Goal: Information Seeking & Learning: Find specific fact

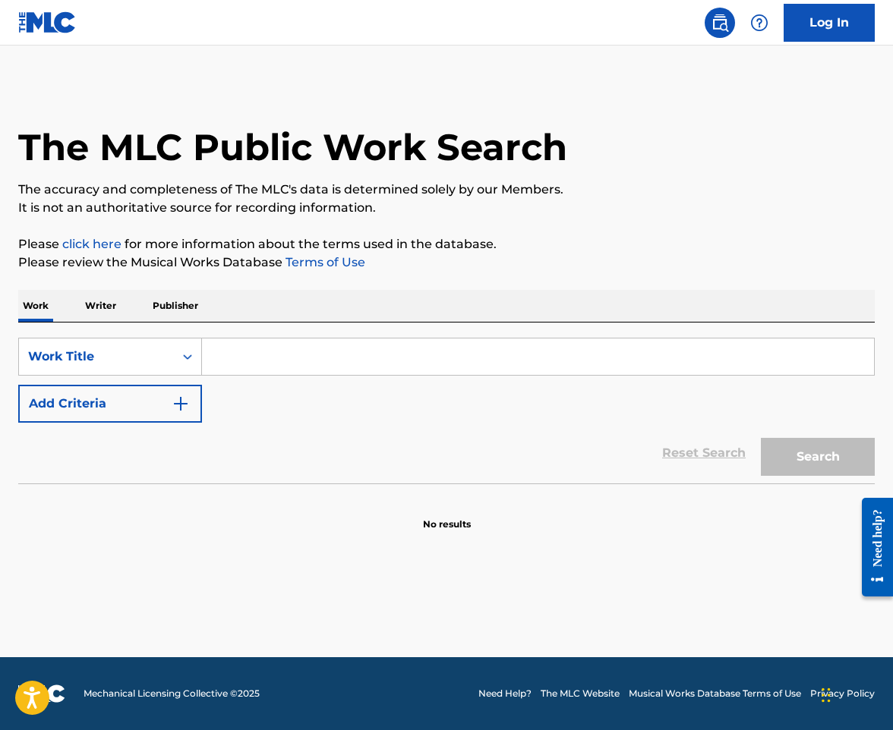
drag, startPoint x: 282, startPoint y: 352, endPoint x: 128, endPoint y: 307, distance: 160.7
click at [282, 352] on input "Search Form" at bounding box center [538, 357] width 672 height 36
paste input "Dear Mama"
type input "Dear Mama"
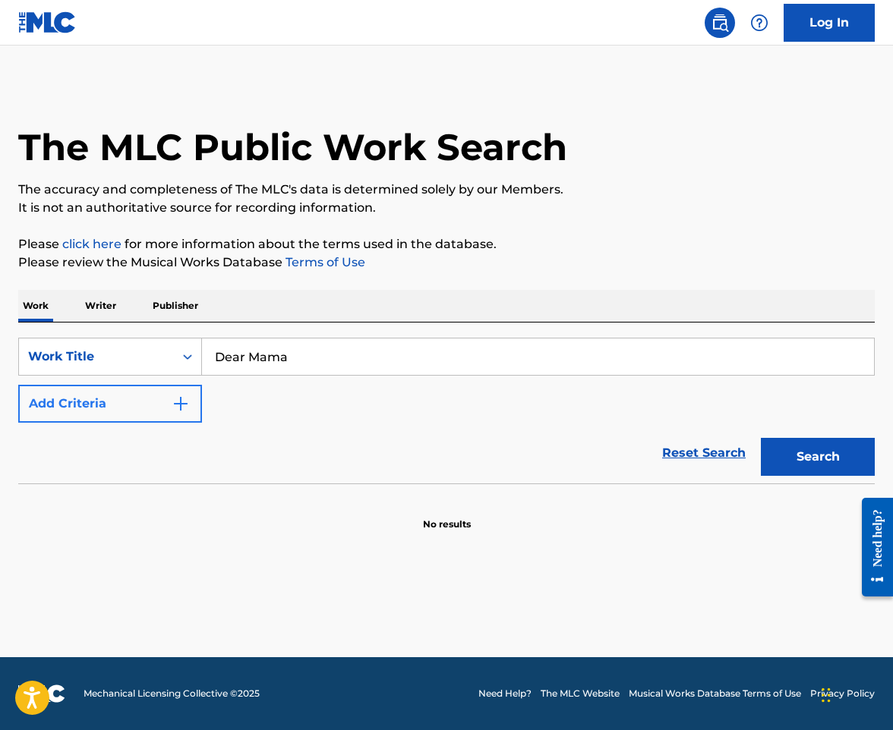
click at [189, 390] on button "Add Criteria" at bounding box center [110, 404] width 184 height 38
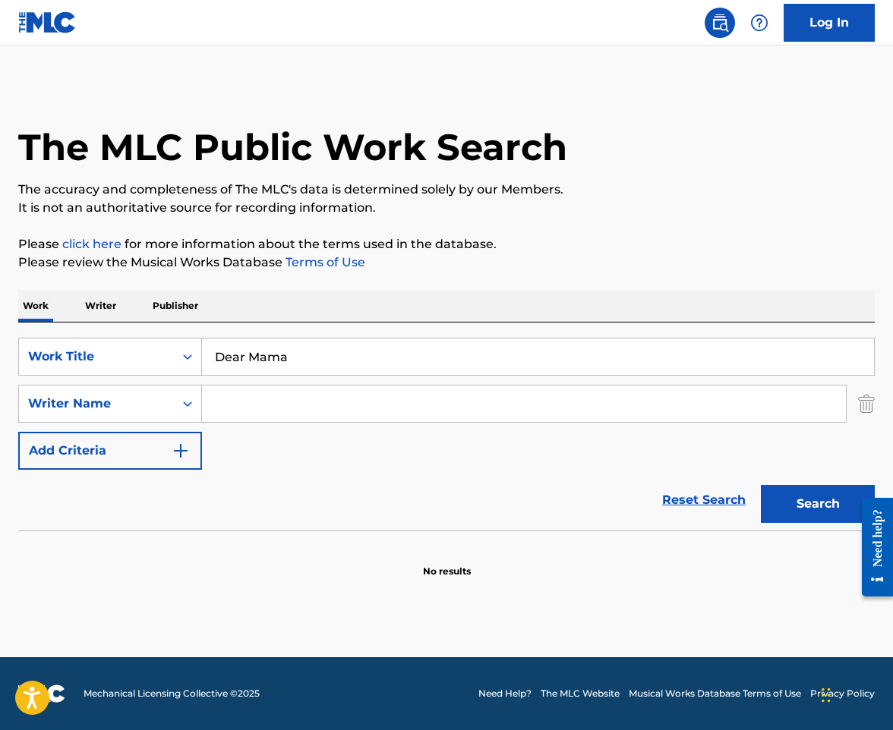
drag, startPoint x: 189, startPoint y: 391, endPoint x: 260, endPoint y: 408, distance: 73.5
click at [260, 408] on input "Search Form" at bounding box center [524, 404] width 644 height 36
paste input "TheHxliday"
click at [761, 485] on button "Search" at bounding box center [818, 504] width 114 height 38
click at [239, 407] on input "TheHxliday" at bounding box center [524, 404] width 644 height 36
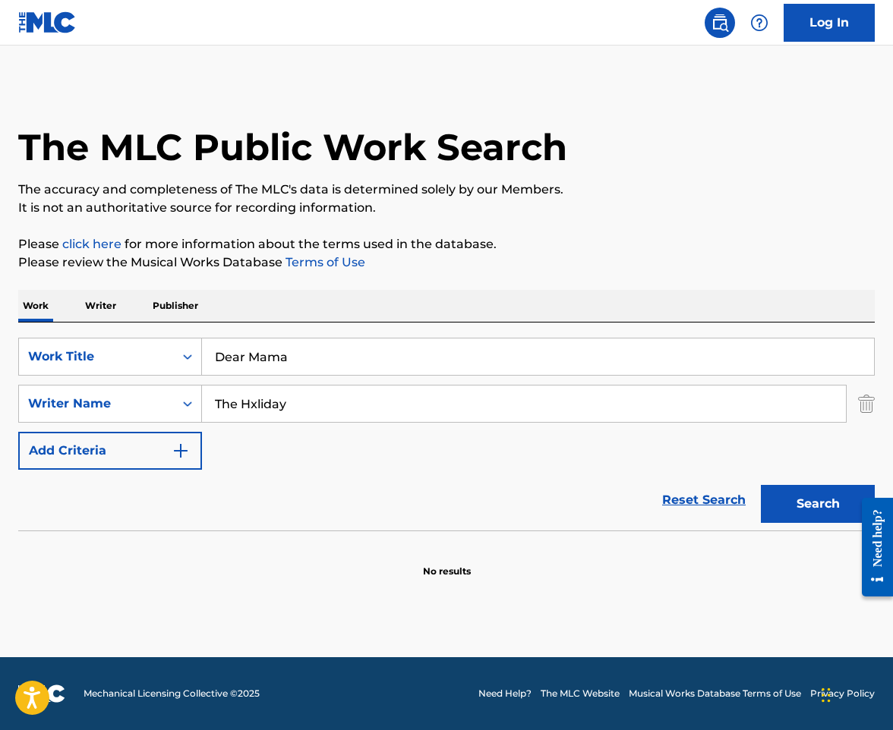
type input "The Hxliday"
click at [761, 485] on button "Search" at bounding box center [818, 504] width 114 height 38
drag, startPoint x: 288, startPoint y: 402, endPoint x: 60, endPoint y: 415, distance: 228.1
click at [60, 415] on div "SearchWithCriteria4c32b5ee-c476-4acd-9fc7-9d04a6a40c69 Writer Name The Hxliday" at bounding box center [446, 404] width 856 height 38
type input "mira"
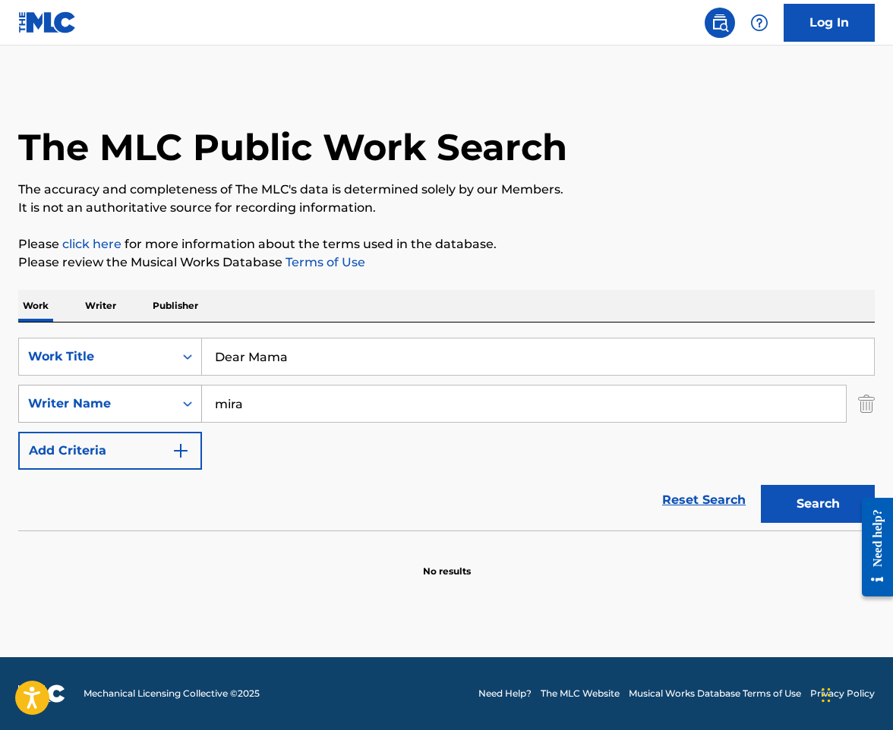
click at [761, 485] on button "Search" at bounding box center [818, 504] width 114 height 38
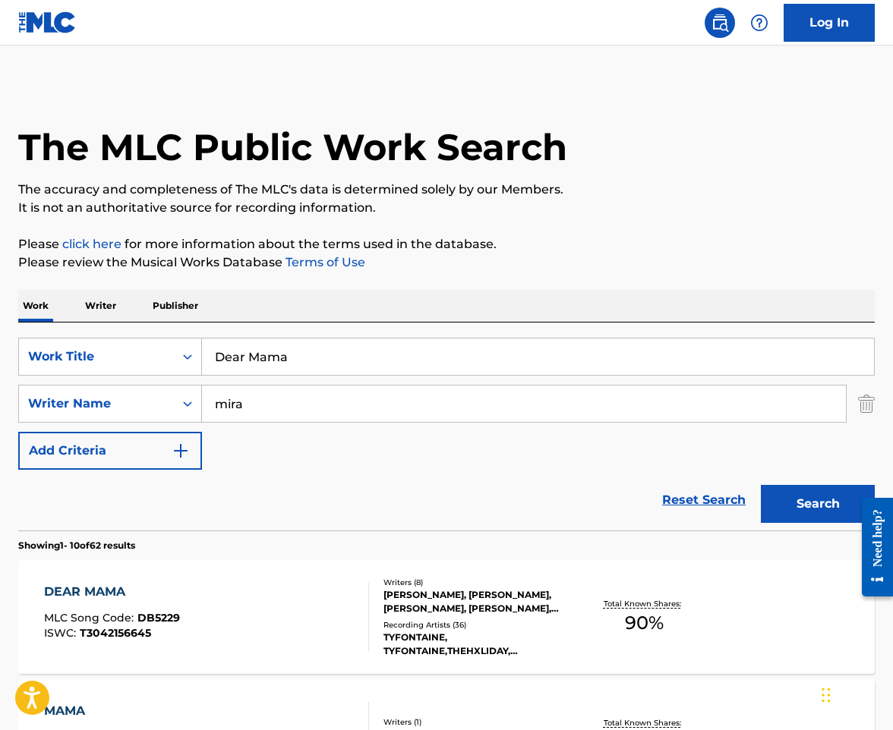
click at [269, 576] on div "DEAR MAMA MLC Song Code : DB5229 ISWC : T3042156645 Writers ( 8 ) TAZ TAYLOR, N…" at bounding box center [446, 617] width 856 height 114
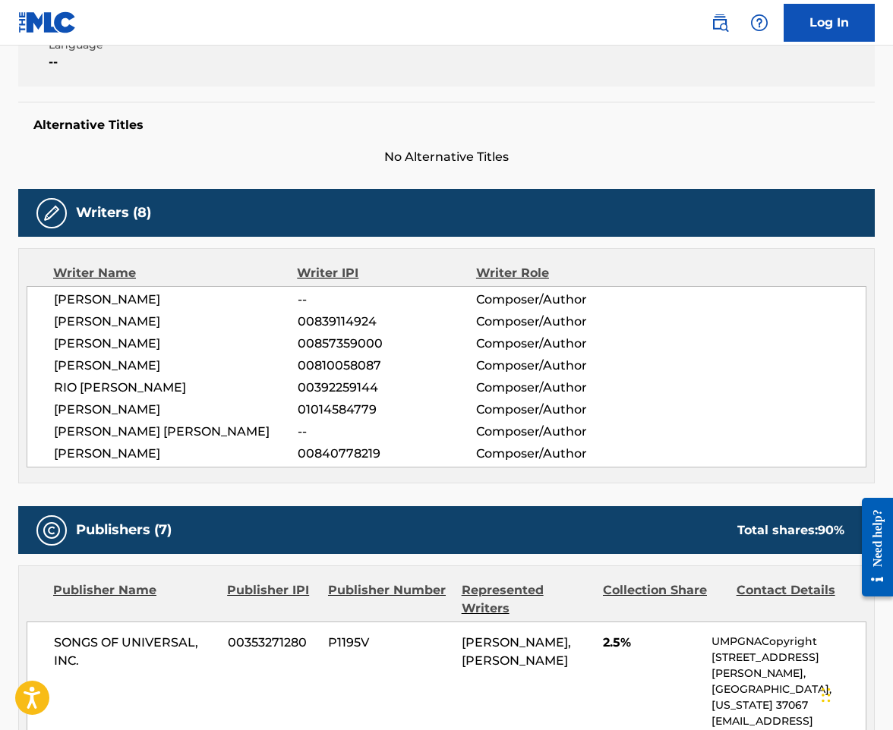
scroll to position [380, 0]
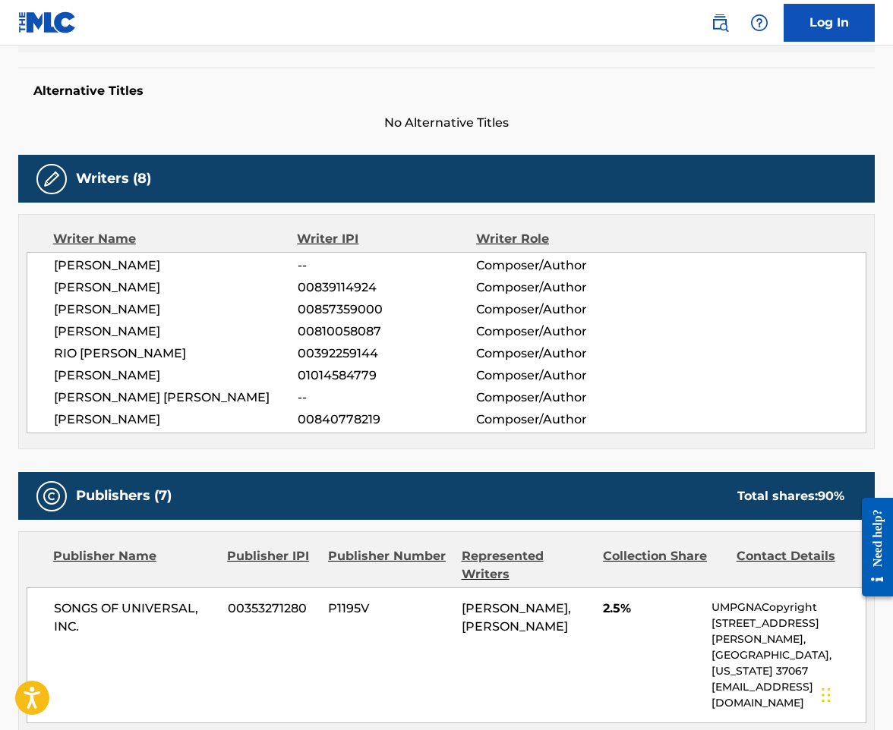
click at [193, 585] on div "Publisher Name Publisher IPI Publisher Number Represented Writers Collection Sh…" at bounding box center [446, 635] width 855 height 207
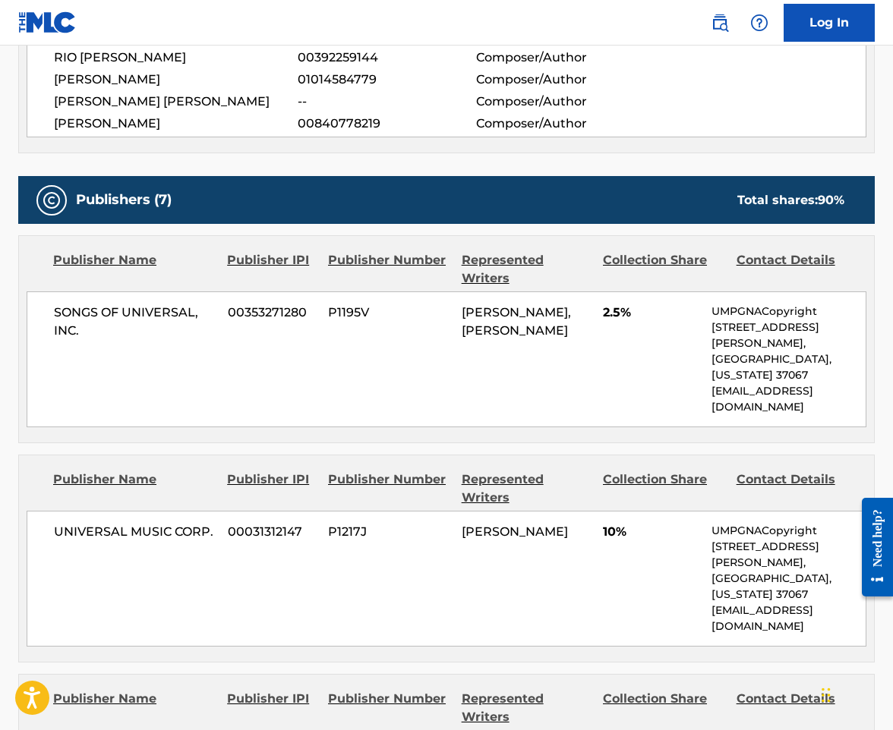
scroll to position [683, 0]
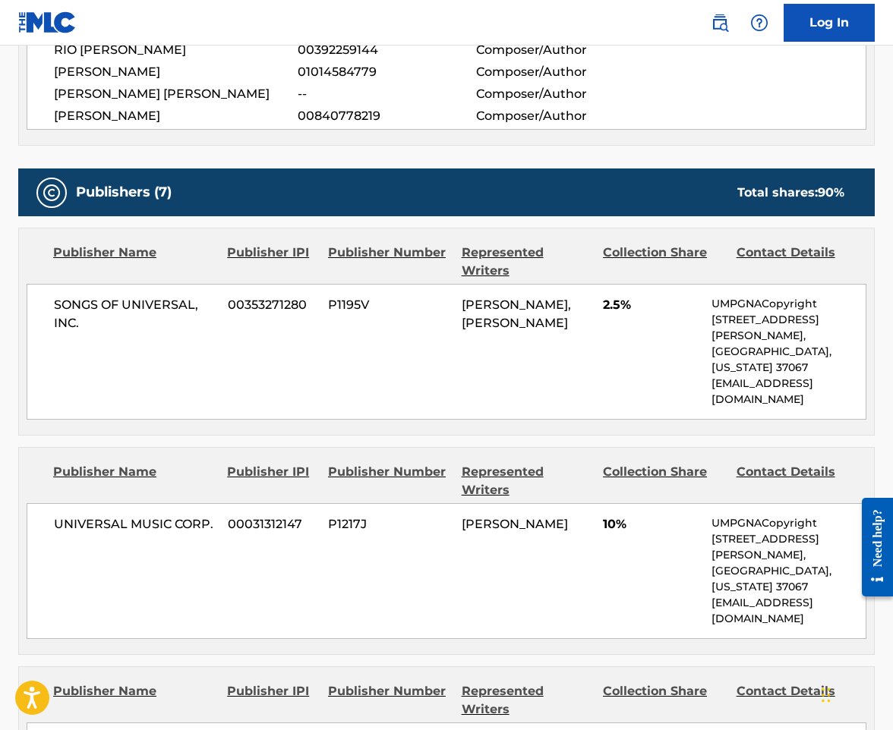
drag, startPoint x: 497, startPoint y: 339, endPoint x: 462, endPoint y: 330, distance: 36.8
click at [462, 330] on div "NICHOLAS MIRA, JULIUS ROOSEVELT TERRELL" at bounding box center [527, 314] width 130 height 36
copy span "JULIUS ROOSEVELT TERRELL"
drag, startPoint x: 471, startPoint y: 490, endPoint x: 452, endPoint y: 493, distance: 19.4
click at [470, 517] on span "VINCENT GOODYER" at bounding box center [515, 524] width 106 height 14
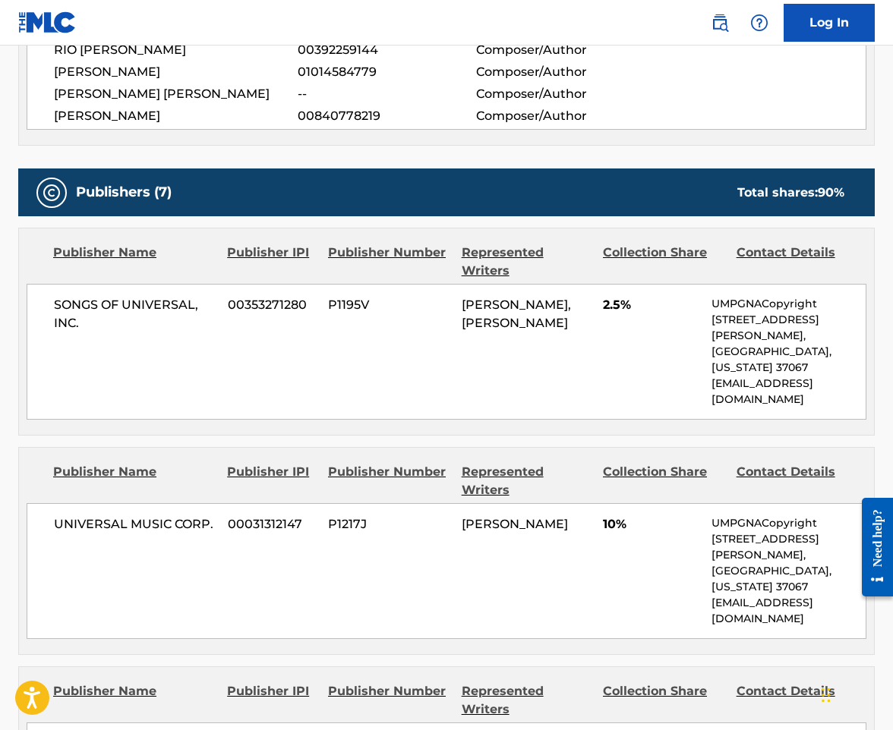
drag, startPoint x: 452, startPoint y: 493, endPoint x: 584, endPoint y: 486, distance: 131.6
click at [584, 503] on div "UNIVERSAL MUSIC CORP. 00031312147 P1217J VINCENT GOODYER 10% UMPGNACopyright 15…" at bounding box center [447, 571] width 840 height 136
copy div "VINCENT GOODYER"
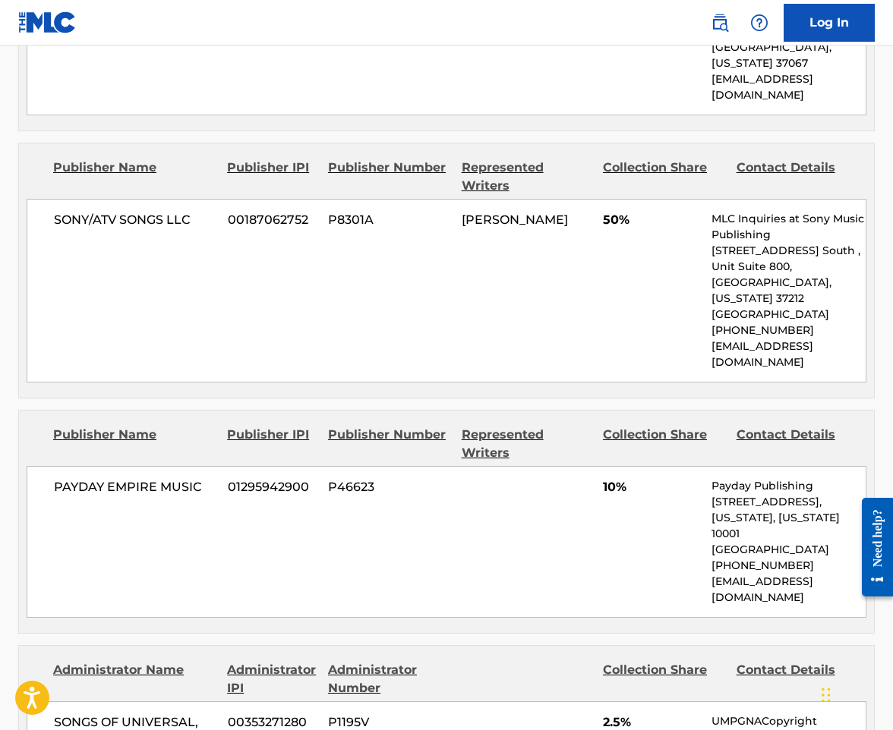
scroll to position [1215, 0]
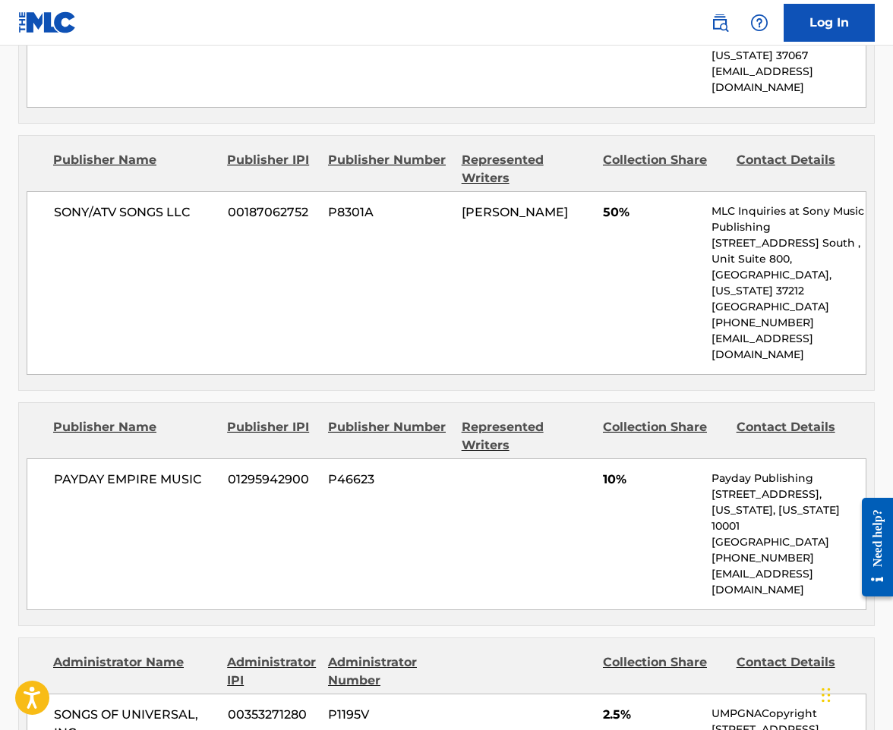
click at [182, 459] on div "PAYDAY EMPIRE MUSIC 01295942900 P46623 10% Payday Publishing 137 W 25TH ST, Uni…" at bounding box center [447, 535] width 840 height 152
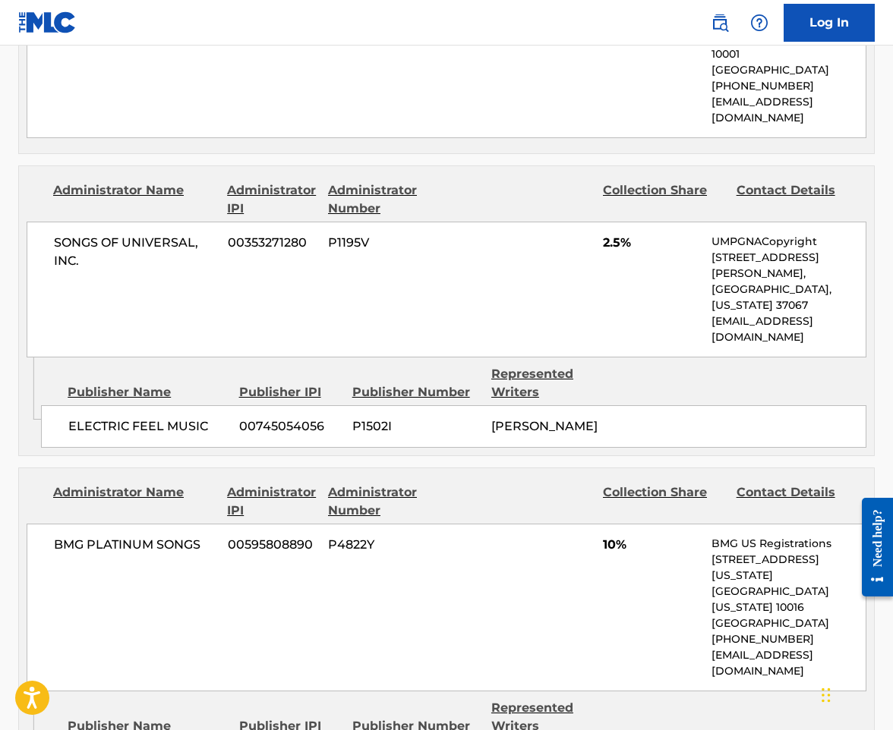
scroll to position [1518, 0]
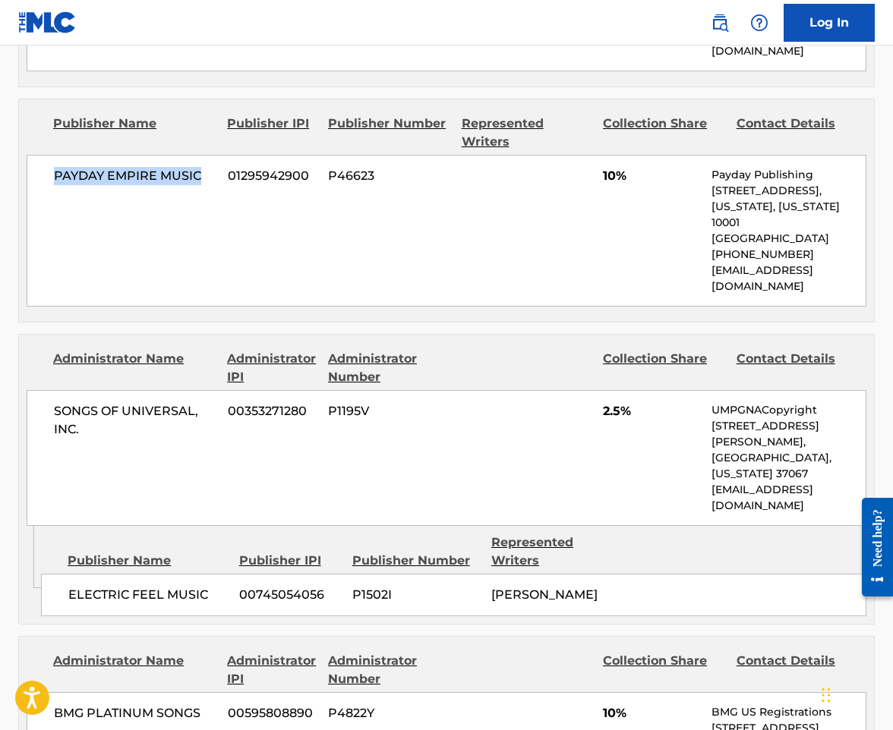
drag, startPoint x: 203, startPoint y: 78, endPoint x: 49, endPoint y: 84, distance: 154.2
click at [49, 155] on div "PAYDAY EMPIRE MUSIC 01295942900 P46623 10% Payday Publishing 137 W 25TH ST, Uni…" at bounding box center [447, 231] width 840 height 152
copy span "PAYDAY EMPIRE MUSIC"
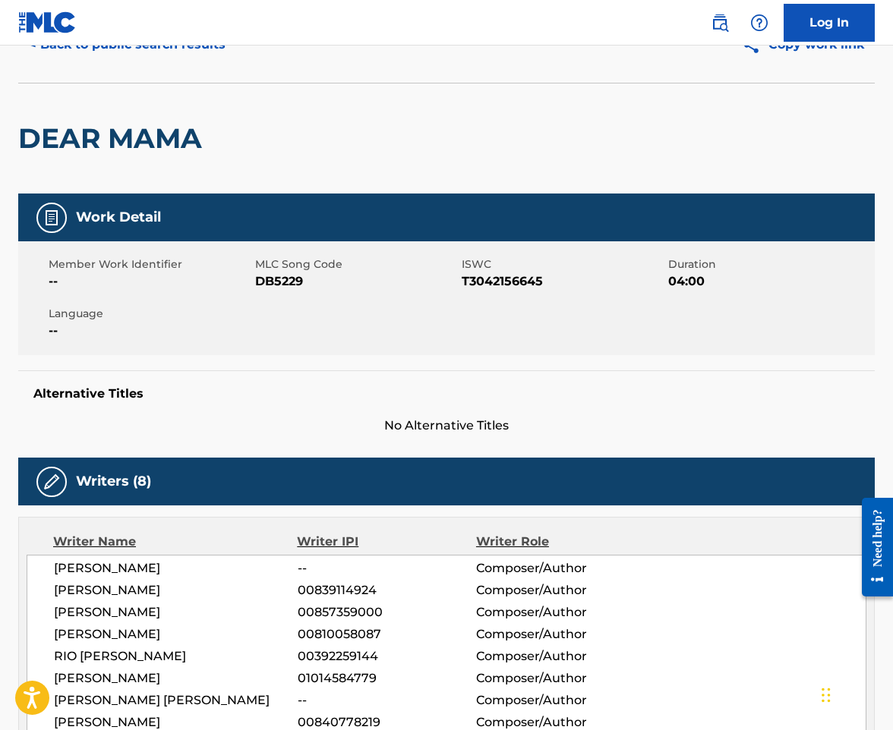
scroll to position [0, 0]
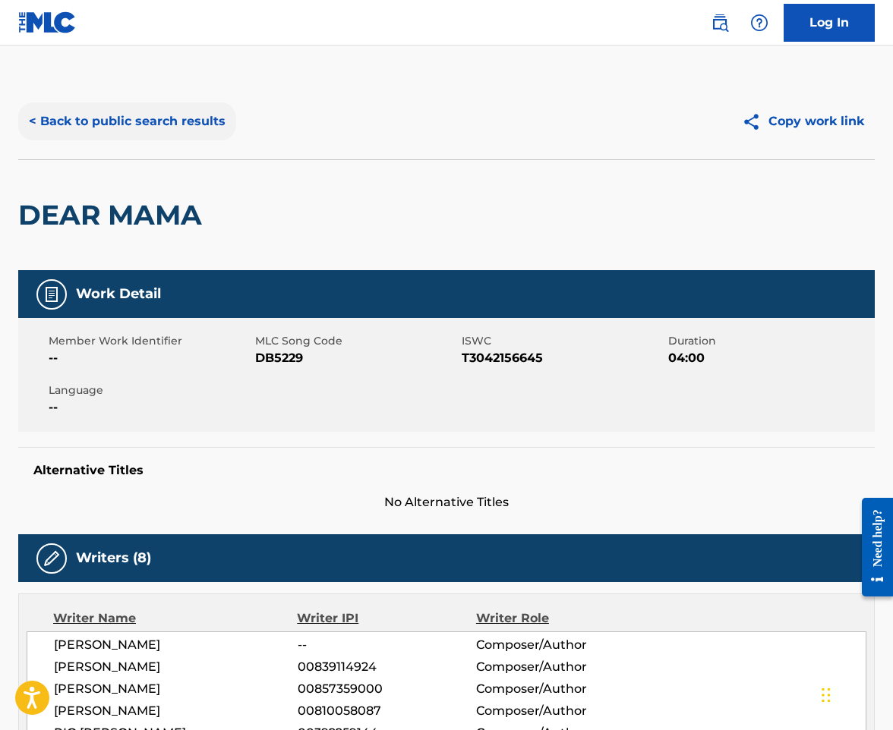
click at [211, 132] on button "< Back to public search results" at bounding box center [127, 121] width 218 height 38
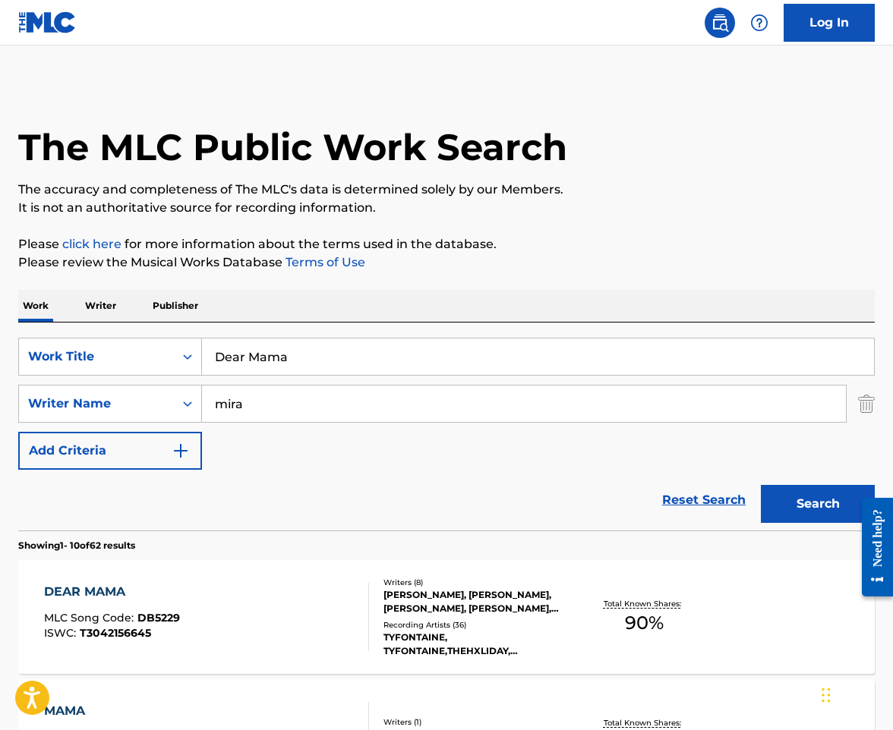
drag, startPoint x: 322, startPoint y: 406, endPoint x: -56, endPoint y: 434, distance: 379.1
click at [0, 434] on html "Accessibility Screen-Reader Guide, Feedback, and Issue Reporting | New window 0…" at bounding box center [446, 365] width 893 height 730
paste input "Delectable"
type input "mira"
drag, startPoint x: 355, startPoint y: 360, endPoint x: -76, endPoint y: 326, distance: 431.8
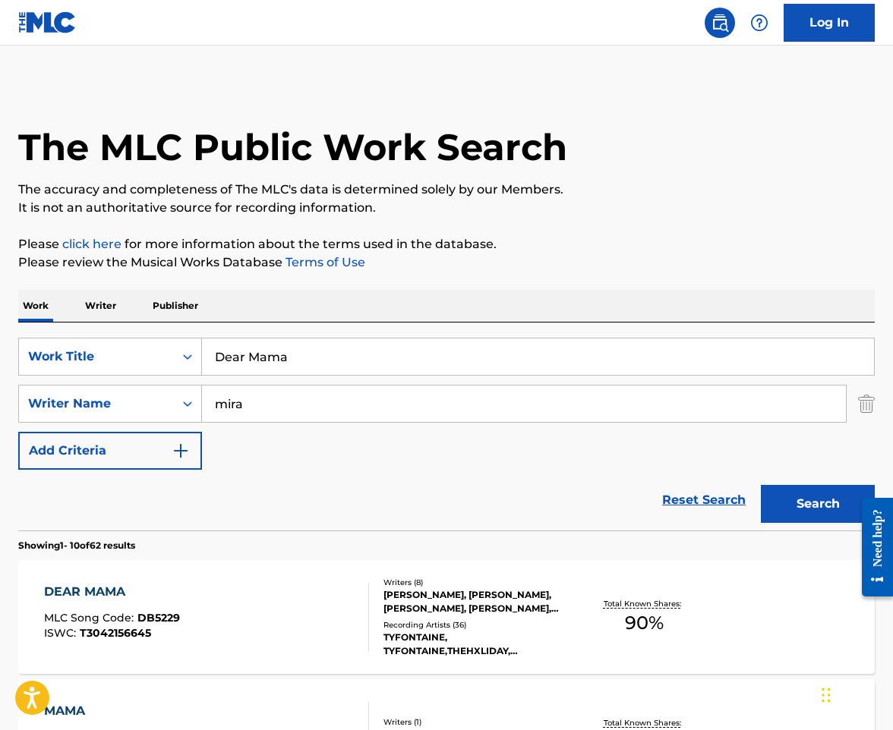
click at [0, 326] on html "Accessibility Screen-Reader Guide, Feedback, and Issue Reporting | New window 0…" at bounding box center [446, 365] width 893 height 730
paste input "lectable"
type input "Delectable"
click at [761, 485] on button "Search" at bounding box center [818, 504] width 114 height 38
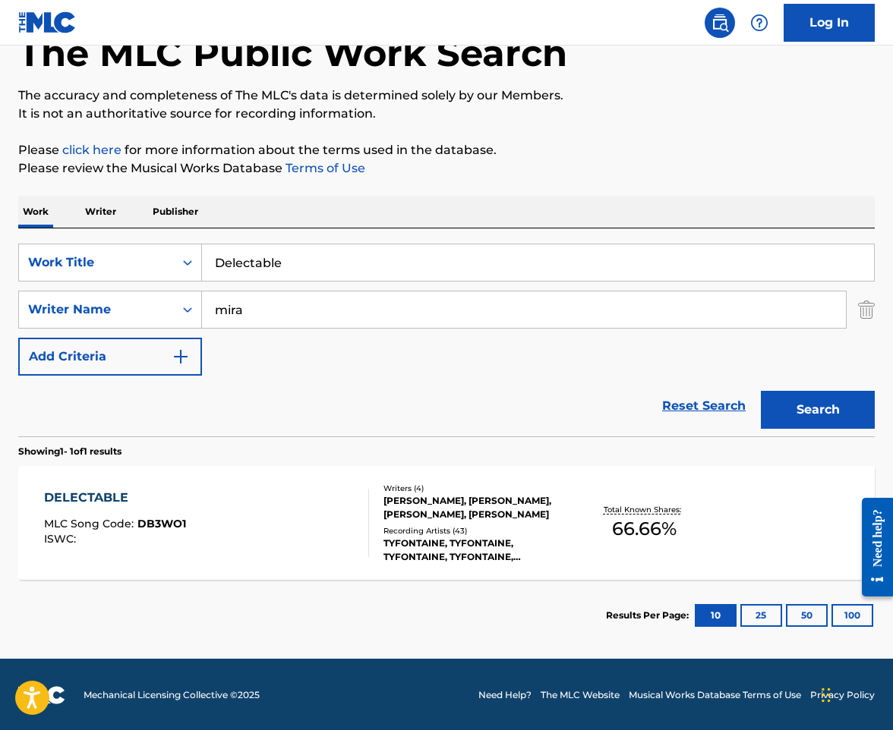
scroll to position [96, 0]
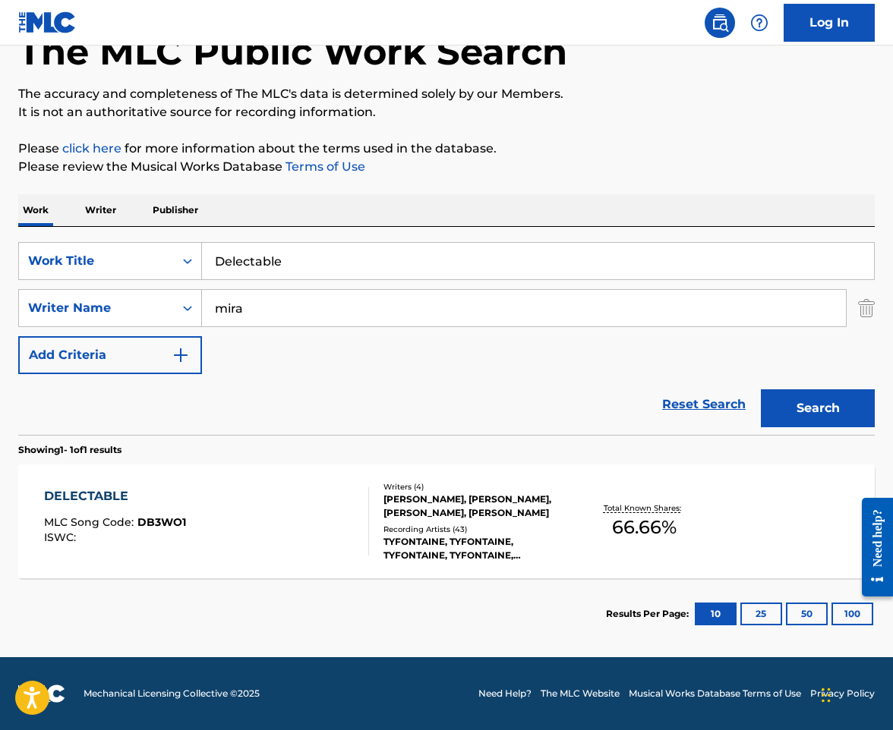
click at [326, 525] on div "DELECTABLE MLC Song Code : DB3WO1 ISWC :" at bounding box center [207, 521] width 326 height 68
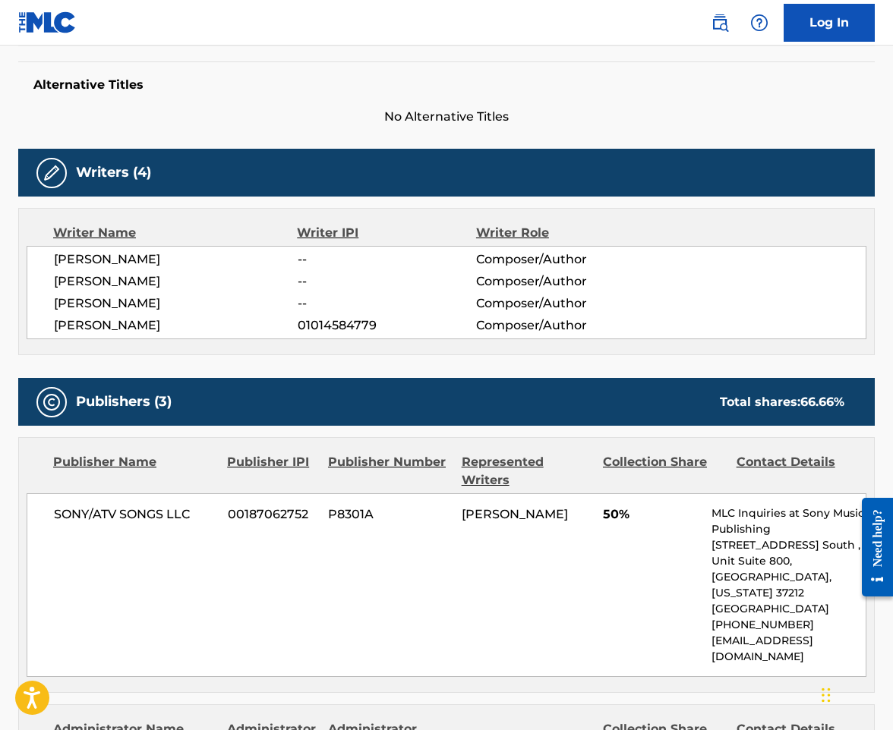
scroll to position [380, 0]
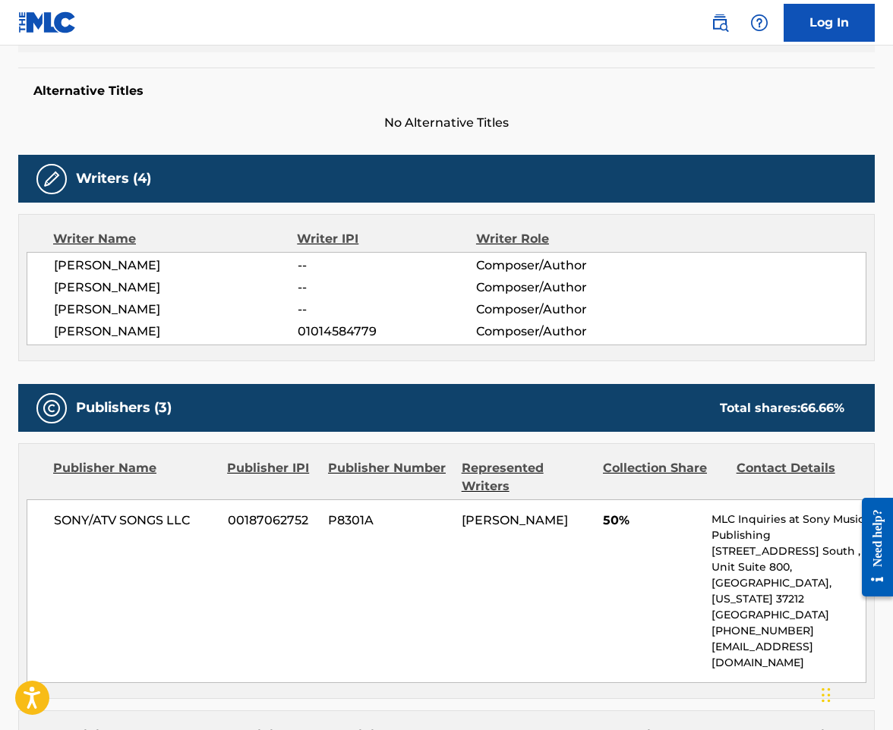
drag, startPoint x: 289, startPoint y: 140, endPoint x: 36, endPoint y: 39, distance: 272.2
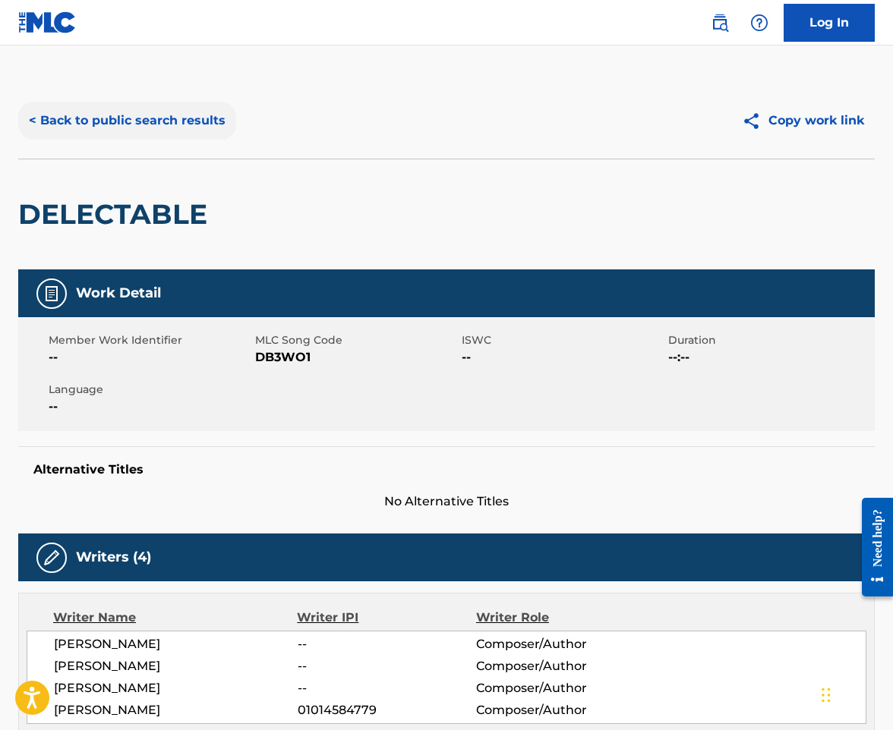
scroll to position [0, 0]
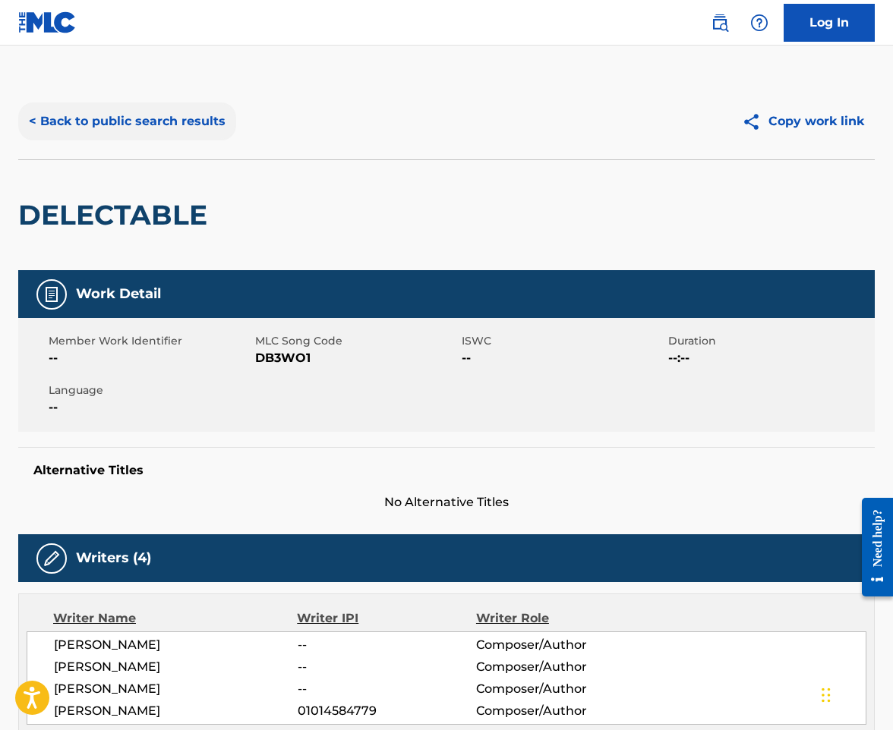
click at [90, 129] on button "< Back to public search results" at bounding box center [127, 121] width 218 height 38
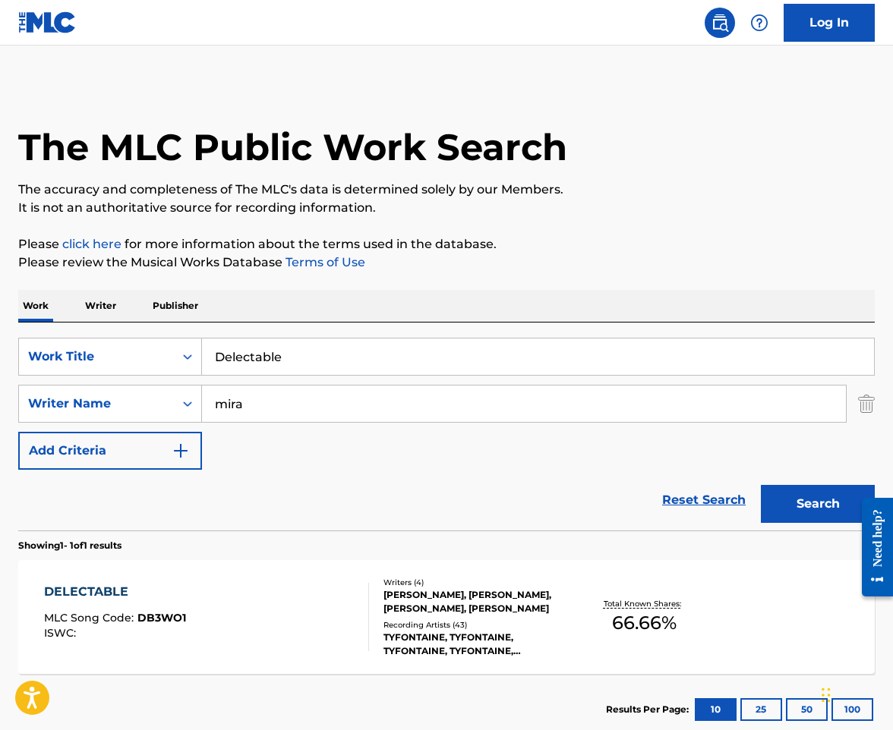
scroll to position [9, 0]
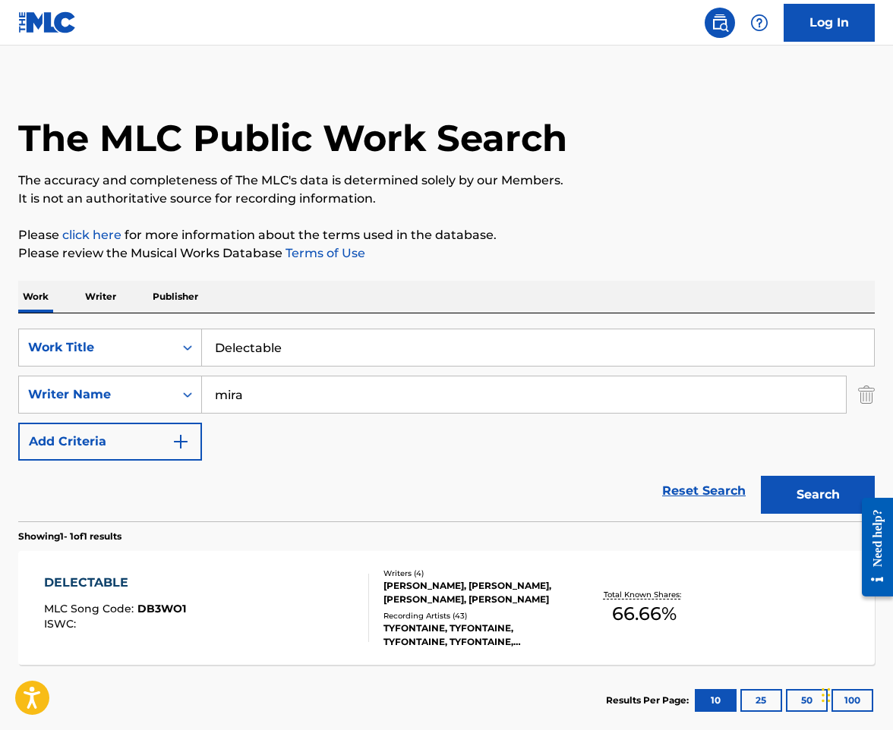
click at [302, 334] on input "Delectable" at bounding box center [538, 347] width 672 height 36
paste input "vastated"
type input "Devastated"
click at [761, 476] on button "Search" at bounding box center [818, 495] width 114 height 38
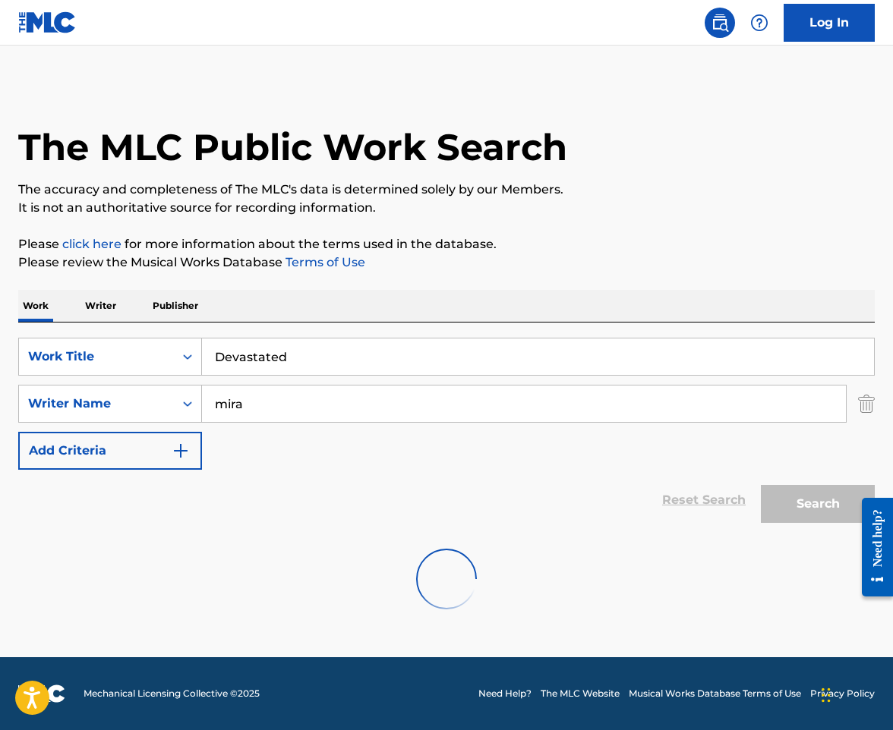
scroll to position [0, 0]
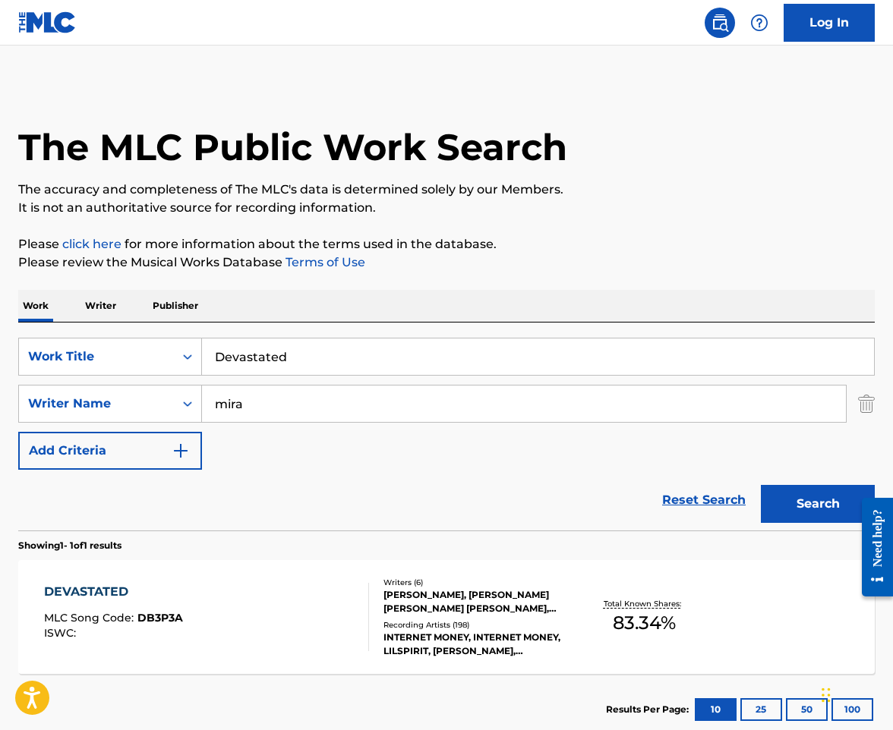
click at [313, 588] on div "DEVASTATED MLC Song Code : DB3P3A ISWC :" at bounding box center [207, 617] width 326 height 68
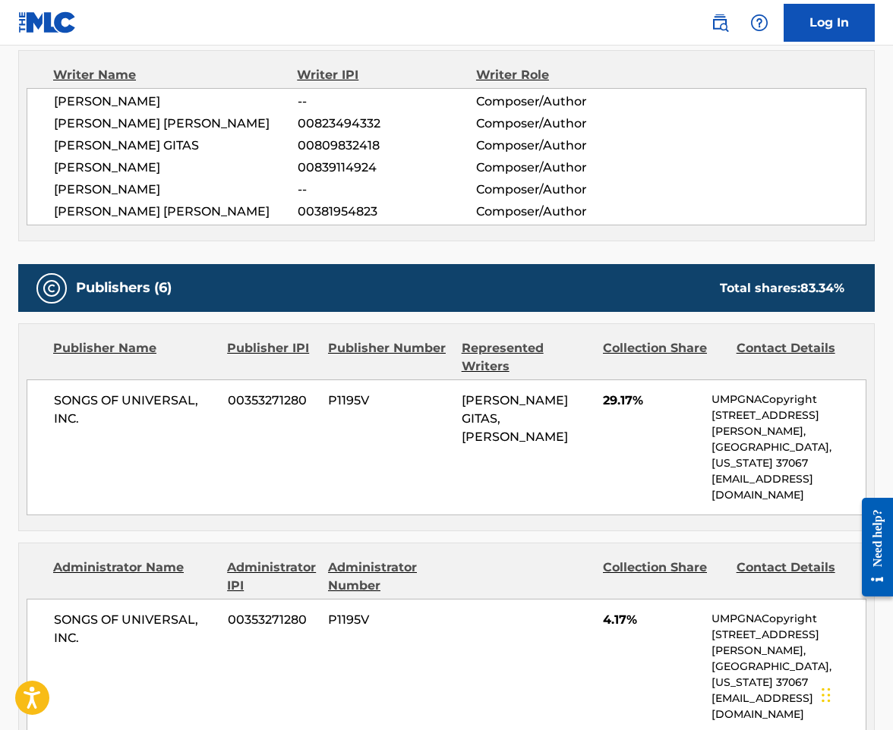
scroll to position [683, 0]
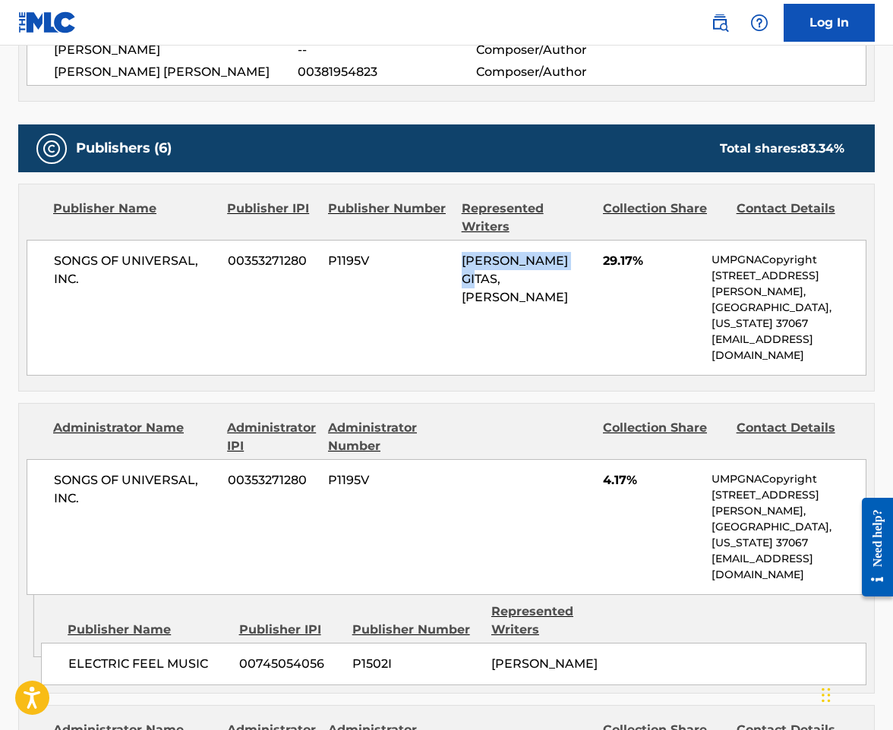
drag, startPoint x: 458, startPoint y: 263, endPoint x: 582, endPoint y: 265, distance: 123.8
click at [582, 265] on div "SONGS OF UNIVERSAL, INC. 00353271280 P1195V GENO JAMES GITAS, NICHOLAS MIRA 29.…" at bounding box center [447, 308] width 840 height 136
copy span "GENO JAMES GITAS"
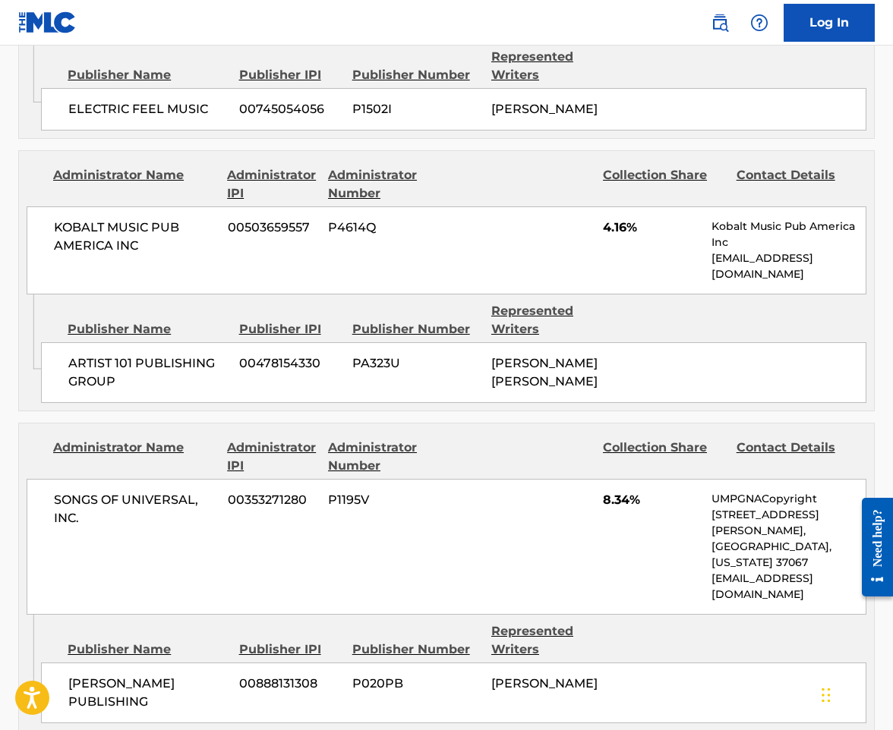
scroll to position [1063, 0]
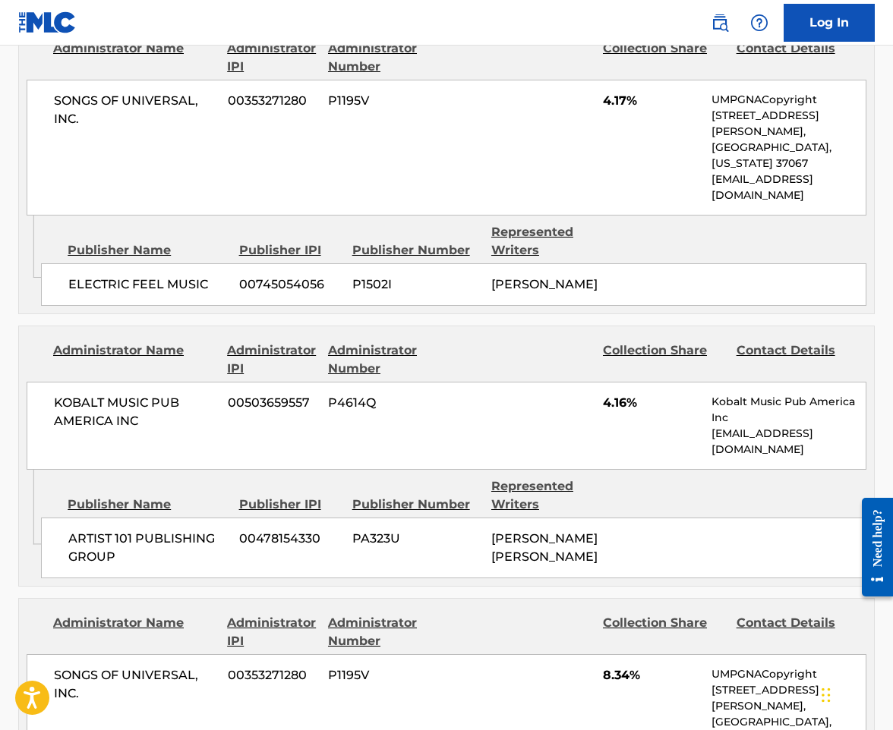
click at [329, 90] on div "SONGS OF UNIVERSAL, INC. 00353271280 P1195V 4.17% UMPGNACopyright 1550 W. McEwe…" at bounding box center [447, 148] width 840 height 136
click at [326, 216] on div "Publisher Name Publisher IPI Publisher Number Represented Writers ELECTRIC FEEL…" at bounding box center [457, 261] width 833 height 90
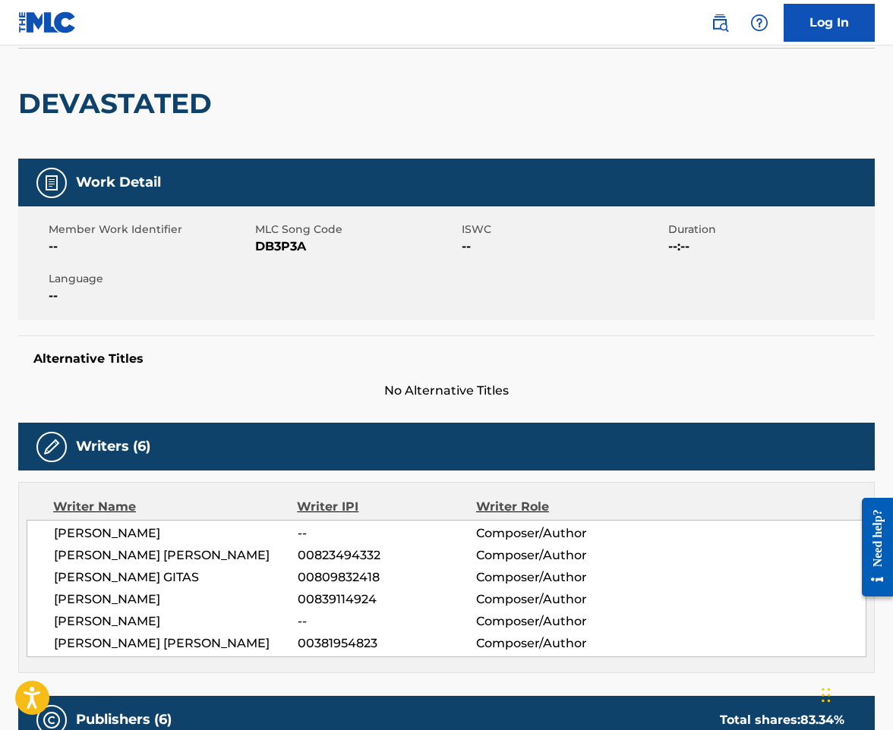
scroll to position [0, 0]
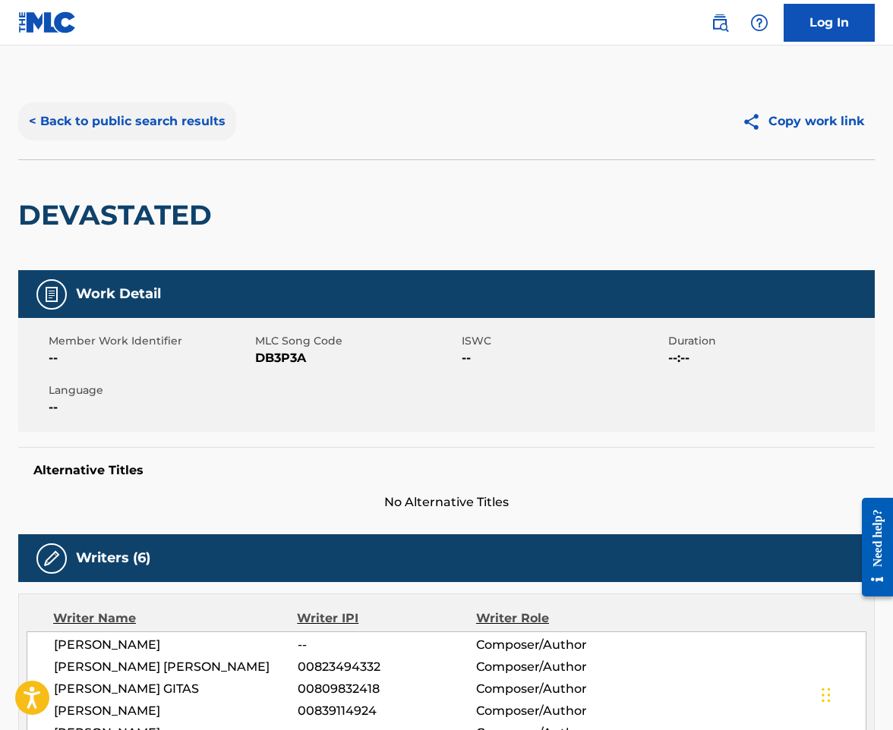
click at [134, 112] on button "< Back to public search results" at bounding box center [127, 121] width 218 height 38
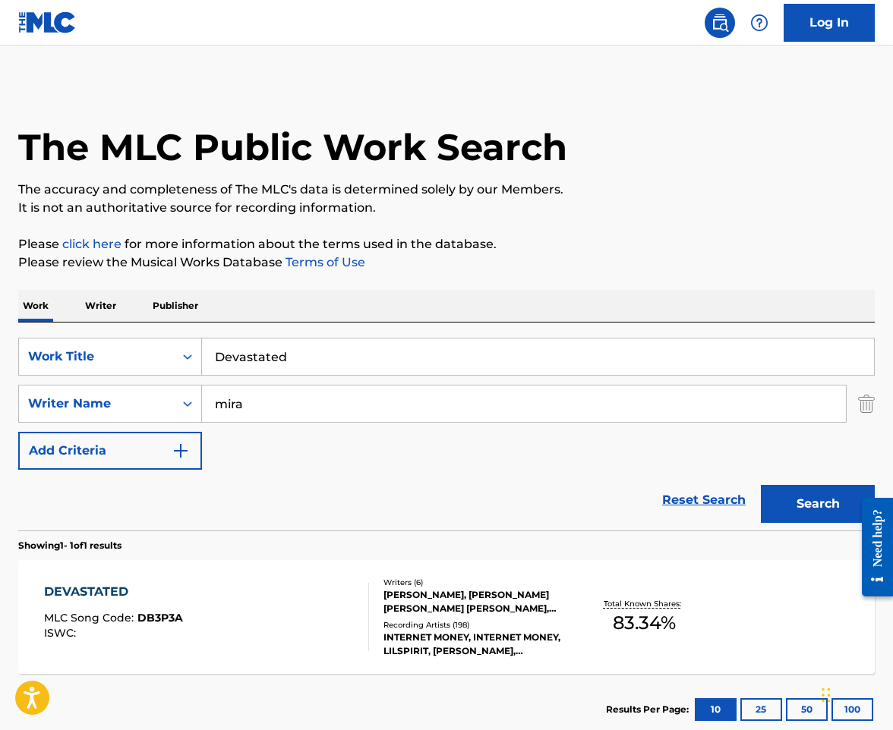
click at [320, 371] on input "Devastated" at bounding box center [538, 357] width 672 height 36
paste input "id It Again"
type input "Did It Again"
click at [761, 485] on button "Search" at bounding box center [818, 504] width 114 height 38
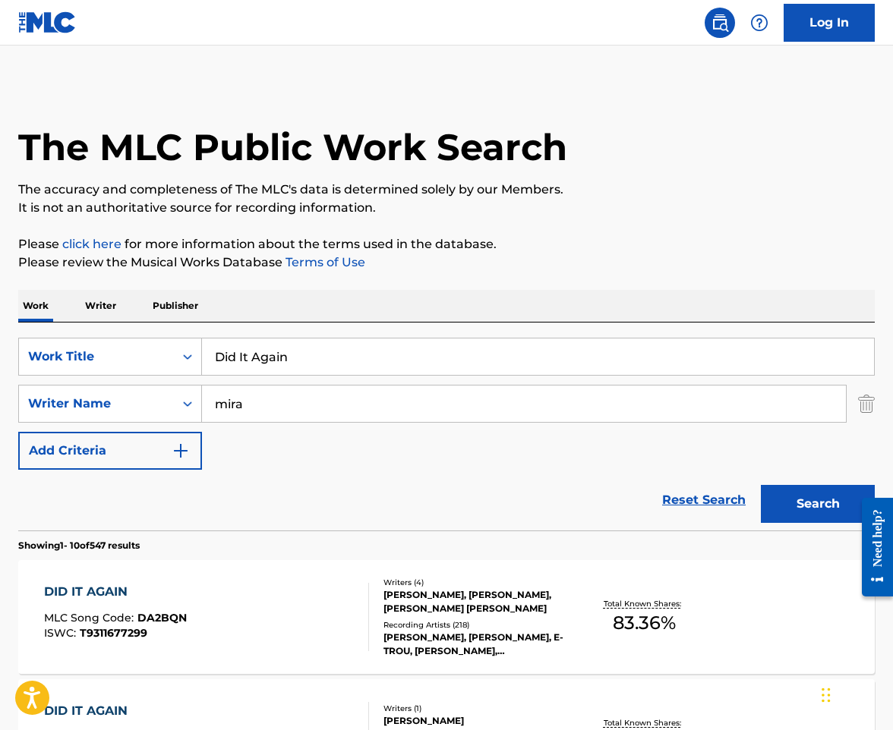
click at [276, 610] on div "DID IT AGAIN MLC Song Code : DA2BQN ISWC : T9311677299" at bounding box center [207, 617] width 326 height 68
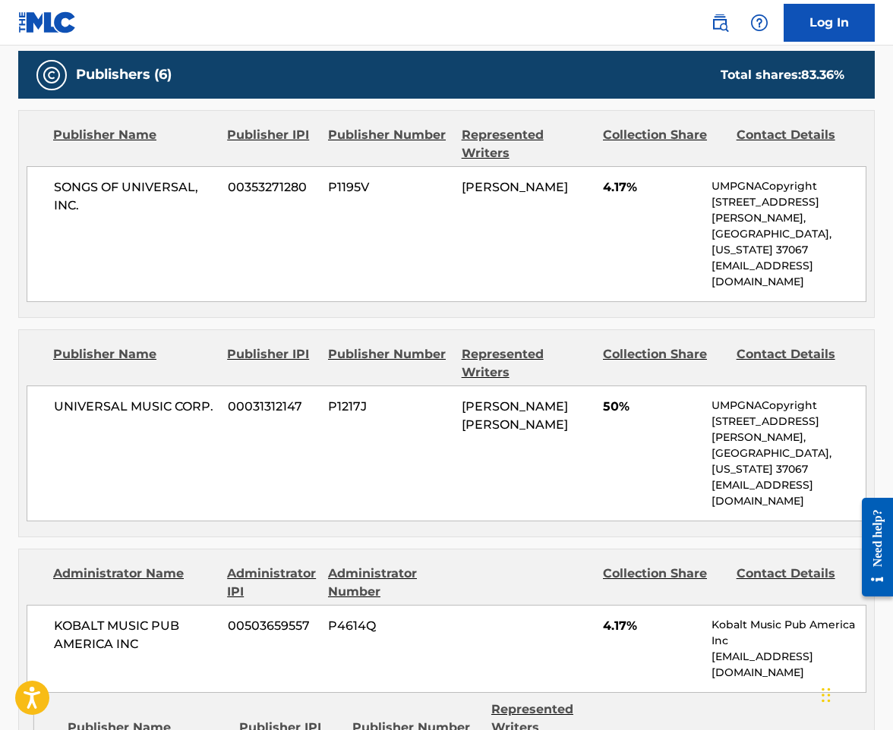
scroll to position [683, 0]
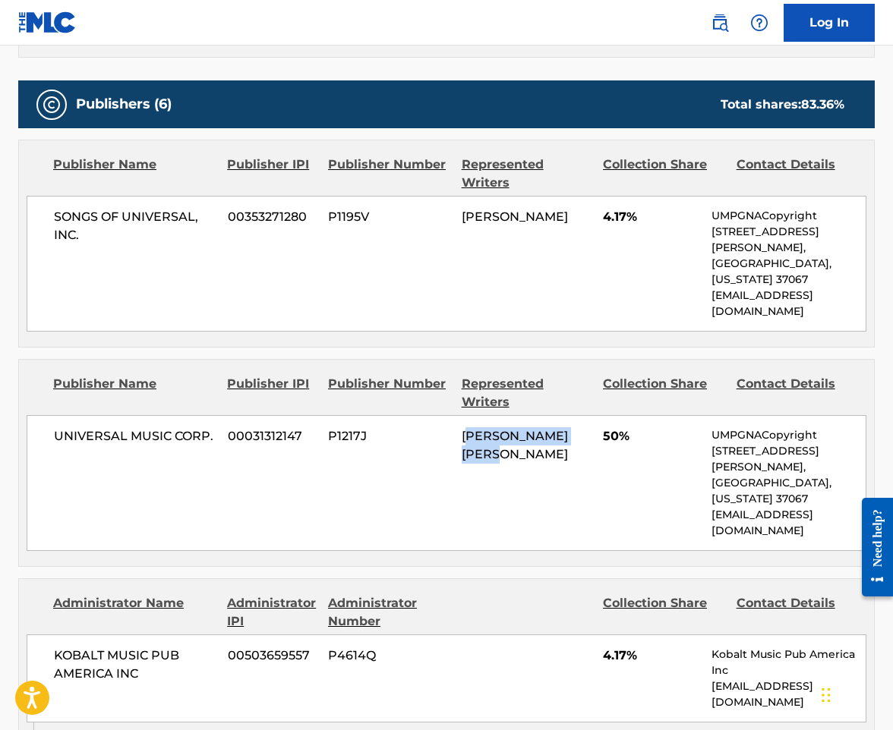
drag, startPoint x: 517, startPoint y: 418, endPoint x: 467, endPoint y: 401, distance: 53.1
click at [467, 427] on div "TYLER JUSTIN SHARPE" at bounding box center [527, 445] width 130 height 36
copy span "TYLER JUSTIN SHARPE"
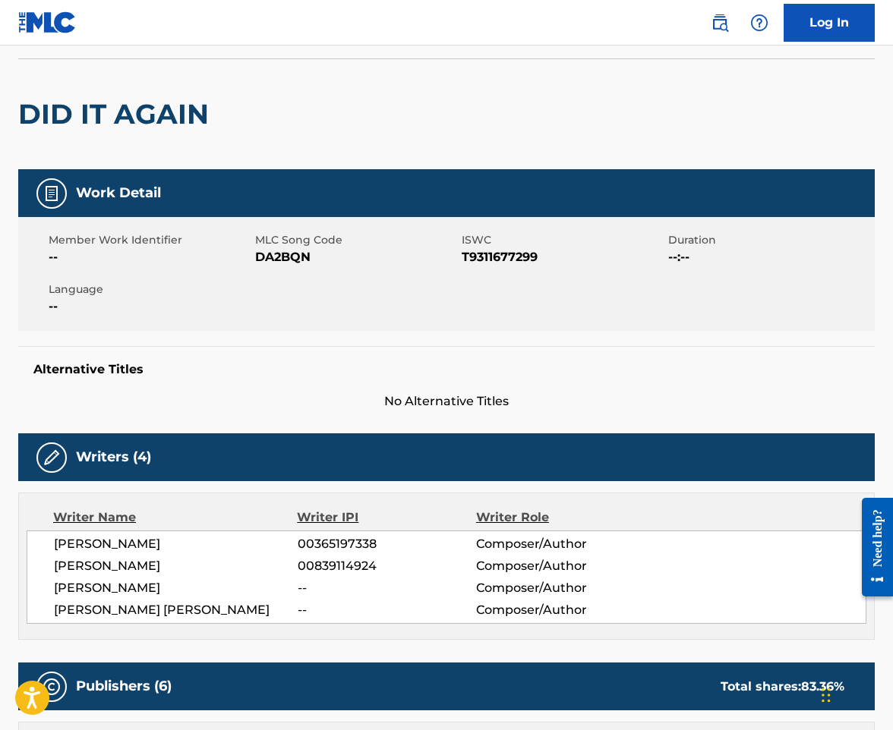
scroll to position [228, 0]
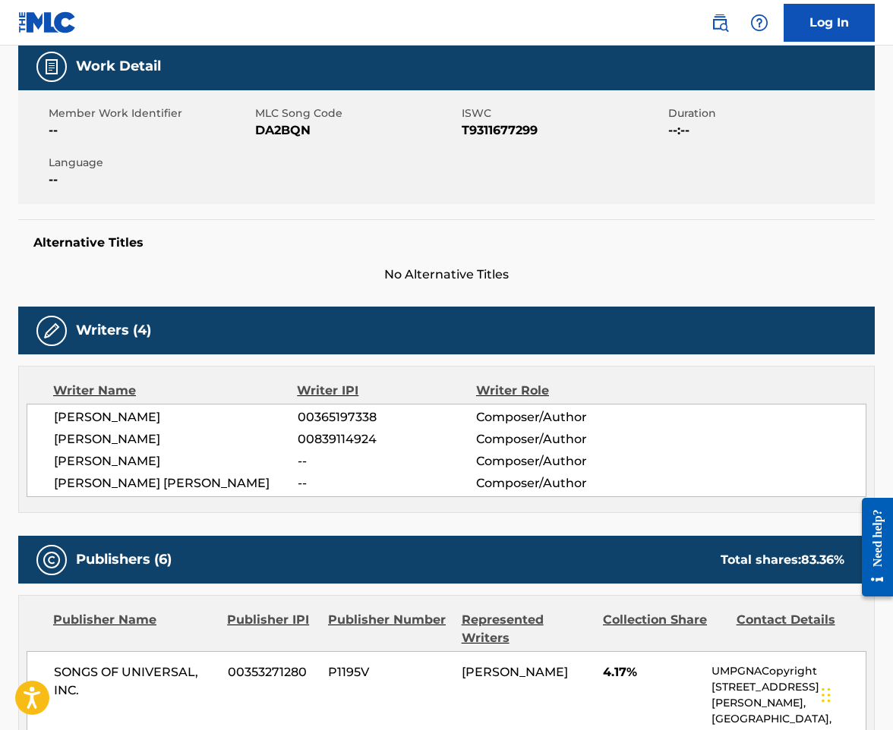
drag, startPoint x: 347, startPoint y: 236, endPoint x: 159, endPoint y: 177, distance: 196.7
click at [347, 236] on h5 "Alternative Titles" at bounding box center [446, 242] width 826 height 15
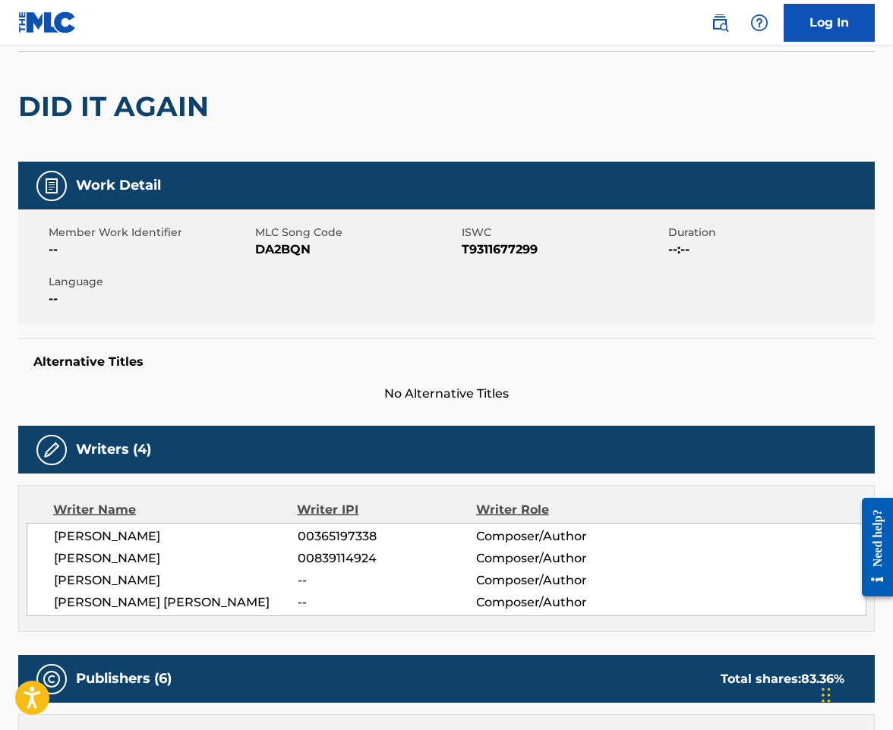
scroll to position [0, 0]
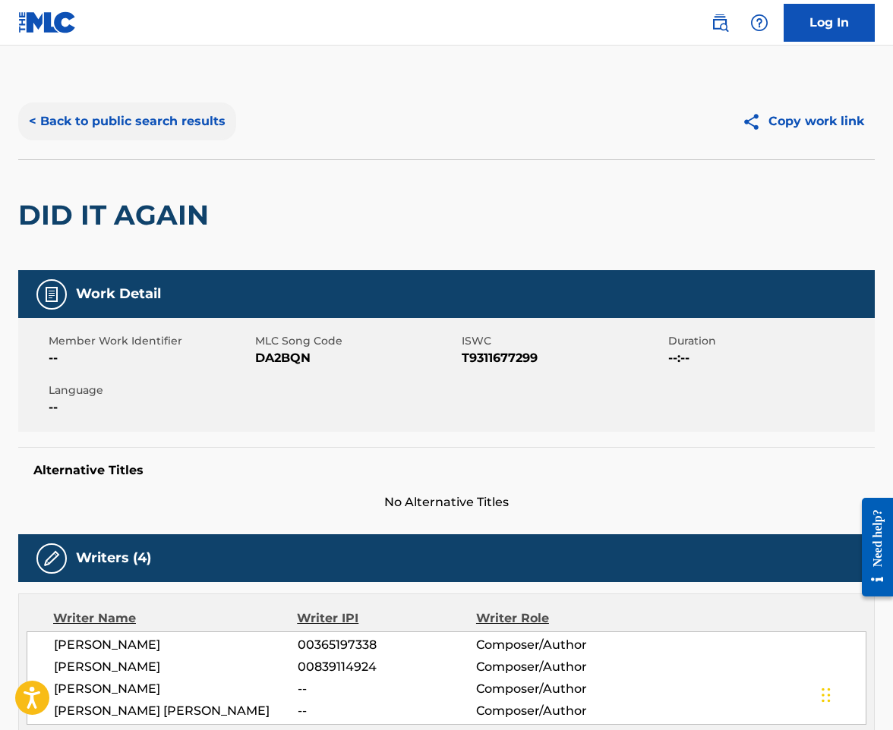
click at [161, 127] on button "< Back to public search results" at bounding box center [127, 121] width 218 height 38
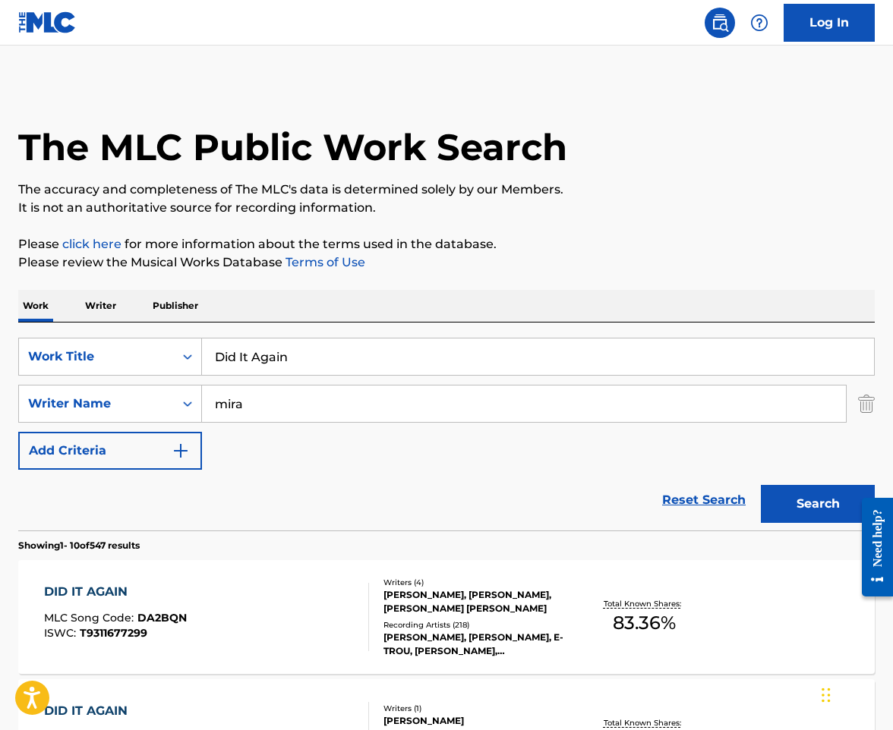
click at [326, 350] on input "Did It Again" at bounding box center [538, 357] width 672 height 36
paste input "e For A Man (Feat. Lil Uzi Vert)"
type input "Die For A Man (Feat. Lil Uzi Vert)"
click at [761, 485] on button "Search" at bounding box center [818, 504] width 114 height 38
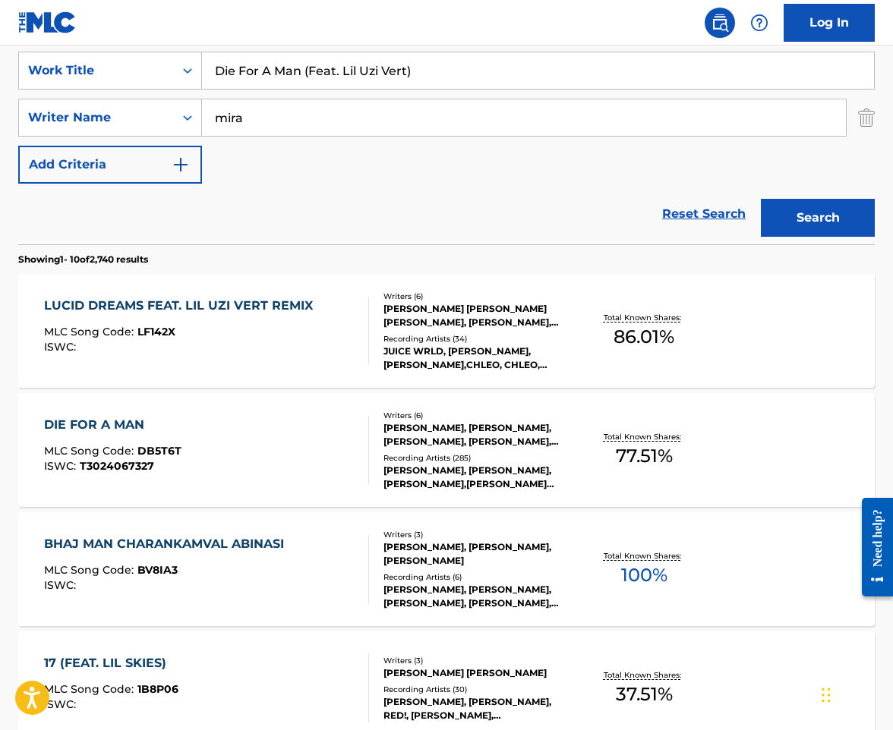
scroll to position [304, 0]
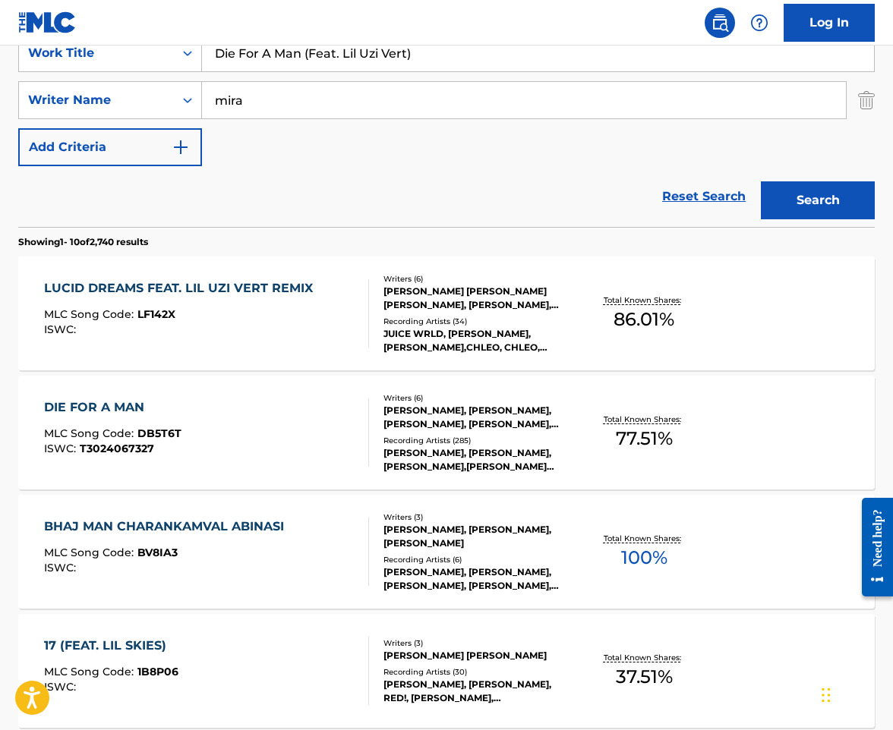
click at [254, 408] on div "DIE FOR A MAN MLC Song Code : DB5T6T ISWC : T3024067327" at bounding box center [207, 433] width 326 height 68
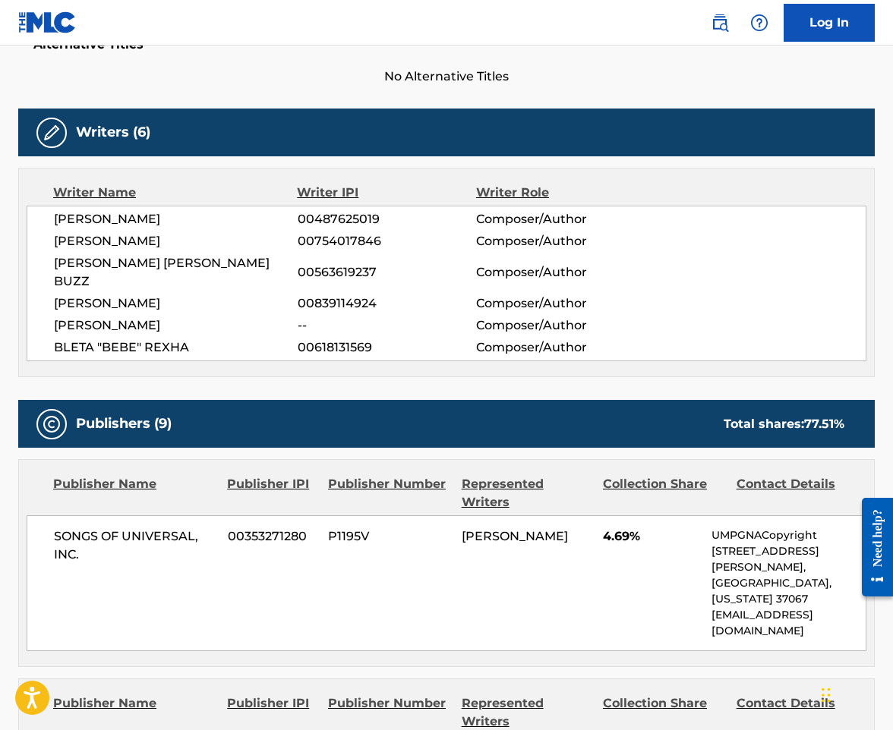
scroll to position [380, 0]
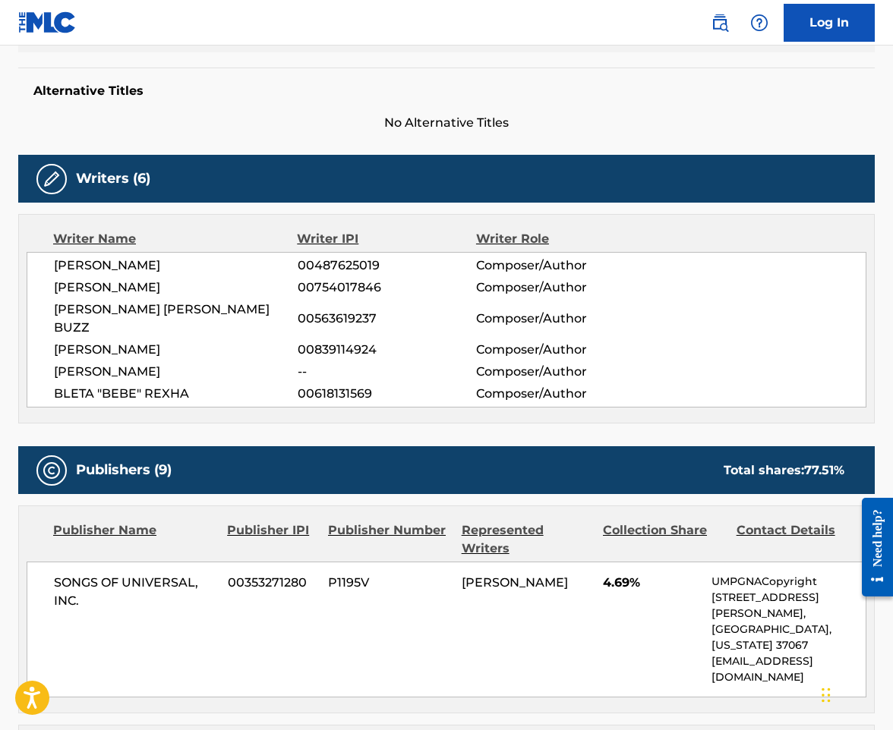
click at [238, 341] on div "JASON GILL 00487625019 Composer/Author SYMERE WOODS 00754017846 Composer/Author…" at bounding box center [447, 330] width 840 height 156
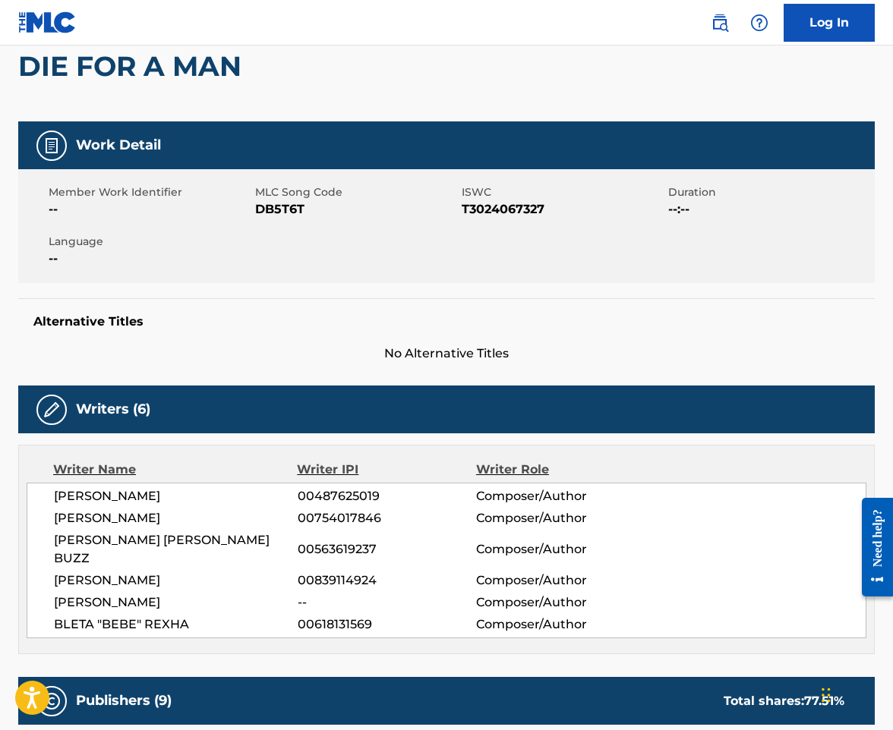
scroll to position [0, 0]
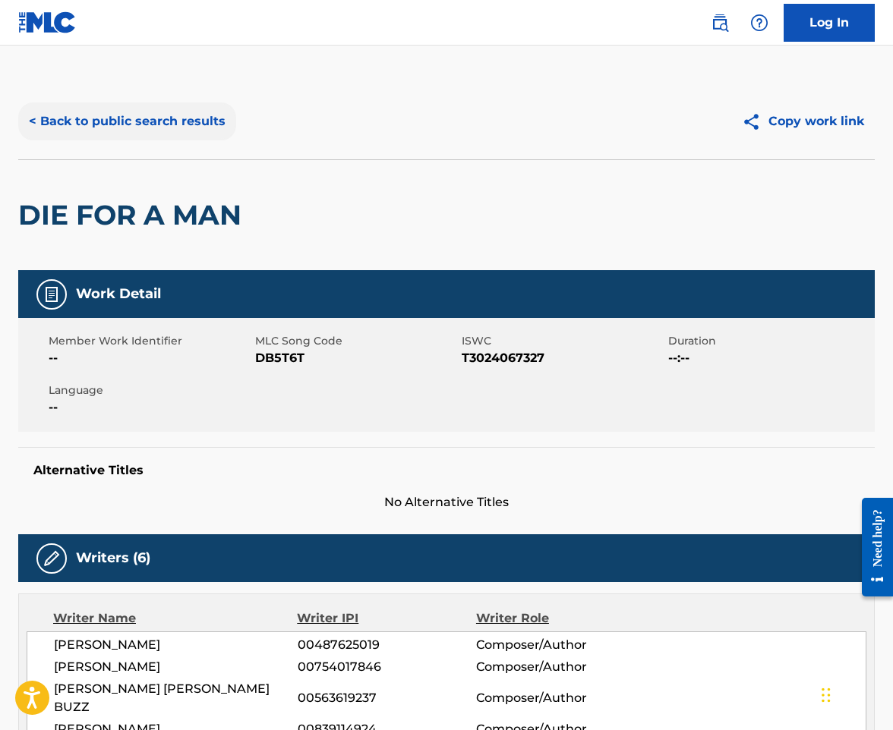
click at [156, 126] on button "< Back to public search results" at bounding box center [127, 121] width 218 height 38
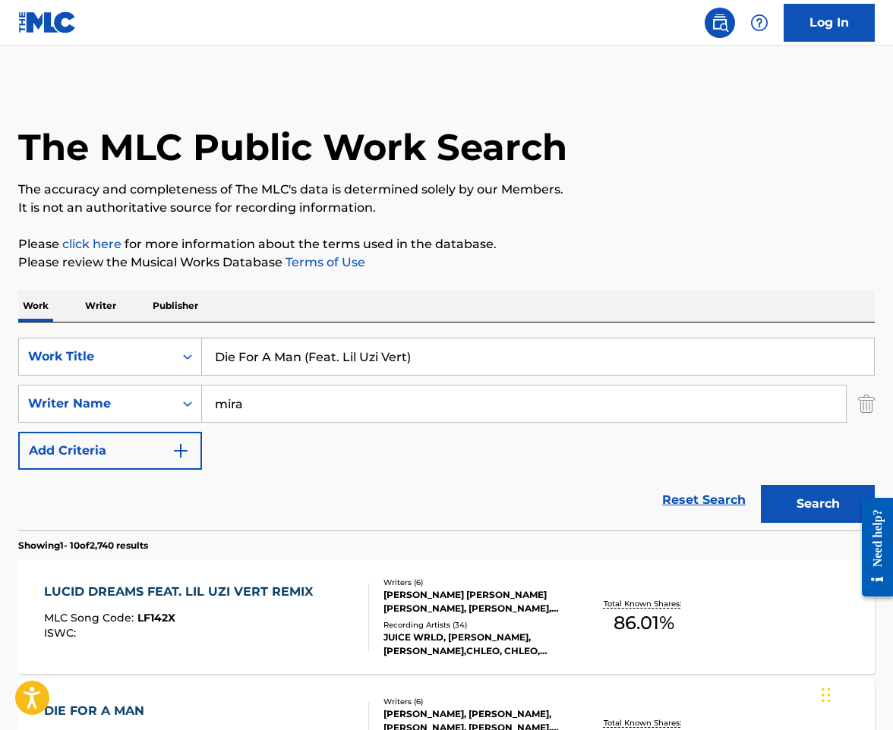
scroll to position [304, 0]
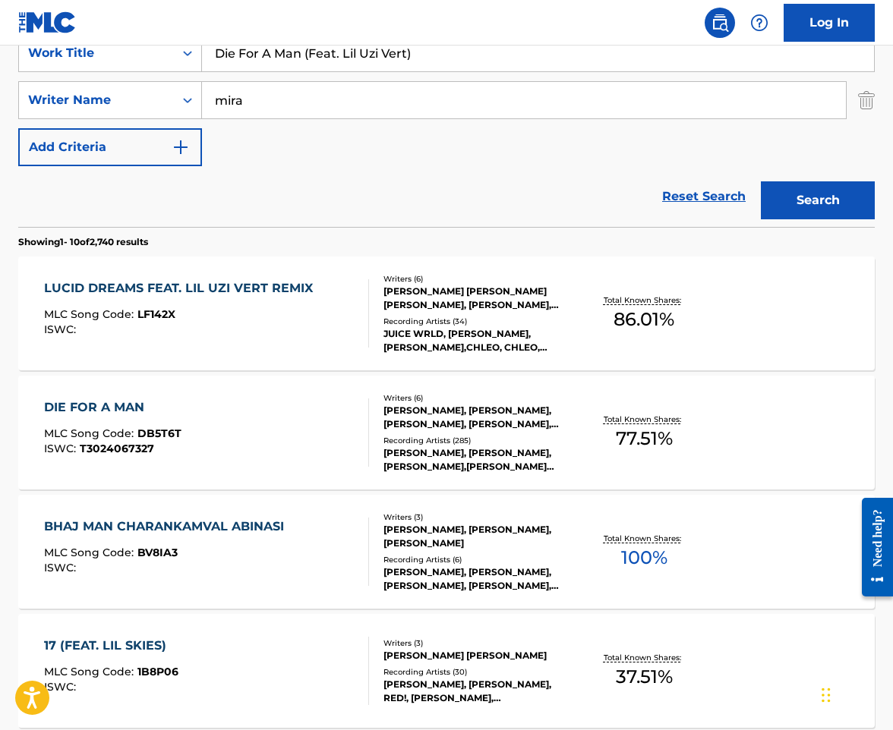
drag, startPoint x: 292, startPoint y: 65, endPoint x: 294, endPoint y: 55, distance: 10.1
click at [291, 65] on input "Die For A Man (Feat. Lil Uzi Vert)" at bounding box center [538, 53] width 672 height 36
paste input "o Or Die"
type input "Do Or Die"
click at [761, 181] on button "Search" at bounding box center [818, 200] width 114 height 38
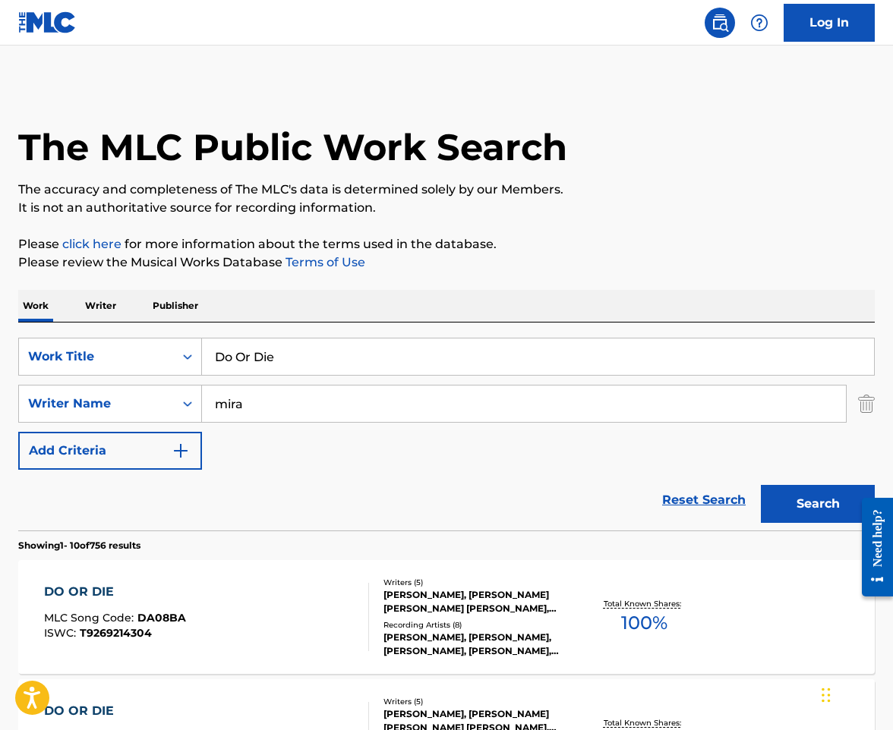
scroll to position [228, 0]
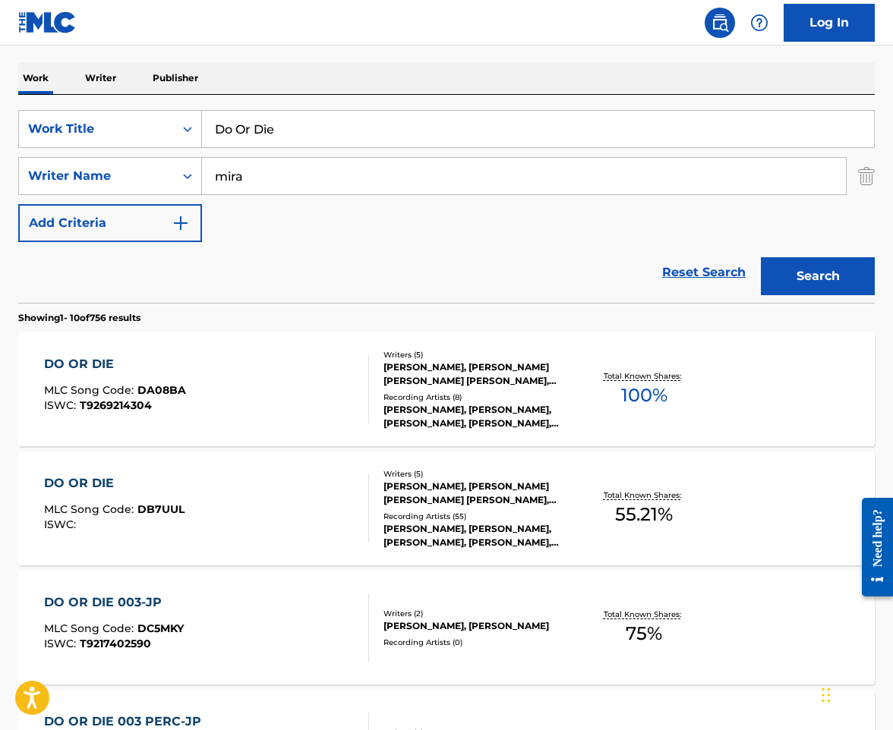
click at [333, 505] on div "DO OR DIE MLC Song Code : DB7UUL ISWC :" at bounding box center [207, 509] width 326 height 68
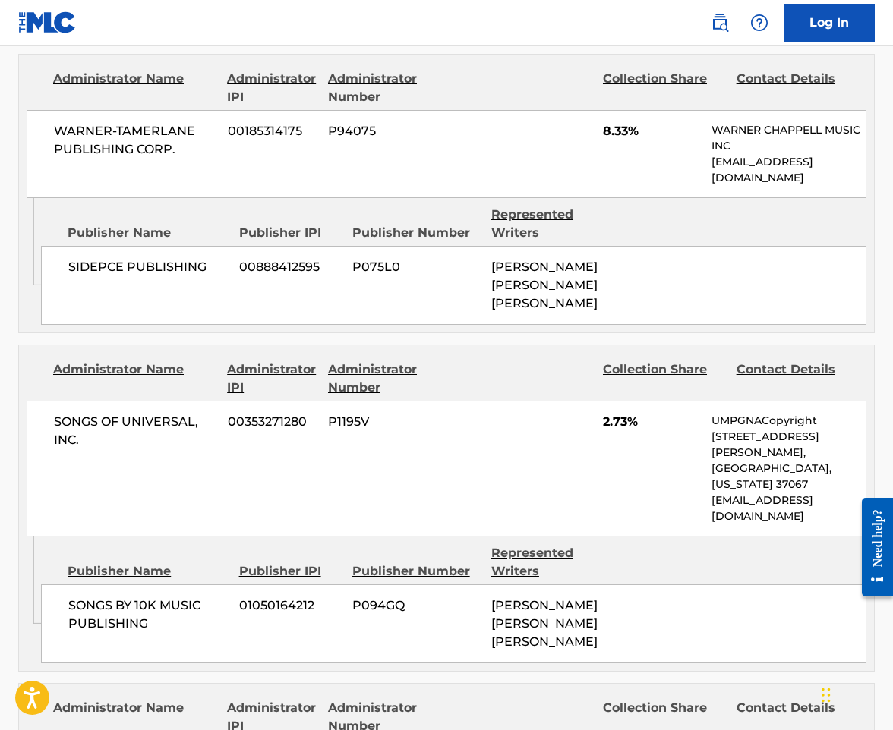
scroll to position [1670, 0]
drag, startPoint x: 623, startPoint y: 459, endPoint x: 470, endPoint y: 437, distance: 154.1
click at [470, 584] on div "SONGS BY 10K MUSIC PUBLISHING 01050164212 P094GQ DORIEN ROBERT MARCHAND THEUS" at bounding box center [453, 623] width 825 height 79
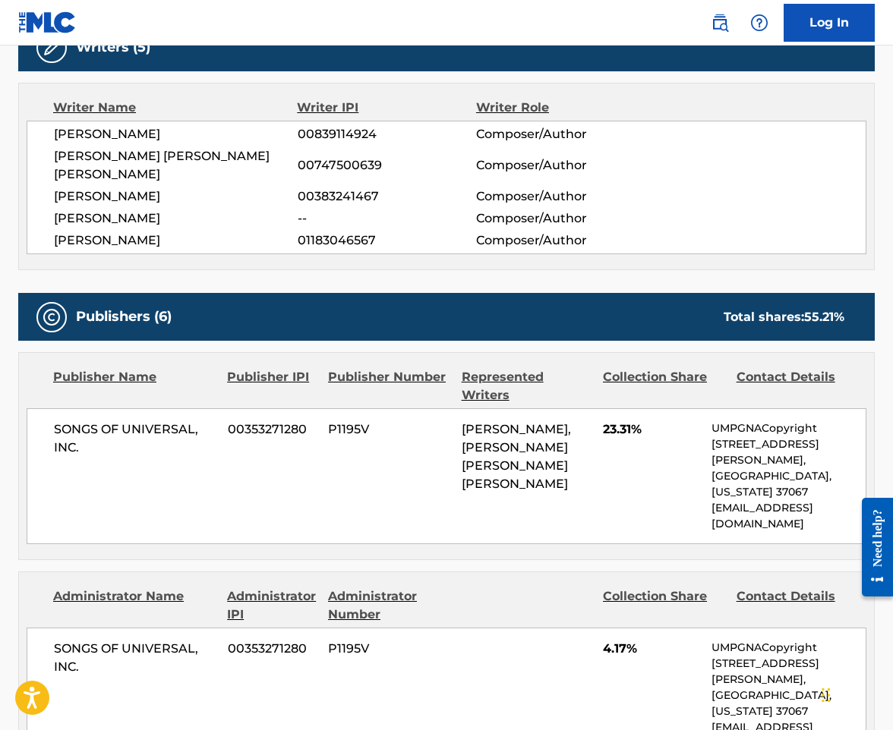
scroll to position [380, 0]
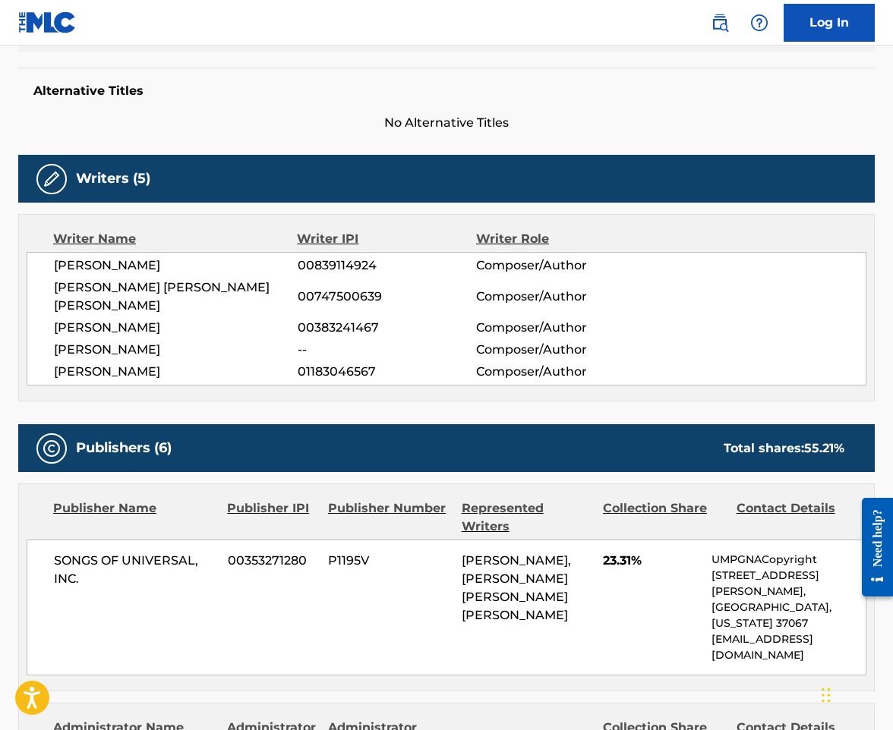
drag, startPoint x: 80, startPoint y: 140, endPoint x: 74, endPoint y: 131, distance: 11.6
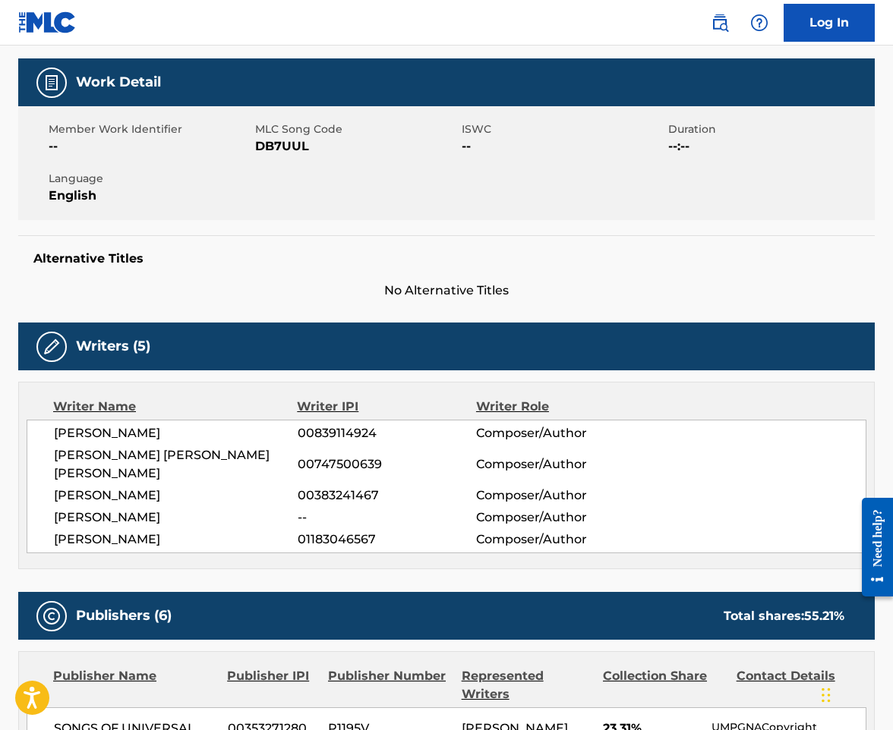
scroll to position [0, 0]
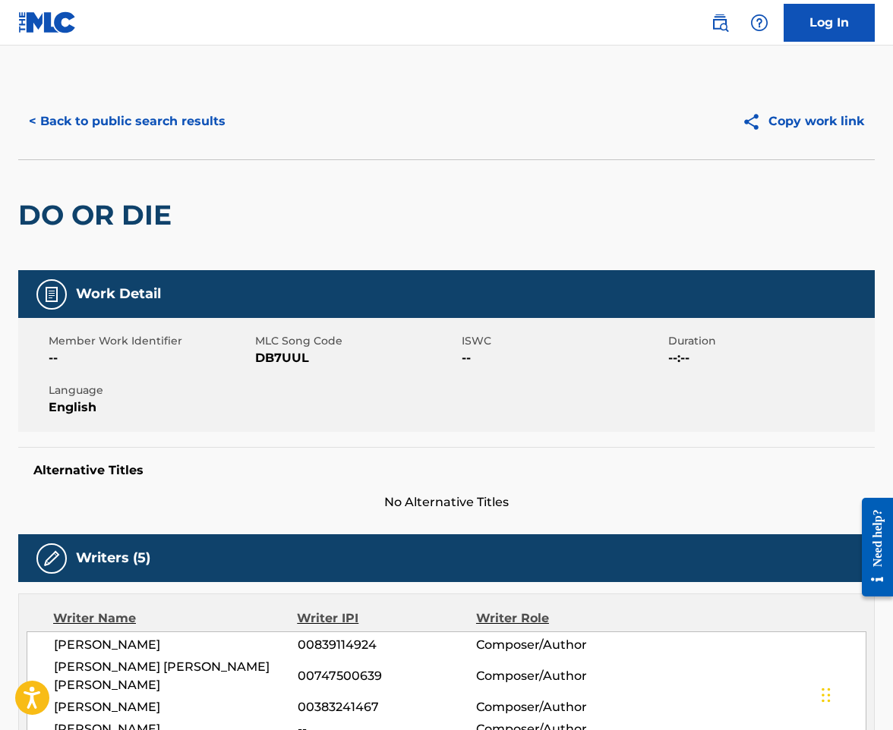
click at [115, 146] on div "< Back to public search results Copy work link" at bounding box center [446, 122] width 856 height 76
click at [115, 134] on button "< Back to public search results" at bounding box center [127, 121] width 218 height 38
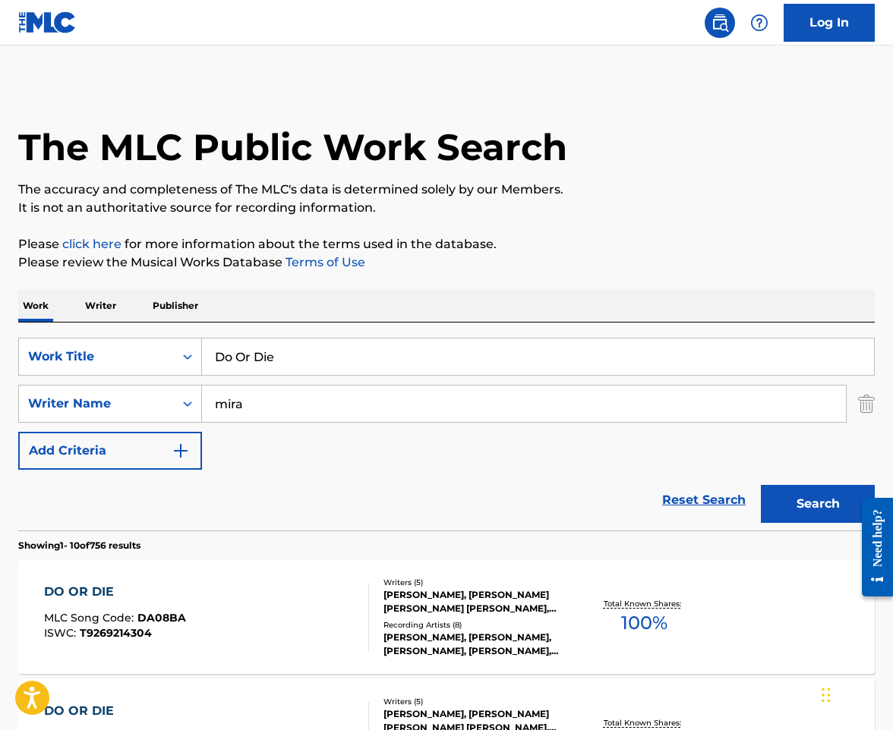
scroll to position [228, 0]
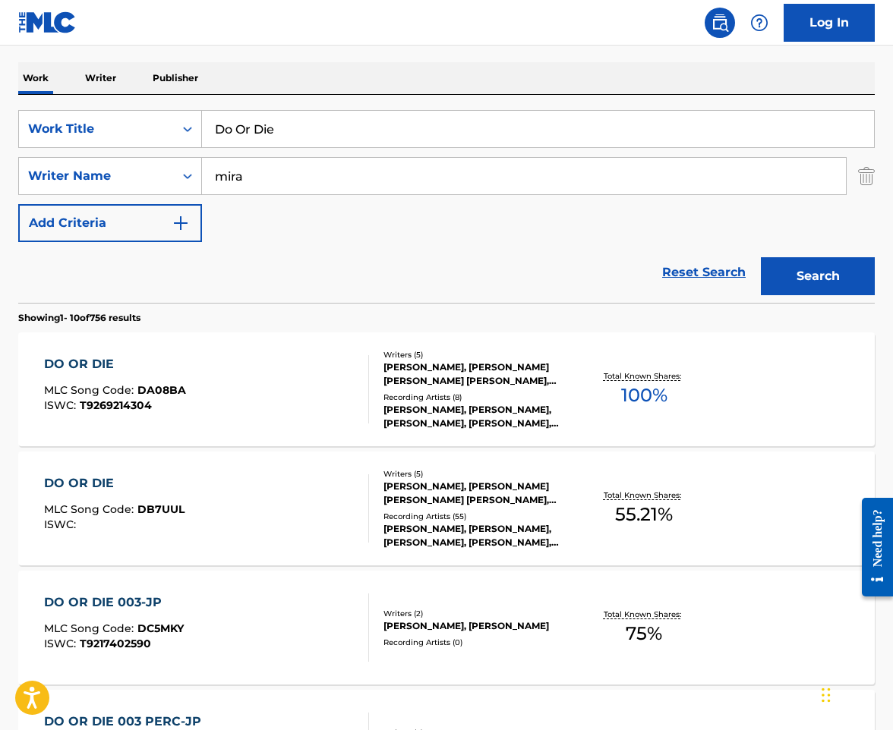
drag, startPoint x: 317, startPoint y: 125, endPoint x: 7, endPoint y: 120, distance: 309.8
click at [36, 122] on div "SearchWithCriteria2ca5deea-67f5-48c6-b8da-f9e9832a6fb5 Work Title Do Or Die" at bounding box center [446, 129] width 856 height 38
paste input "n't Wanna Believ"
type input "Don't Wanna Believe"
click at [761, 257] on button "Search" at bounding box center [818, 276] width 114 height 38
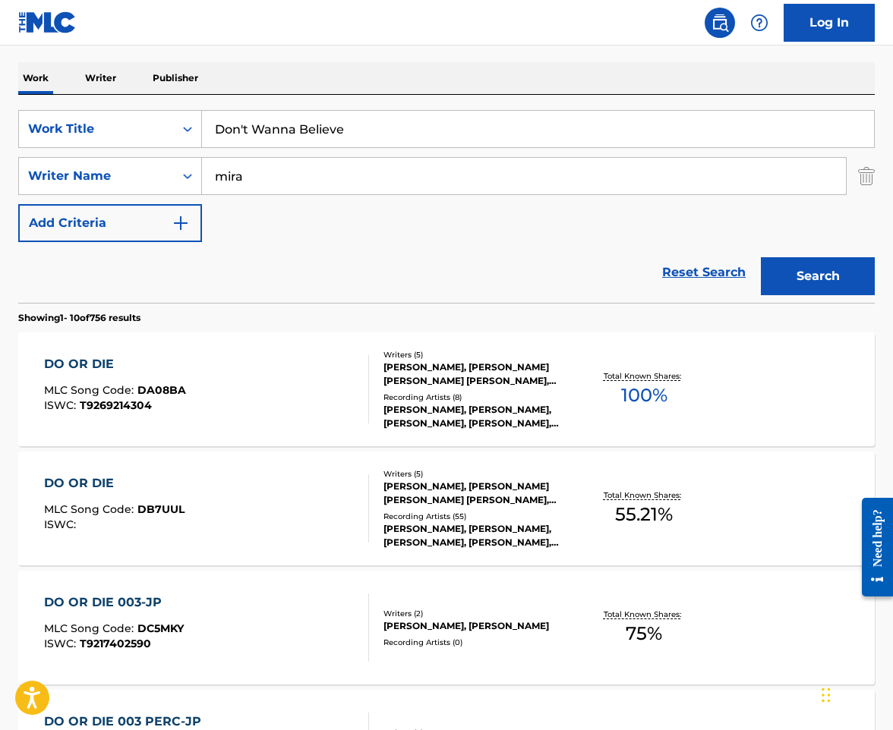
scroll to position [0, 0]
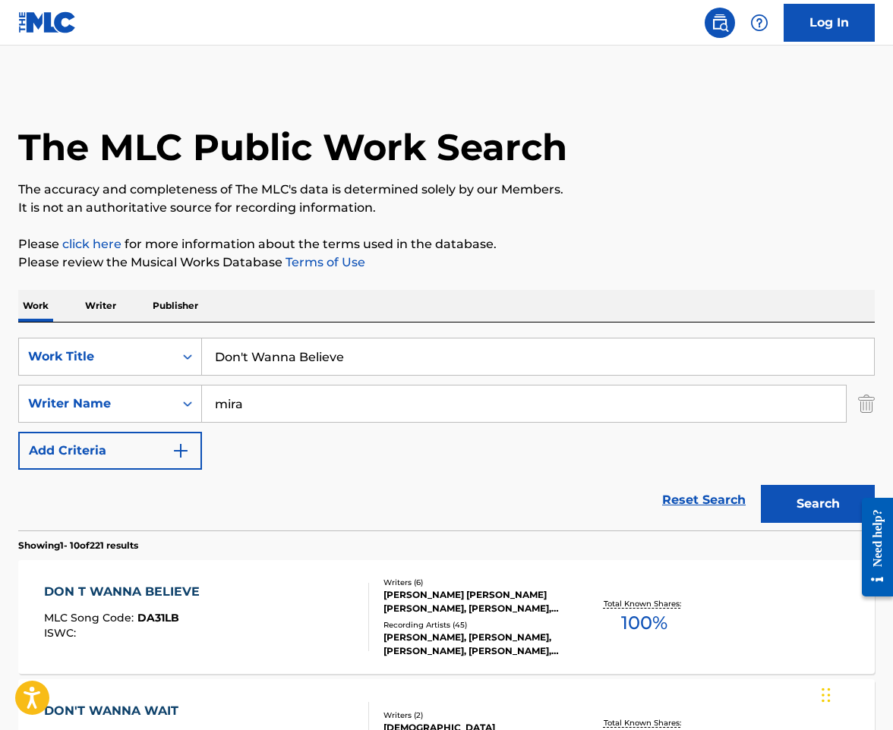
click at [242, 601] on div "DON T WANNA BELIEVE MLC Song Code : DA31LB ISWC :" at bounding box center [207, 617] width 326 height 68
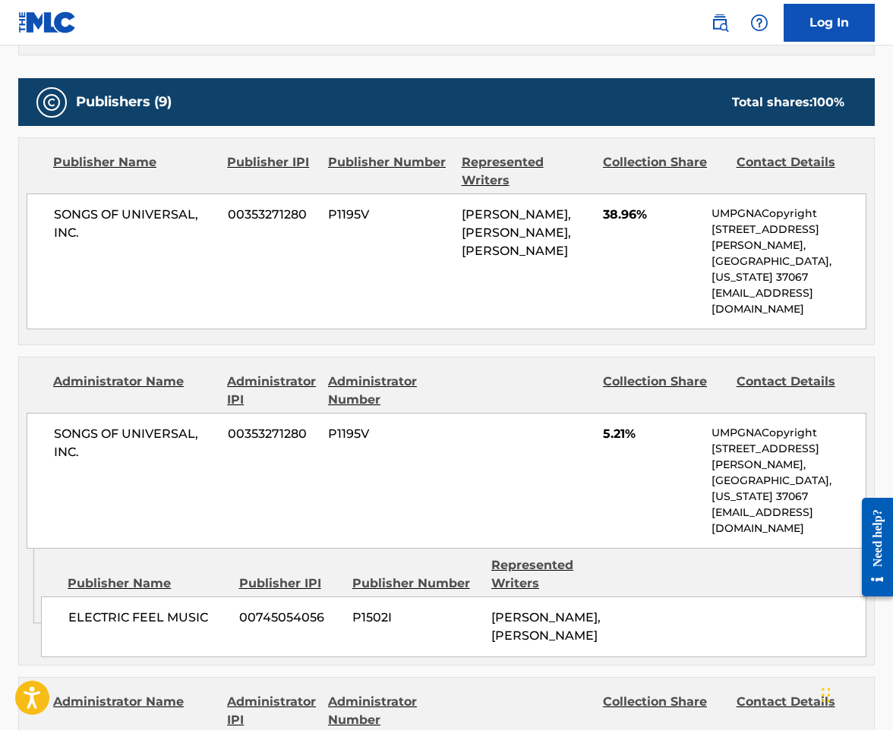
scroll to position [835, 0]
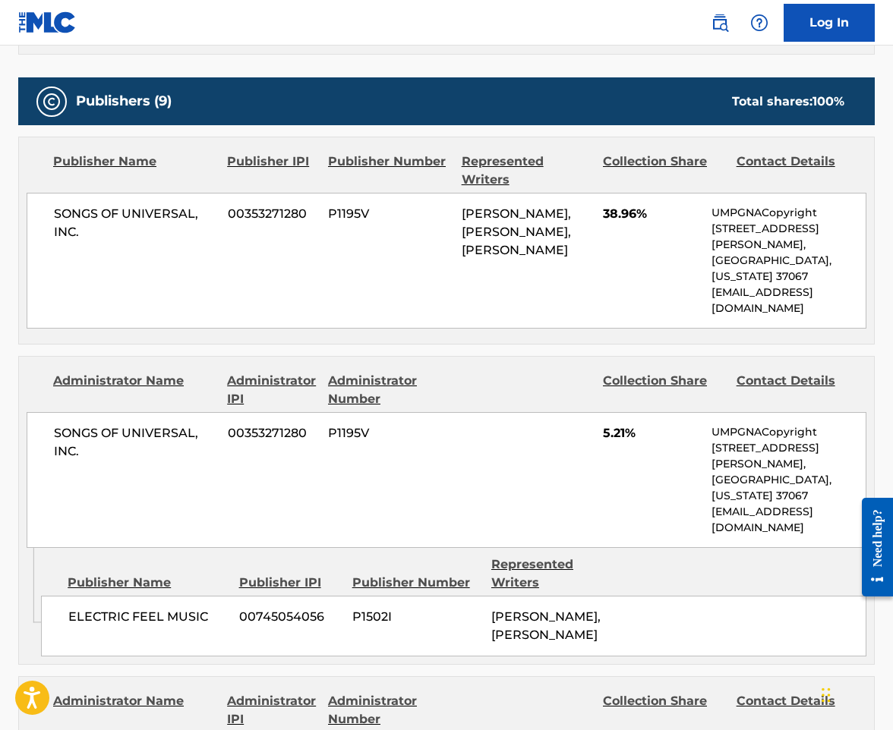
click at [525, 608] on div "JABRIEL RAEL BROOKS, NICHOLAS MIRA" at bounding box center [555, 626] width 128 height 36
drag, startPoint x: 546, startPoint y: 552, endPoint x: 486, endPoint y: 539, distance: 61.4
click at [486, 596] on div "ELECTRIC FEEL MUSIC 00745054056 P1502I JABRIEL RAEL BROOKS, NICHOLAS MIRA" at bounding box center [453, 626] width 825 height 61
drag, startPoint x: 517, startPoint y: 254, endPoint x: 428, endPoint y: 177, distance: 117.8
click at [428, 193] on div "SONGS OF UNIVERSAL, INC. 00353271280 P1195V JABRIEL RAEL BROOKS, NICHOLAS MIRA,…" at bounding box center [447, 261] width 840 height 136
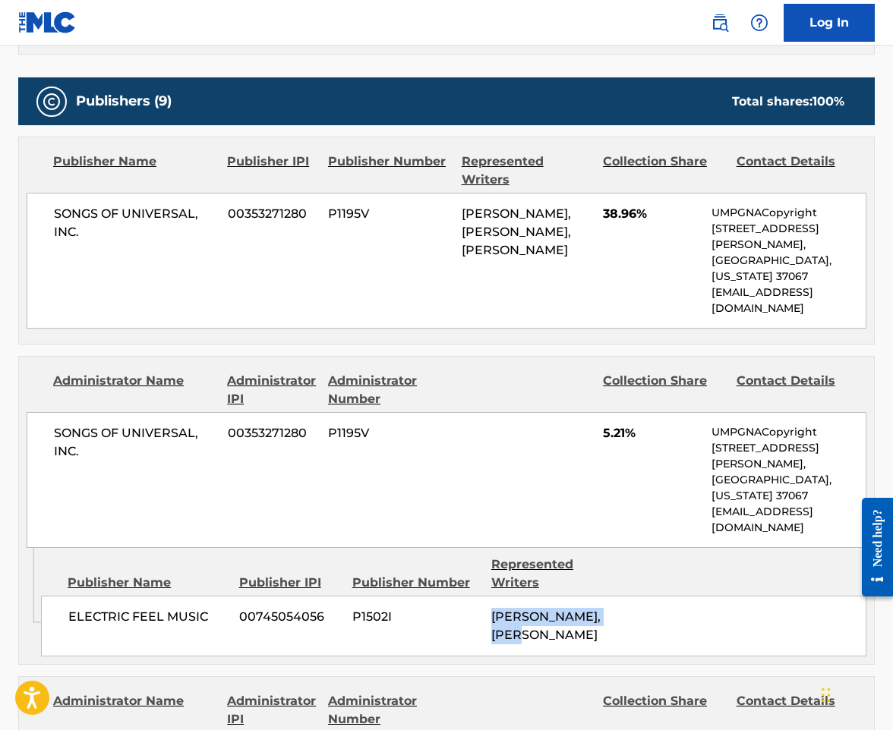
copy div "JABRIEL RAEL BROOKS, NICHOLAS MIRA, MICHAEL OLMO"
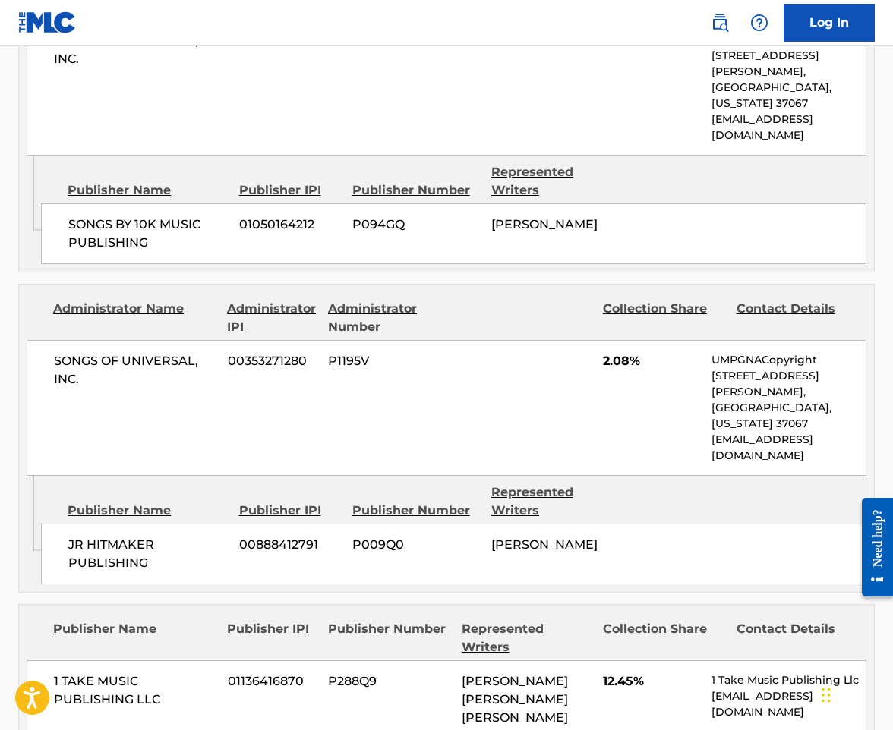
scroll to position [2809, 0]
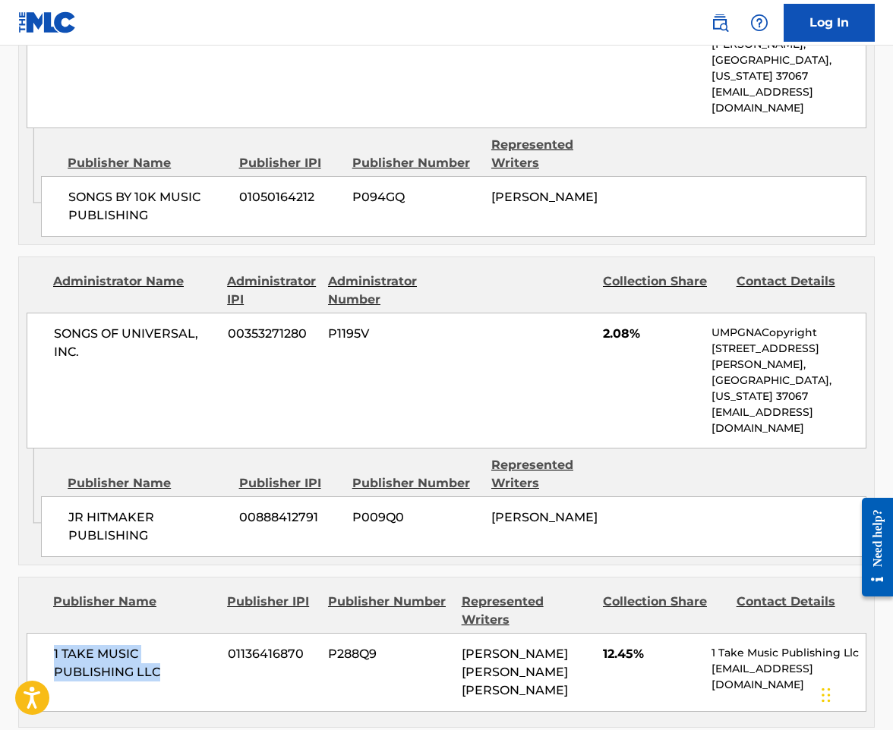
drag, startPoint x: 184, startPoint y: 456, endPoint x: 55, endPoint y: 422, distance: 133.5
click at [55, 633] on div "1 TAKE MUSIC PUBLISHING LLC 01136416870 P288Q9 ANDREW GORDON RITCHIE STEWART 12…" at bounding box center [447, 672] width 840 height 79
copy span "1 TAKE MUSIC PUBLISHING LLC"
drag, startPoint x: 115, startPoint y: 156, endPoint x: 98, endPoint y: 105, distance: 53.8
click at [115, 325] on span "SONGS OF UNIVERSAL, INC." at bounding box center [135, 343] width 162 height 36
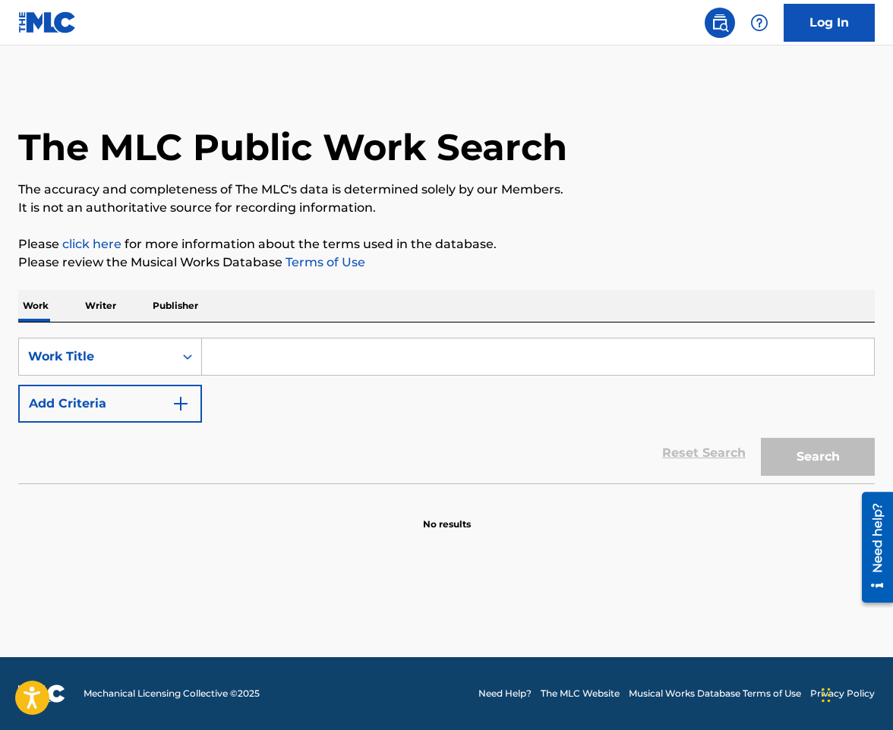
paste input "Do Or Die"
drag, startPoint x: 225, startPoint y: 346, endPoint x: 186, endPoint y: 376, distance: 49.3
click at [226, 346] on input "Search Form" at bounding box center [538, 357] width 672 height 36
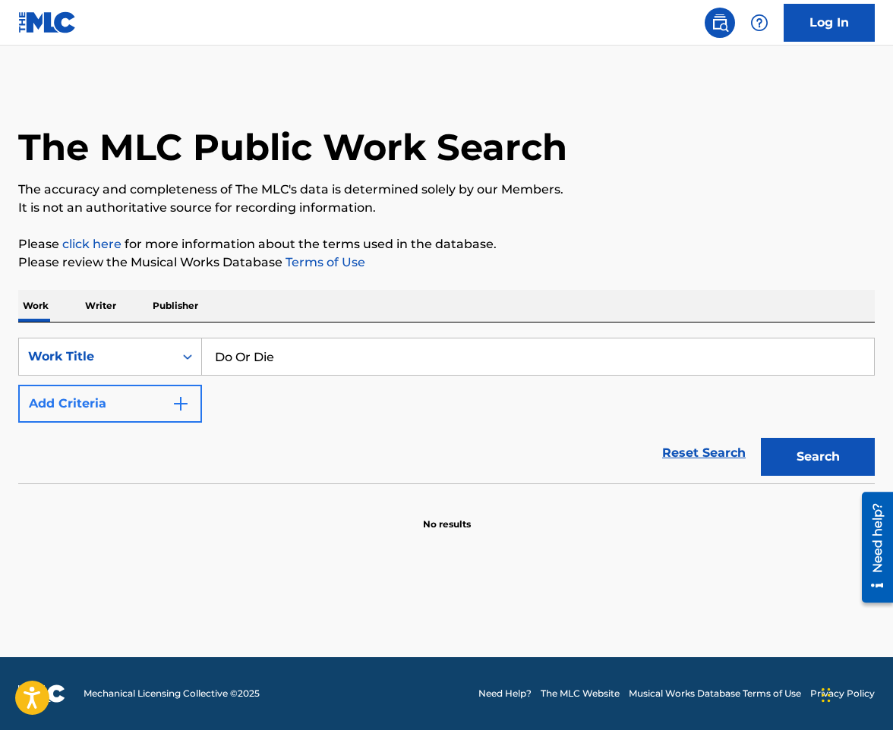
type input "Do Or Die"
click at [180, 387] on button "Add Criteria" at bounding box center [110, 404] width 184 height 38
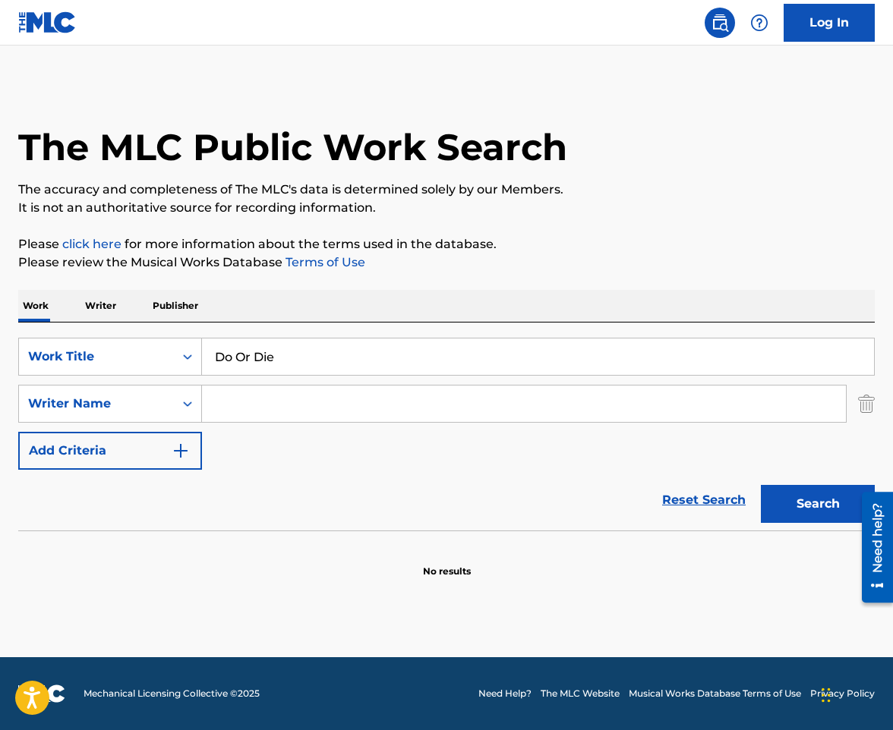
click at [217, 401] on input "Search Form" at bounding box center [524, 404] width 644 height 36
type input "mira"
click at [761, 485] on button "Search" at bounding box center [818, 504] width 114 height 38
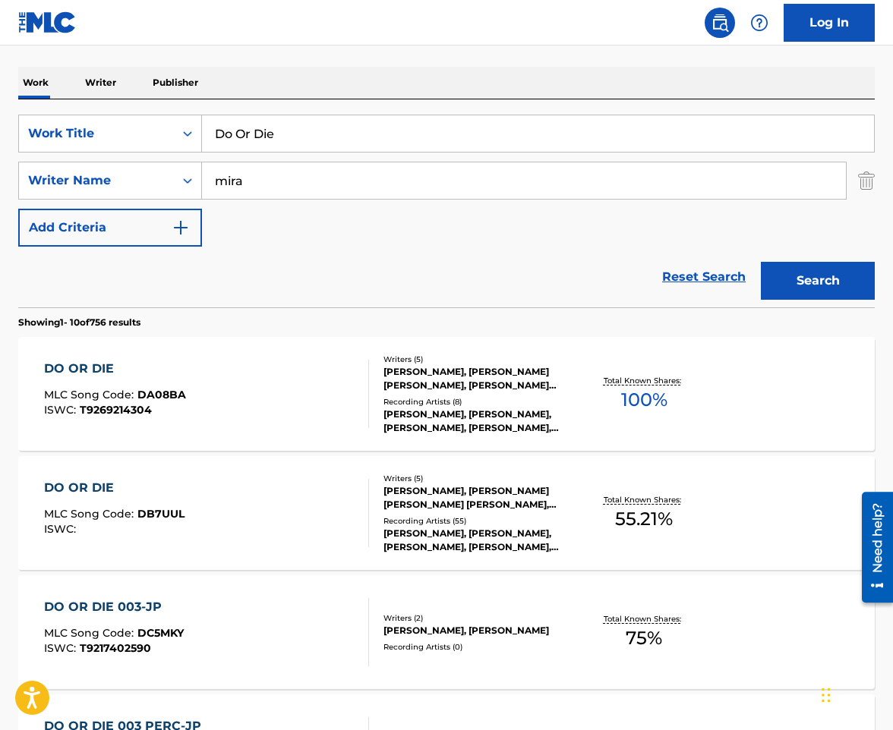
scroll to position [228, 0]
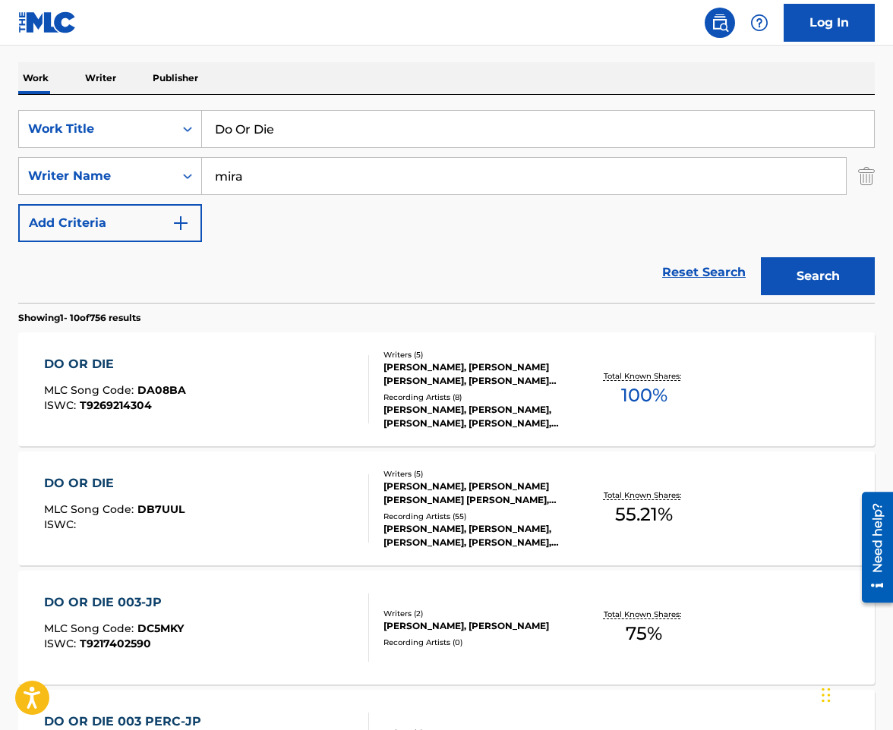
click at [287, 510] on div "DO OR DIE MLC Song Code : DB7UUL ISWC :" at bounding box center [207, 509] width 326 height 68
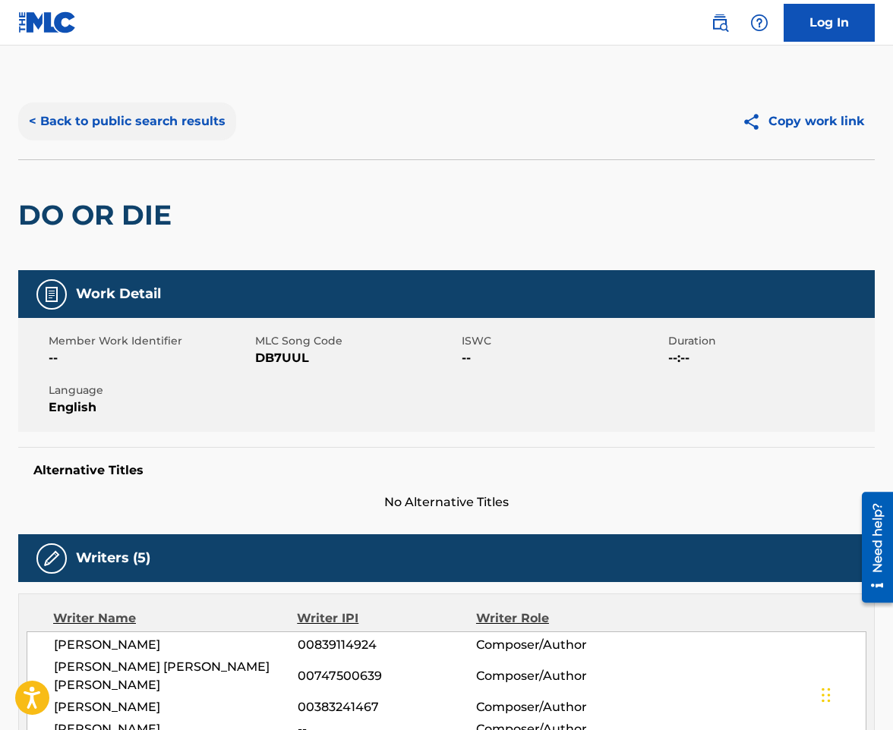
click at [179, 131] on button "< Back to public search results" at bounding box center [127, 121] width 218 height 38
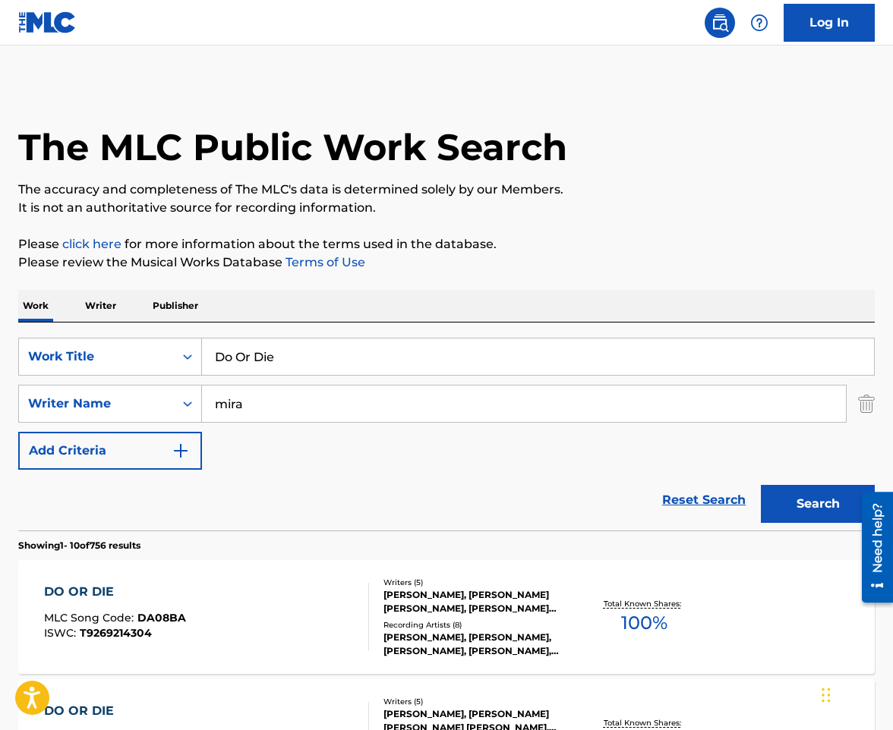
click at [341, 361] on input "Do Or Die" at bounding box center [538, 357] width 672 height 36
paste input "nt Want It"
type input "Dont Want It"
click at [761, 485] on button "Search" at bounding box center [818, 504] width 114 height 38
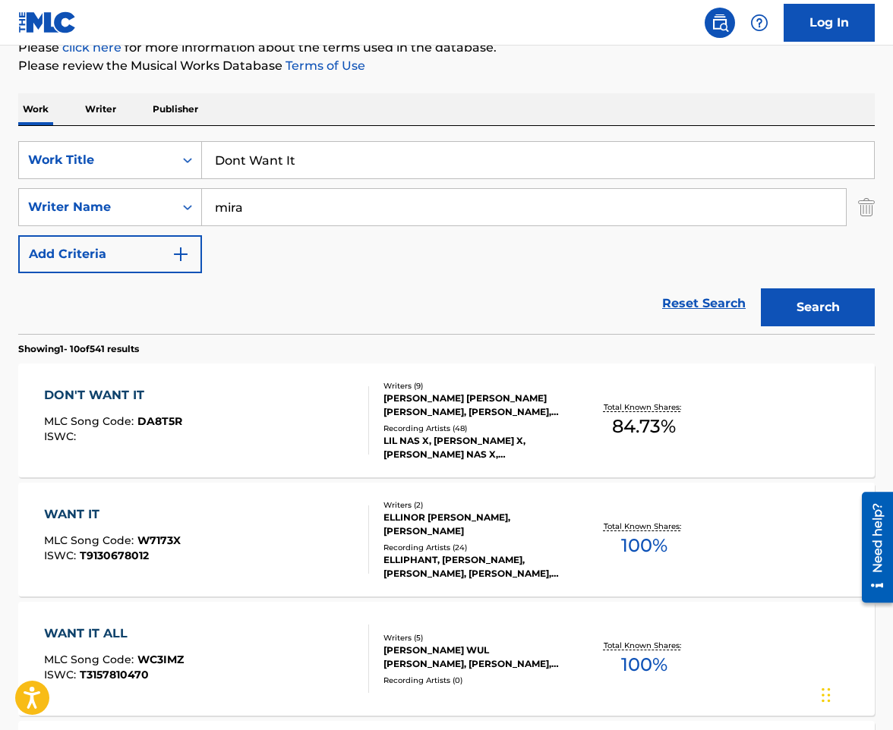
scroll to position [228, 0]
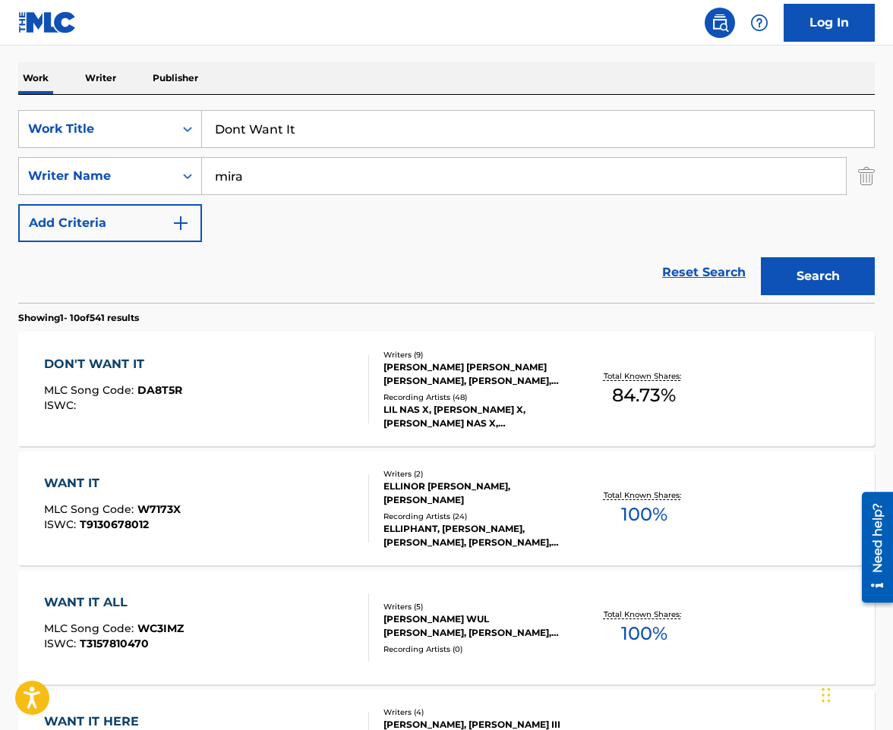
click at [316, 399] on div "DON'T WANT IT MLC Song Code : DA8T5R ISWC :" at bounding box center [207, 389] width 326 height 68
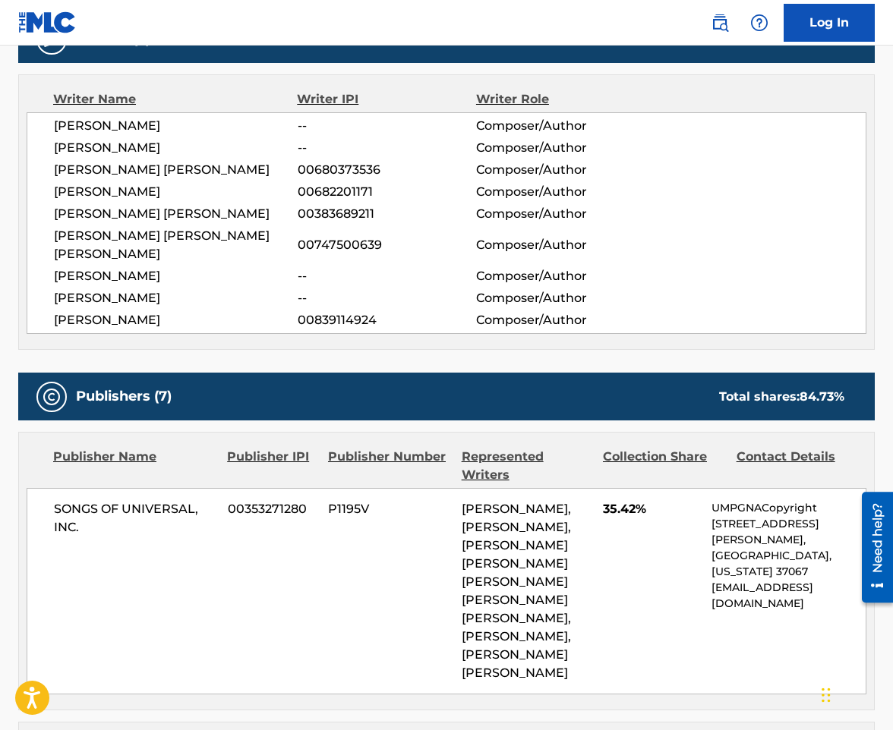
scroll to position [531, 0]
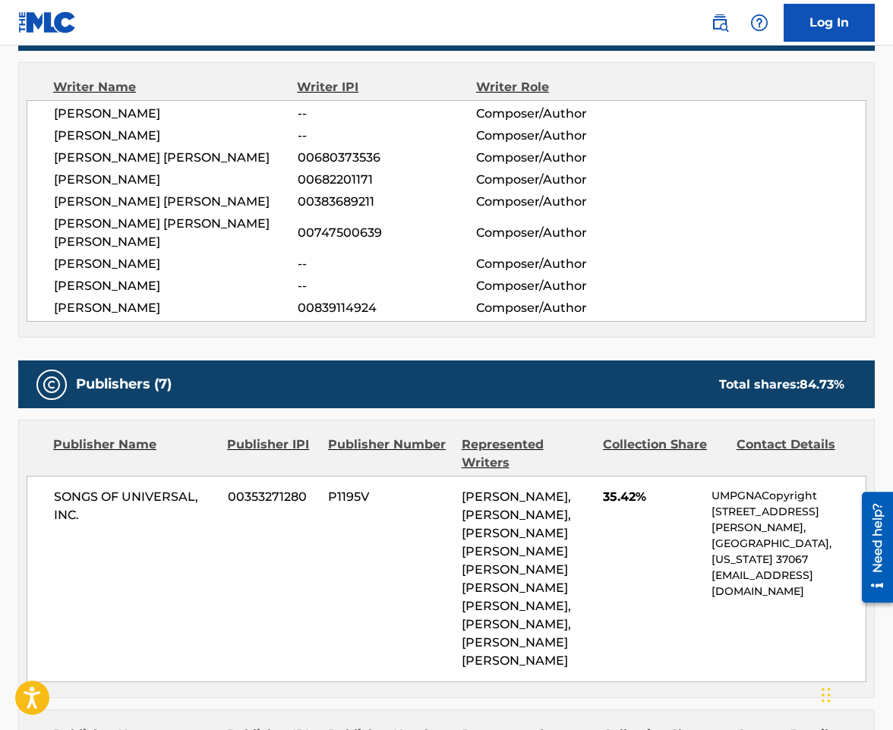
drag, startPoint x: 463, startPoint y: 495, endPoint x: 567, endPoint y: 640, distance: 178.5
click at [567, 640] on div "[PERSON_NAME], [PERSON_NAME], [PERSON_NAME] [PERSON_NAME] [PERSON_NAME] [PERSON…" at bounding box center [527, 579] width 130 height 182
copy span "[PERSON_NAME], [PERSON_NAME] [PERSON_NAME] [PERSON_NAME] [PERSON_NAME] [PERSON_…"
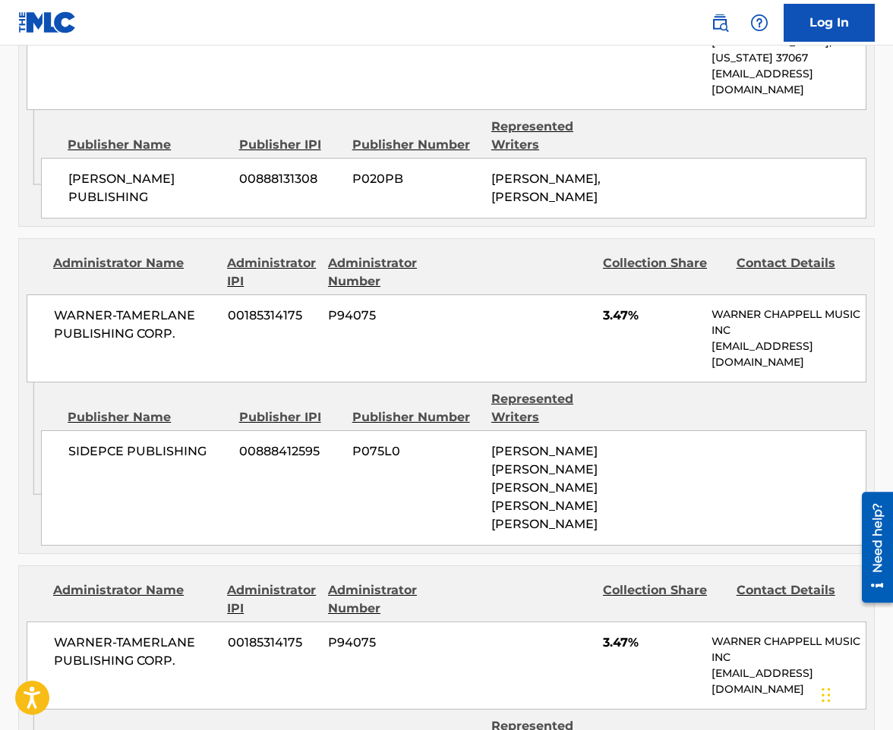
scroll to position [2505, 0]
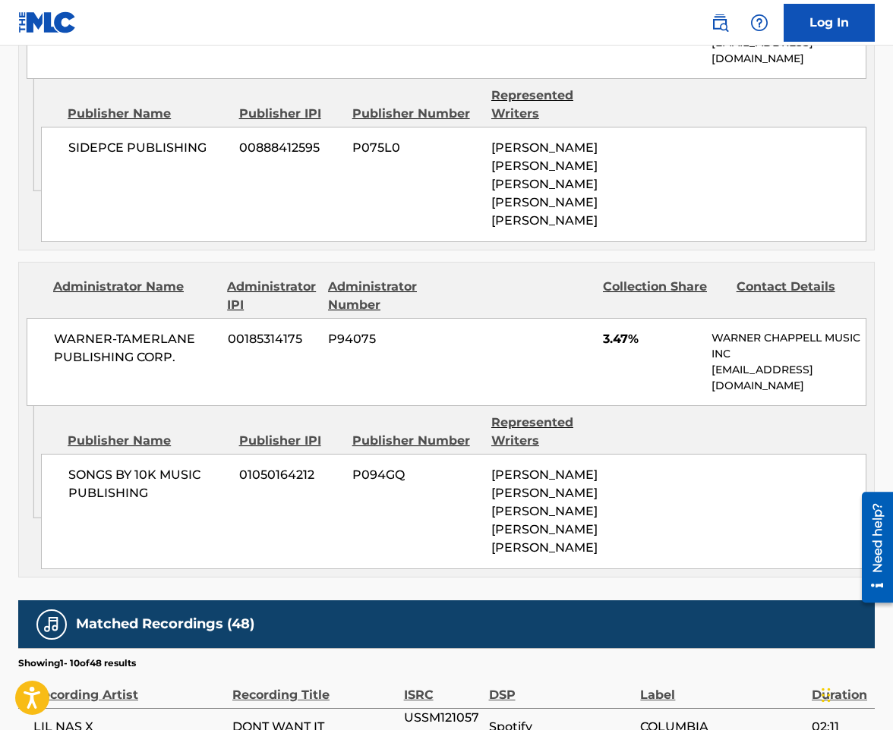
click at [230, 414] on div "Publisher Name Publisher IPI Publisher Number Represented Writers" at bounding box center [453, 432] width 825 height 36
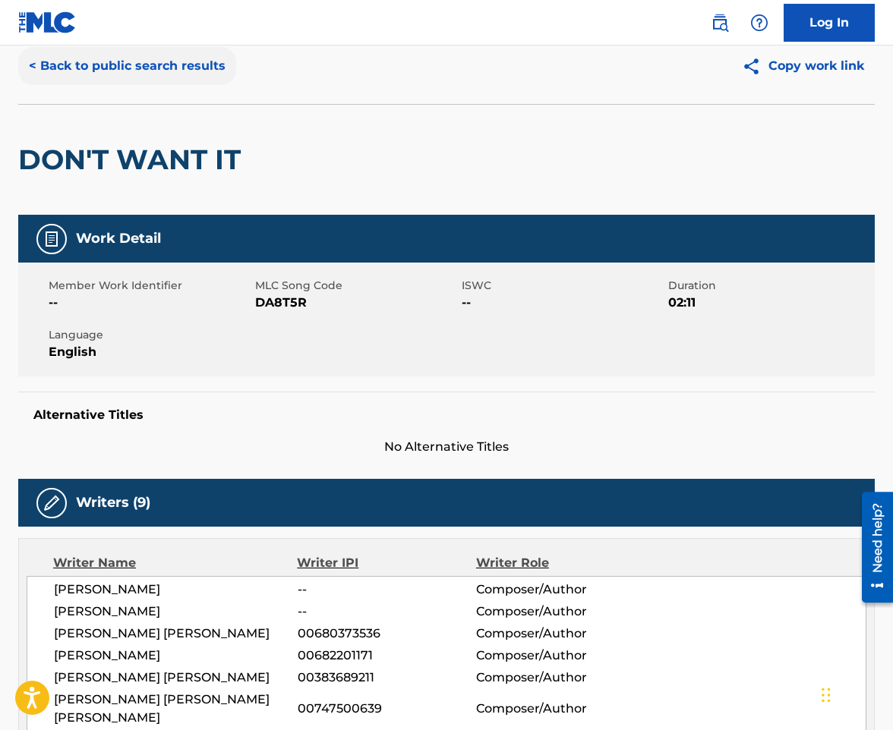
scroll to position [0, 0]
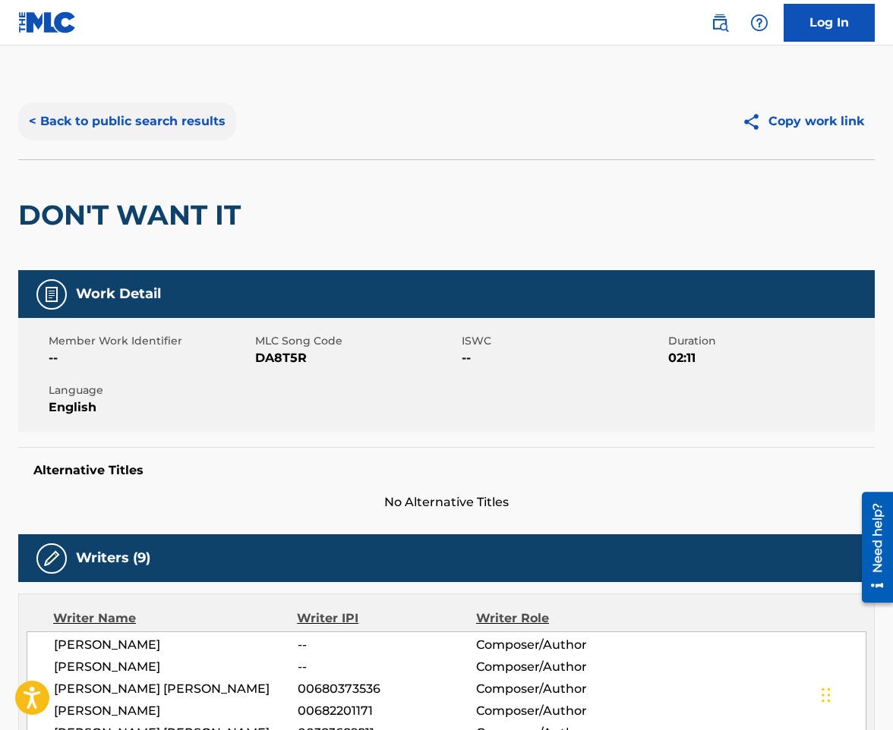
click at [146, 120] on button "< Back to public search results" at bounding box center [127, 121] width 218 height 38
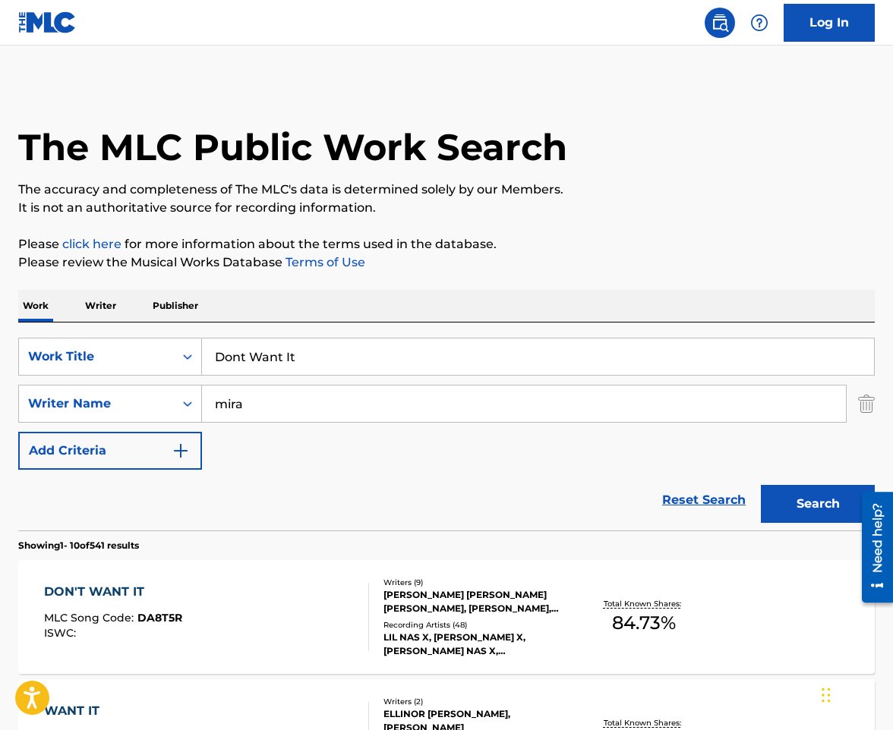
scroll to position [228, 0]
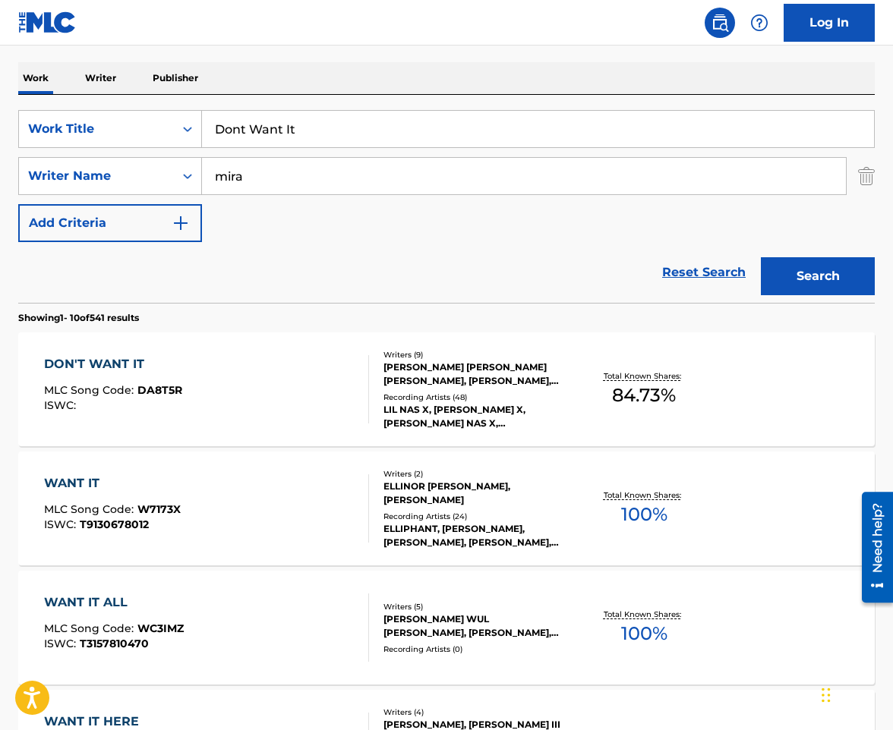
click at [323, 141] on input "Dont Want It" at bounding box center [538, 129] width 672 height 36
paste input "rive (Live)"
click at [761, 257] on button "Search" at bounding box center [818, 276] width 114 height 38
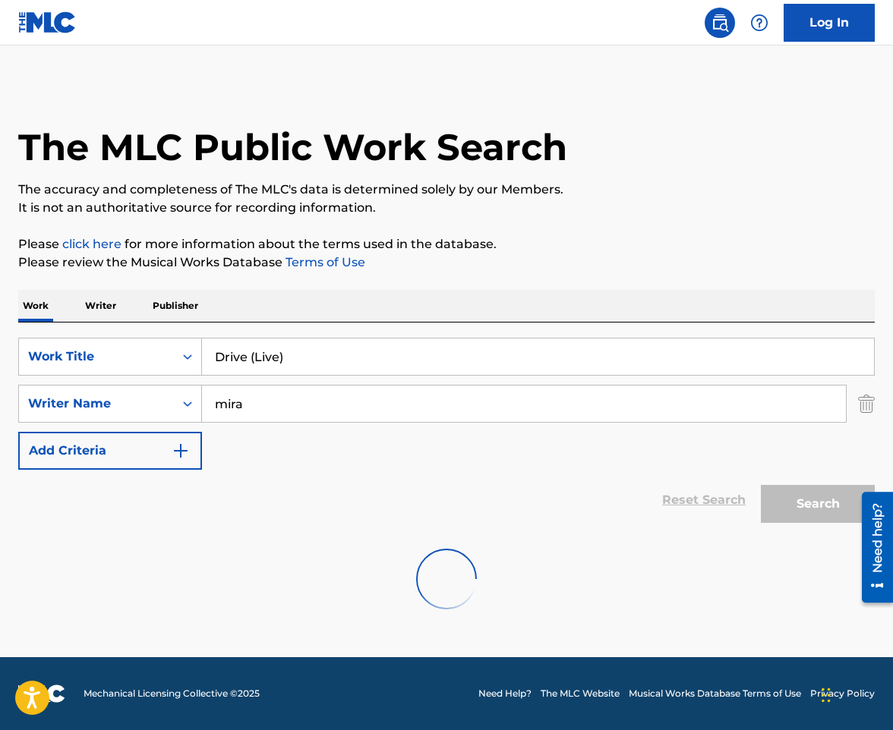
scroll to position [0, 0]
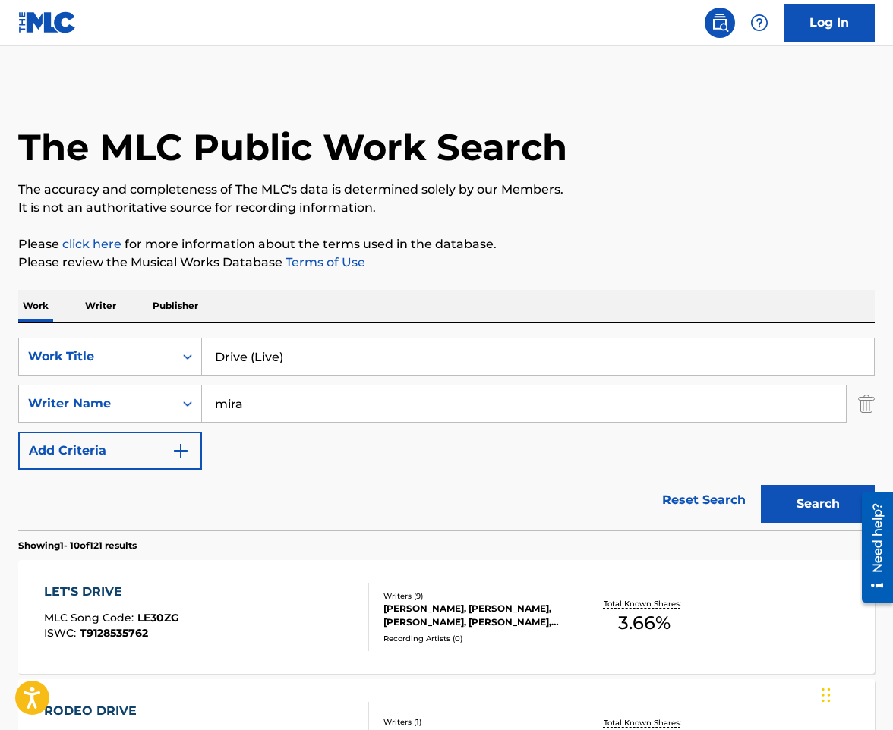
click at [247, 360] on input "Drive (Live)" at bounding box center [538, 357] width 672 height 36
drag, startPoint x: 247, startPoint y: 360, endPoint x: 345, endPoint y: 352, distance: 98.2
click at [344, 356] on input "Drive (Live)" at bounding box center [538, 357] width 672 height 36
type input "Drive"
click at [761, 485] on button "Search" at bounding box center [818, 504] width 114 height 38
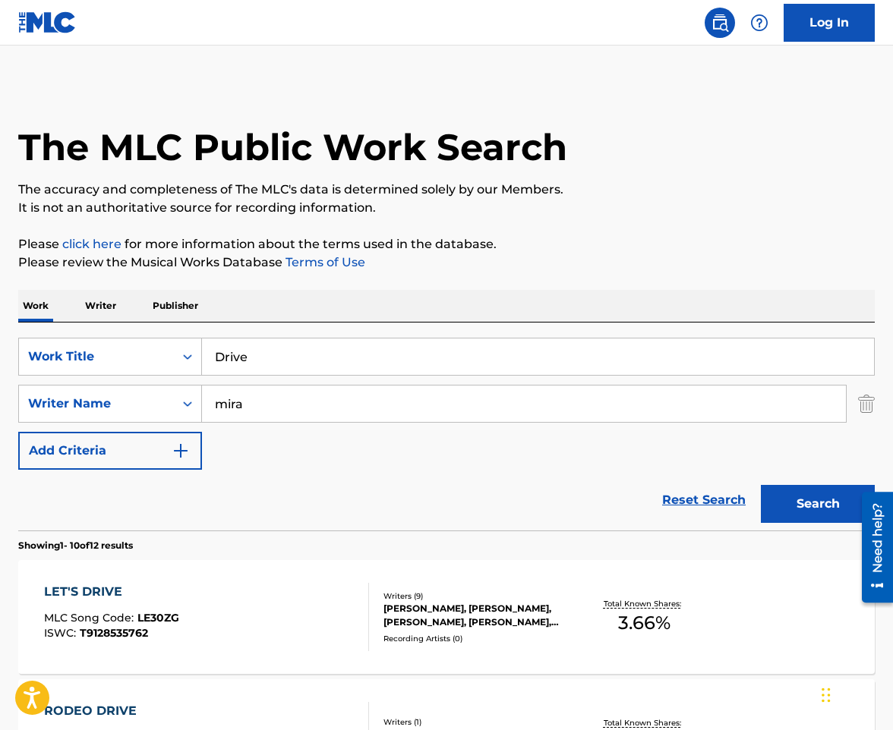
click at [490, 300] on div "Work Writer Publisher" at bounding box center [446, 306] width 856 height 32
drag, startPoint x: 285, startPoint y: 409, endPoint x: 182, endPoint y: 392, distance: 104.0
click at [182, 392] on div "SearchWithCriteria5cc68ea0-cfcd-47e5-a10e-5e7bab8ea006 Writer Name [PERSON_NAME]" at bounding box center [446, 404] width 856 height 38
click at [761, 485] on button "Search" at bounding box center [818, 504] width 114 height 38
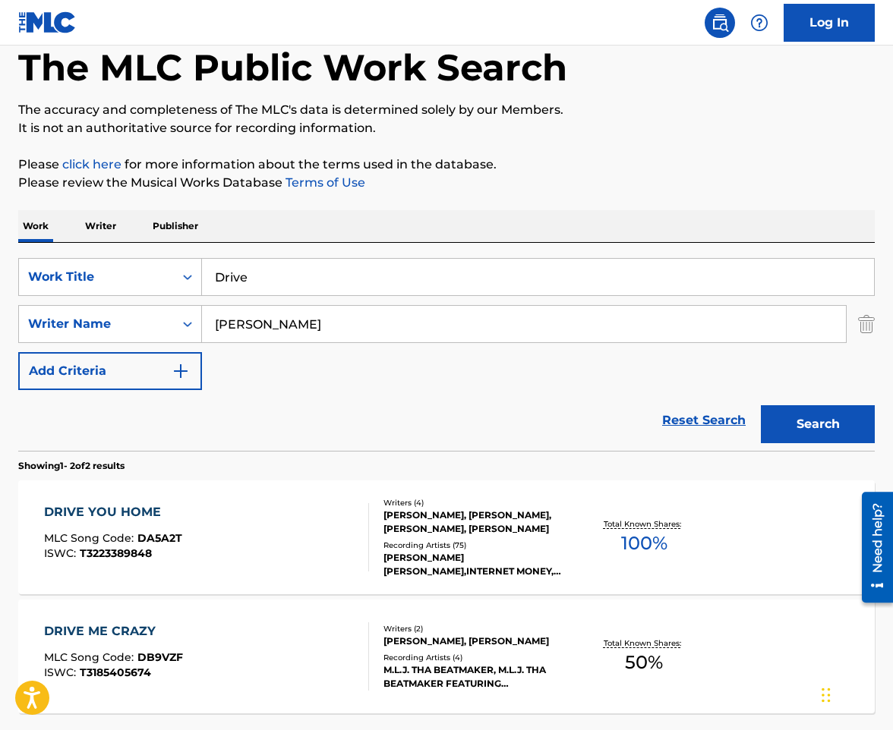
scroll to position [63, 0]
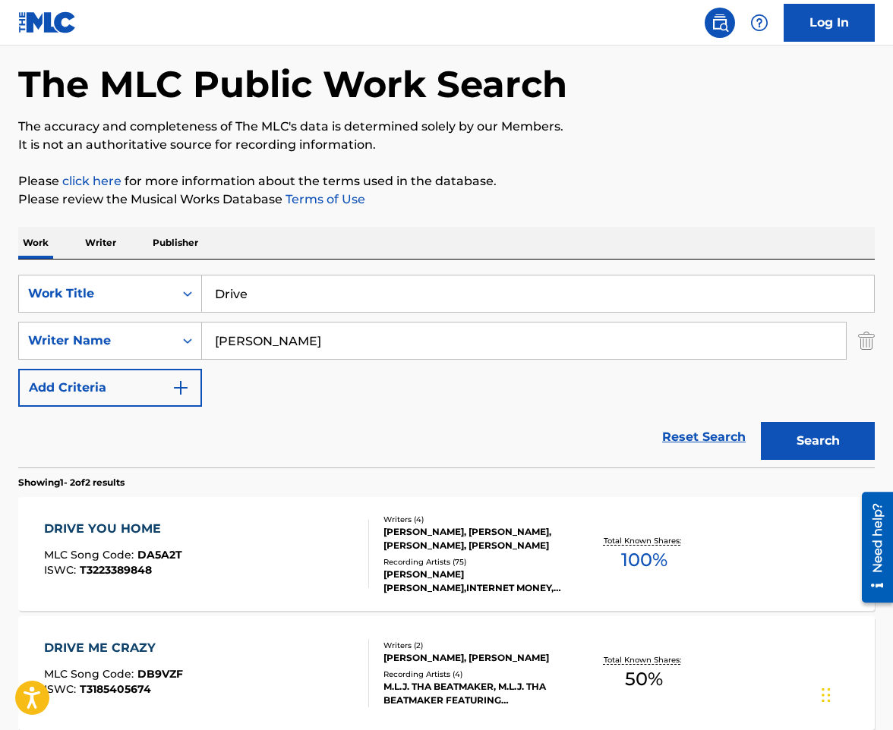
click at [264, 341] on input "[PERSON_NAME]" at bounding box center [524, 341] width 644 height 36
drag, startPoint x: 271, startPoint y: 341, endPoint x: -18, endPoint y: 320, distance: 290.0
click at [0, 320] on html "Accessibility Screen-Reader Guide, Feedback, and Issue Reporting | New window 0…" at bounding box center [446, 302] width 893 height 730
type input "mira"
click at [334, 289] on input "Drive" at bounding box center [538, 294] width 672 height 36
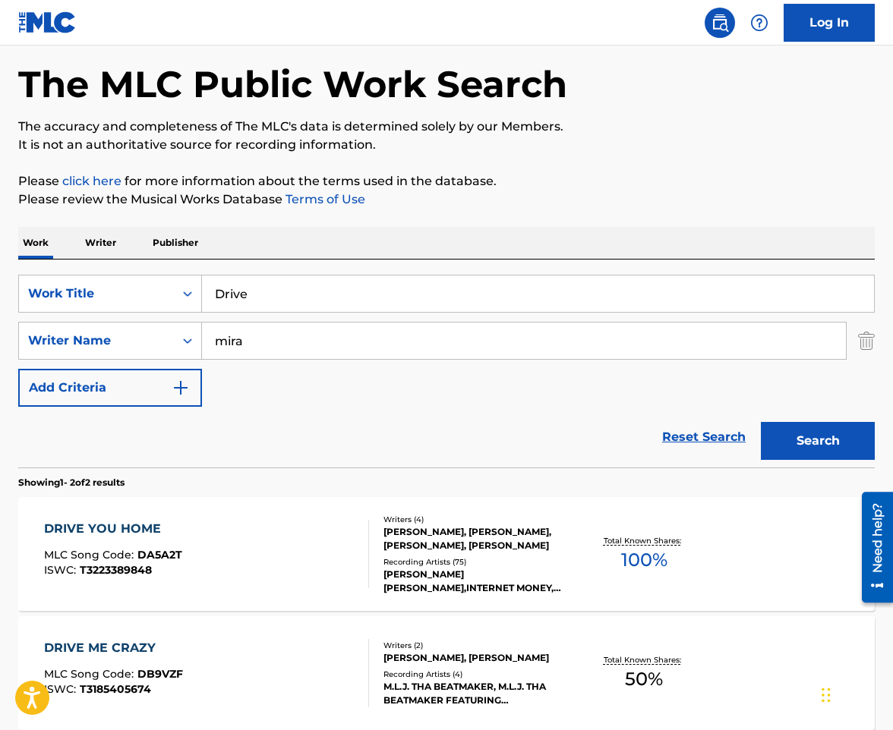
paste input "You Home"
type input "Drive You Home"
click at [761, 422] on button "Search" at bounding box center [818, 441] width 114 height 38
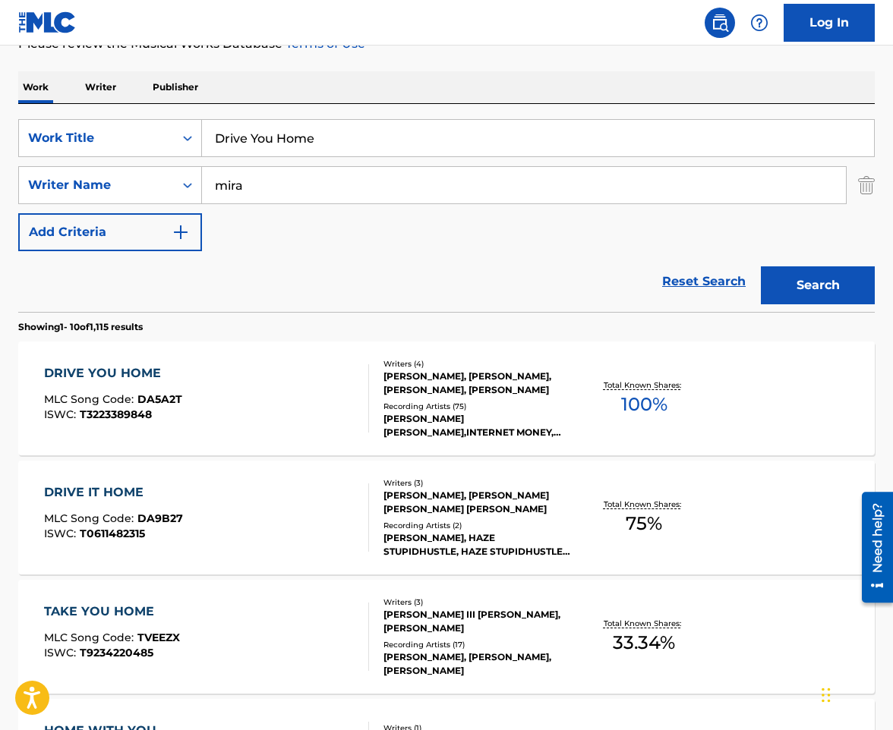
scroll to position [228, 0]
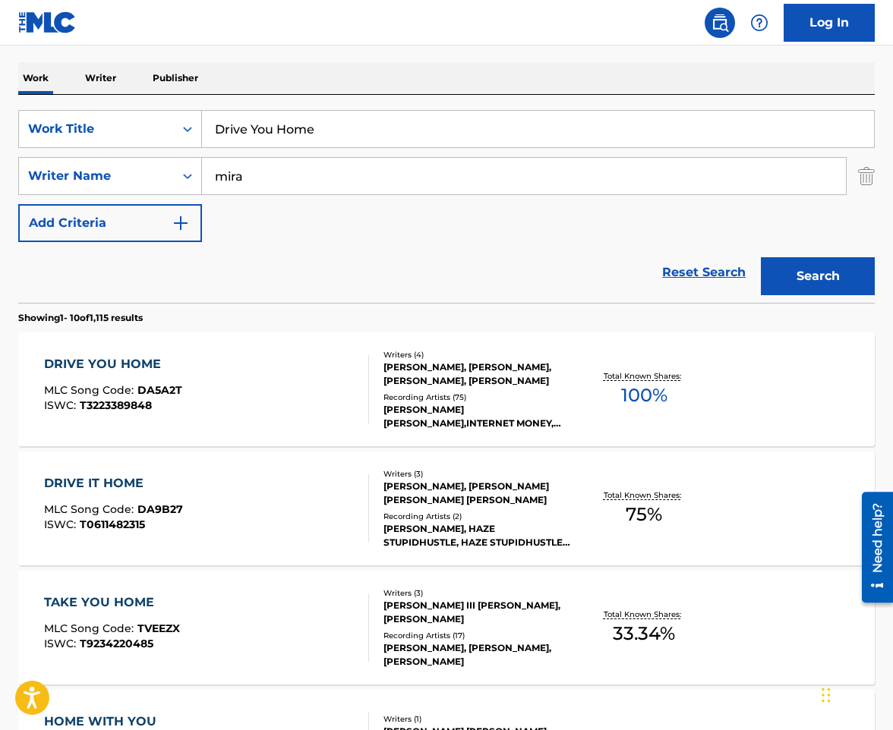
click at [231, 374] on div "DRIVE YOU HOME MLC Song Code : DA5A2T ISWC : T3223389848" at bounding box center [207, 389] width 326 height 68
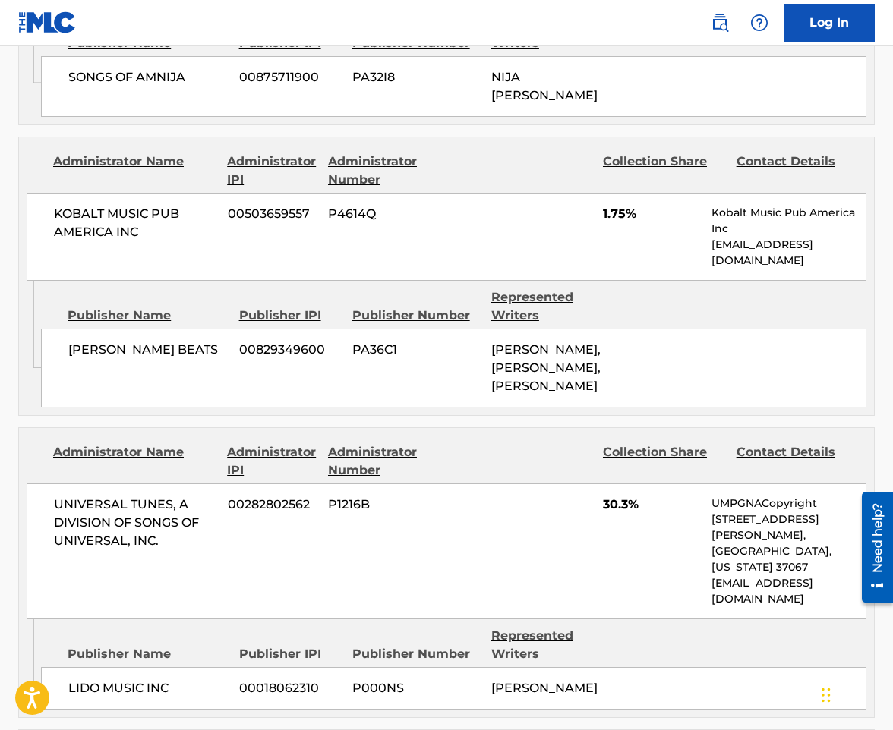
scroll to position [1898, 0]
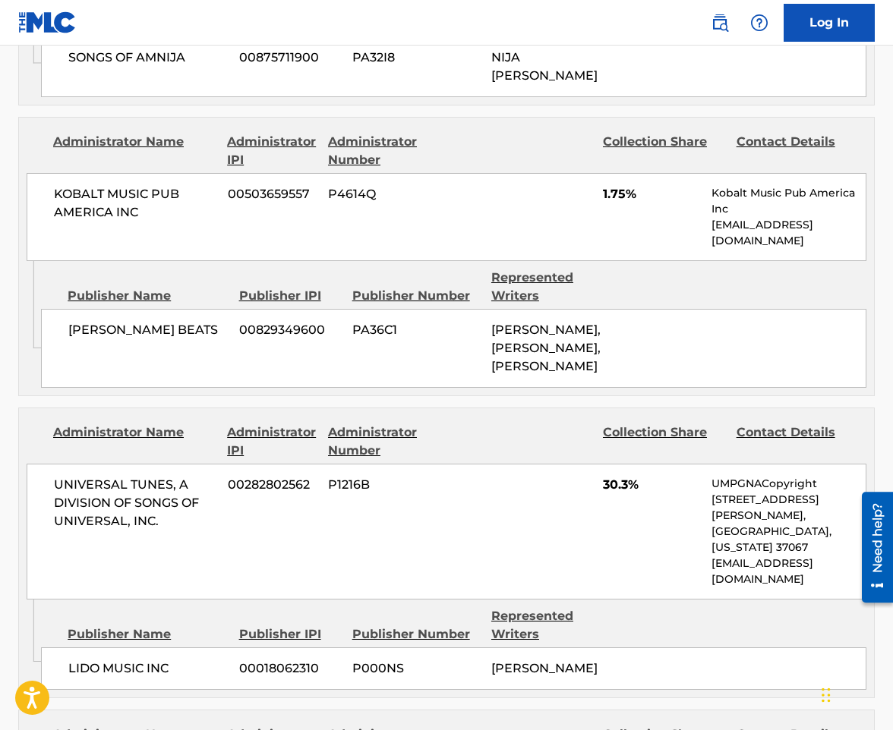
drag, startPoint x: 557, startPoint y: 553, endPoint x: 486, endPoint y: 514, distance: 81.6
click at [486, 648] on div "LIDO MUSIC INC 00018062310 P000NS [PERSON_NAME]" at bounding box center [453, 669] width 825 height 43
copy span "[PERSON_NAME]"
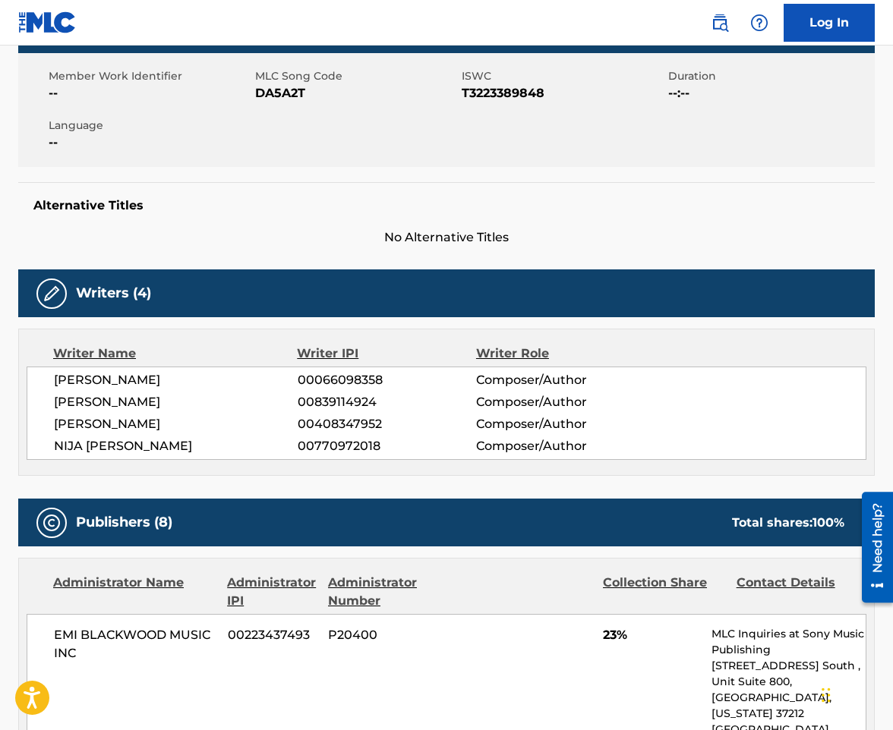
scroll to position [0, 0]
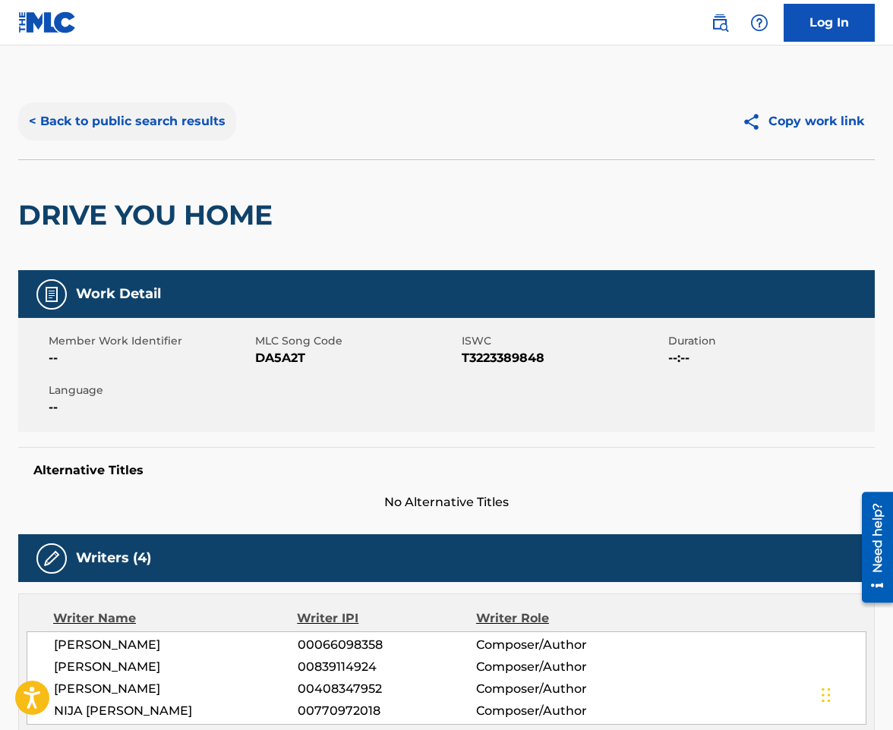
drag, startPoint x: 162, startPoint y: 142, endPoint x: 166, endPoint y: 123, distance: 19.5
click at [162, 142] on div "< Back to public search results Copy work link" at bounding box center [446, 122] width 856 height 76
click at [166, 123] on button "< Back to public search results" at bounding box center [127, 121] width 218 height 38
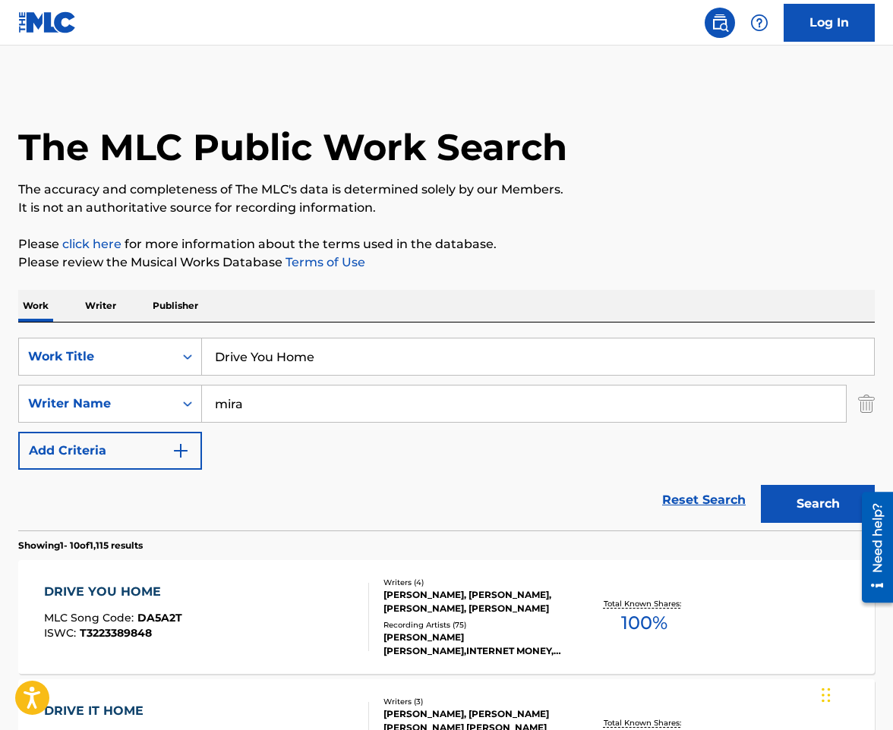
scroll to position [228, 0]
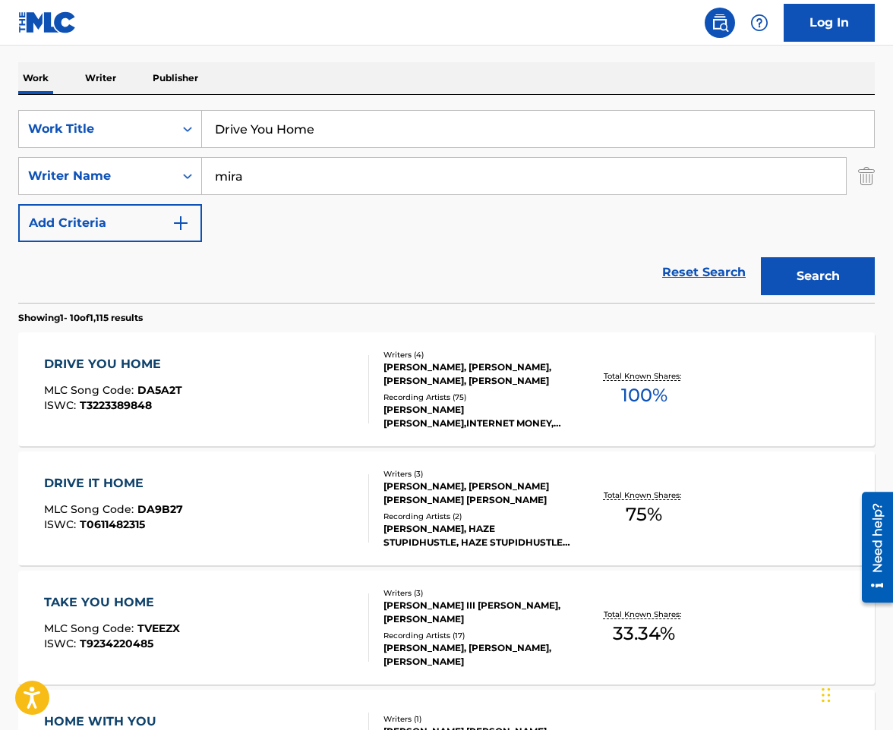
click at [345, 136] on input "Drive You Home" at bounding box center [538, 129] width 672 height 36
paste input "op Shit"
type input "Drop Shit"
click at [761, 257] on button "Search" at bounding box center [818, 276] width 114 height 38
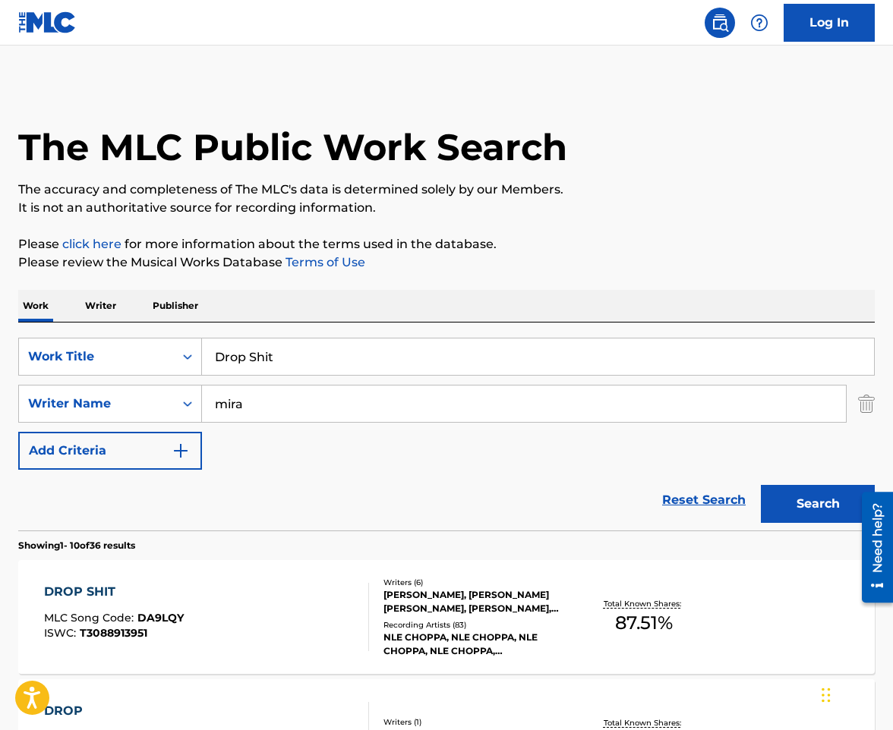
scroll to position [76, 0]
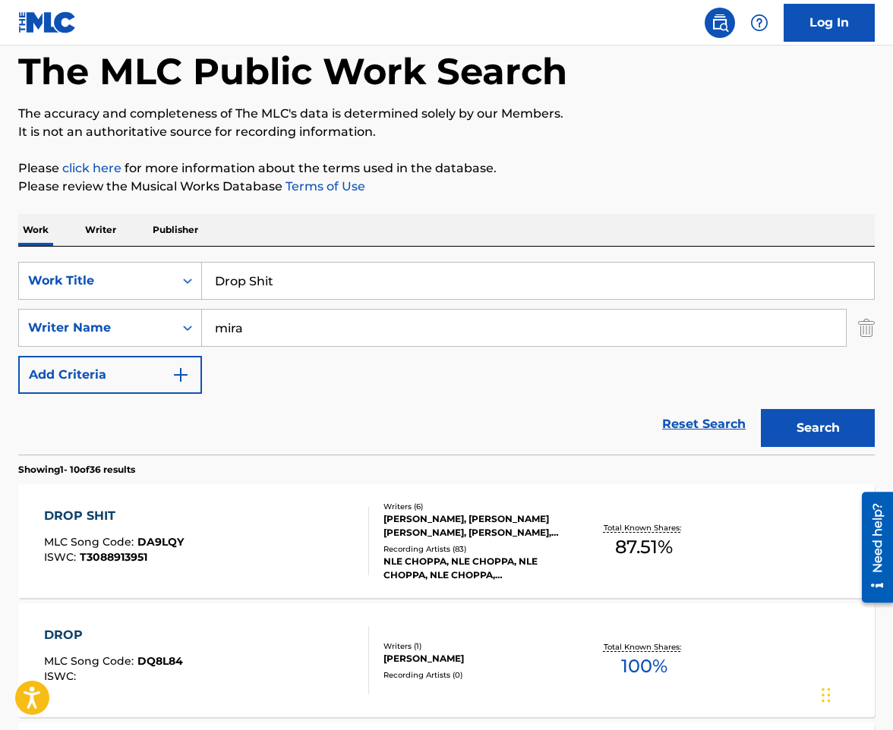
click at [267, 535] on div "DROP SHIT MLC Song Code : DA9LQY ISWC : T3088913951" at bounding box center [207, 541] width 326 height 68
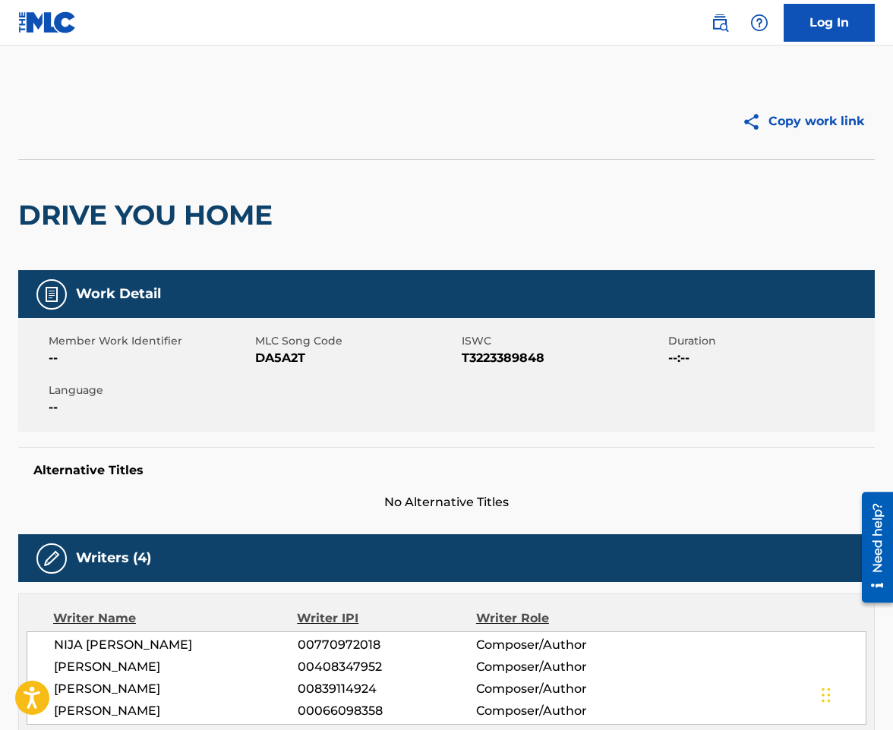
drag, startPoint x: 642, startPoint y: 74, endPoint x: 645, endPoint y: 53, distance: 21.6
click at [720, 20] on img at bounding box center [720, 23] width 18 height 18
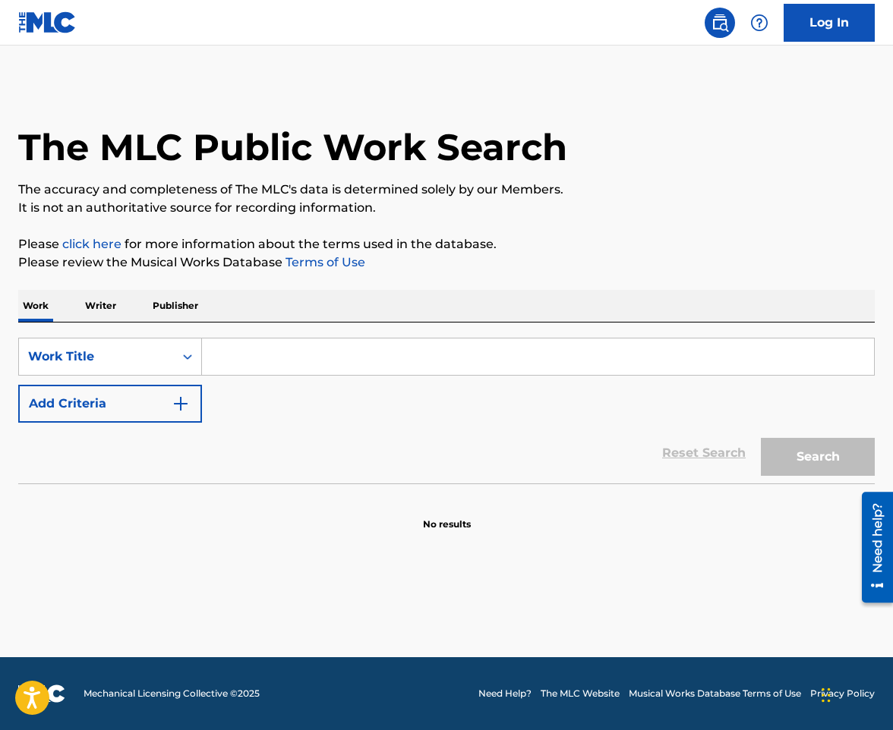
click at [285, 345] on input "Search Form" at bounding box center [538, 357] width 672 height 36
paste input "Drop Shit"
type input "Drop Shit"
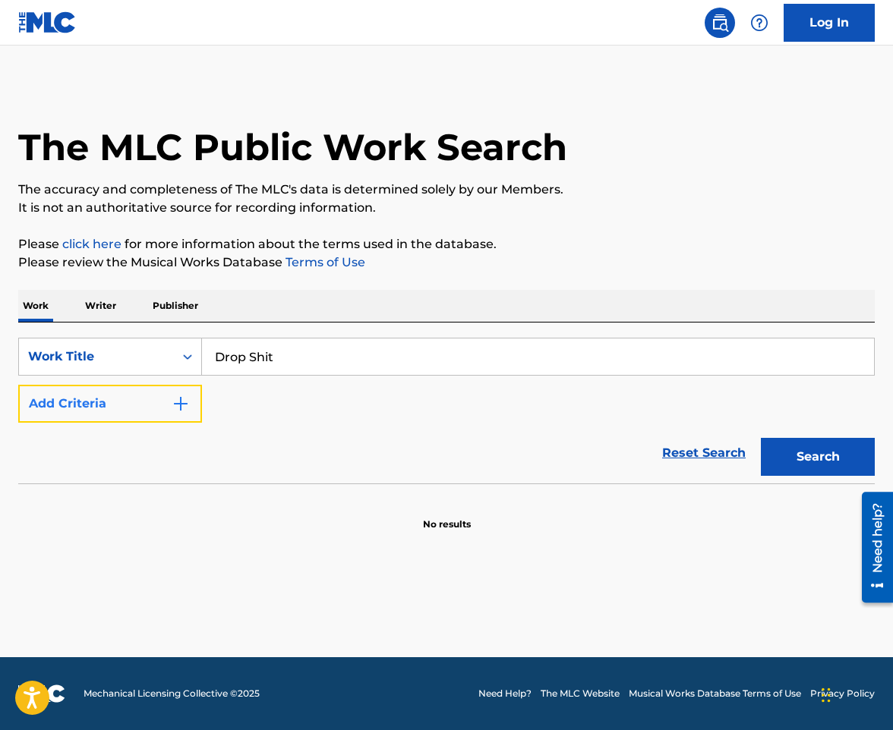
click at [162, 403] on button "Add Criteria" at bounding box center [110, 404] width 184 height 38
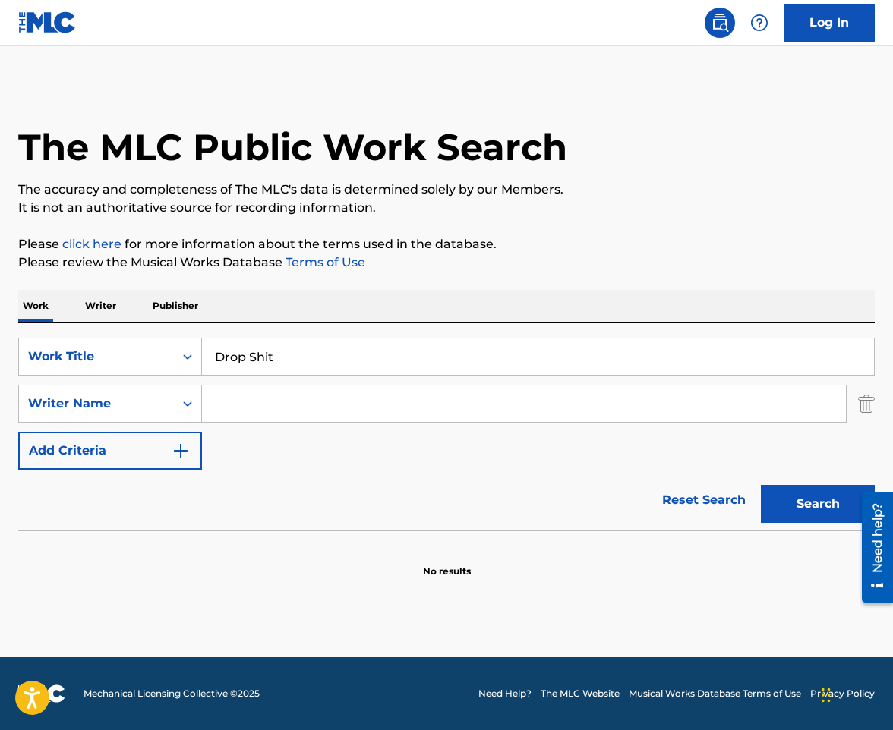
click at [222, 406] on input "Search Form" at bounding box center [524, 404] width 644 height 36
type input "mira"
click at [761, 485] on button "Search" at bounding box center [818, 504] width 114 height 38
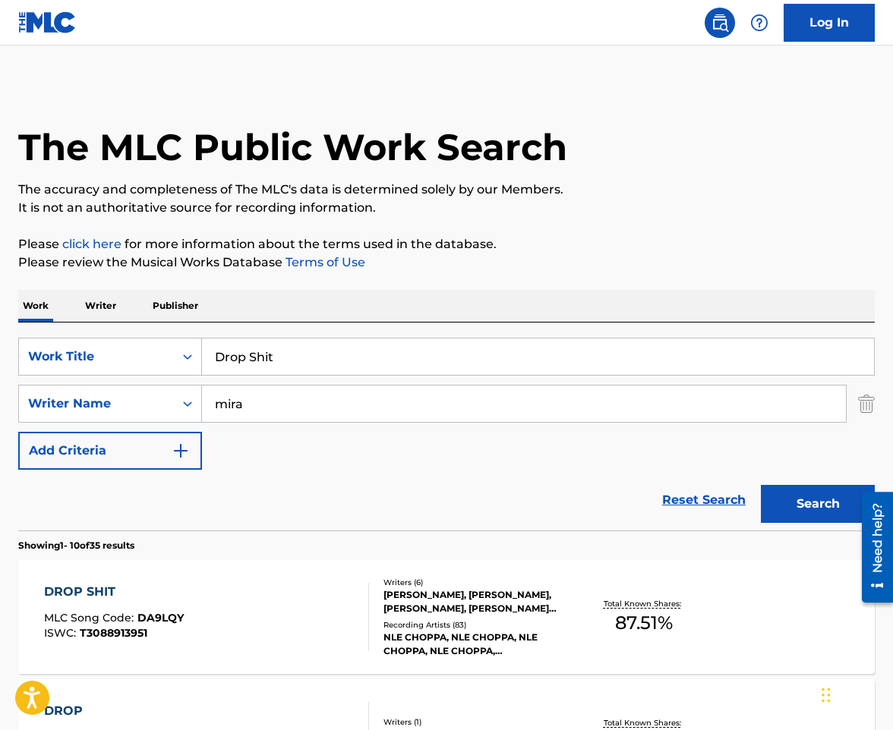
click at [270, 606] on div "DROP SHIT MLC Song Code : DA9LQY ISWC : T3088913951" at bounding box center [207, 617] width 326 height 68
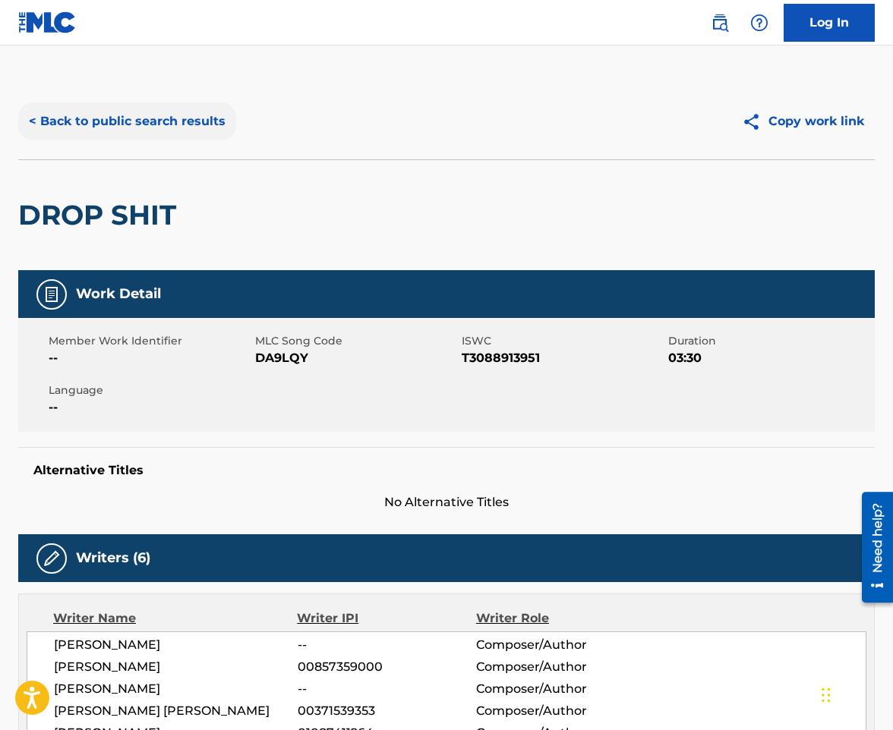
click at [148, 121] on button "< Back to public search results" at bounding box center [127, 121] width 218 height 38
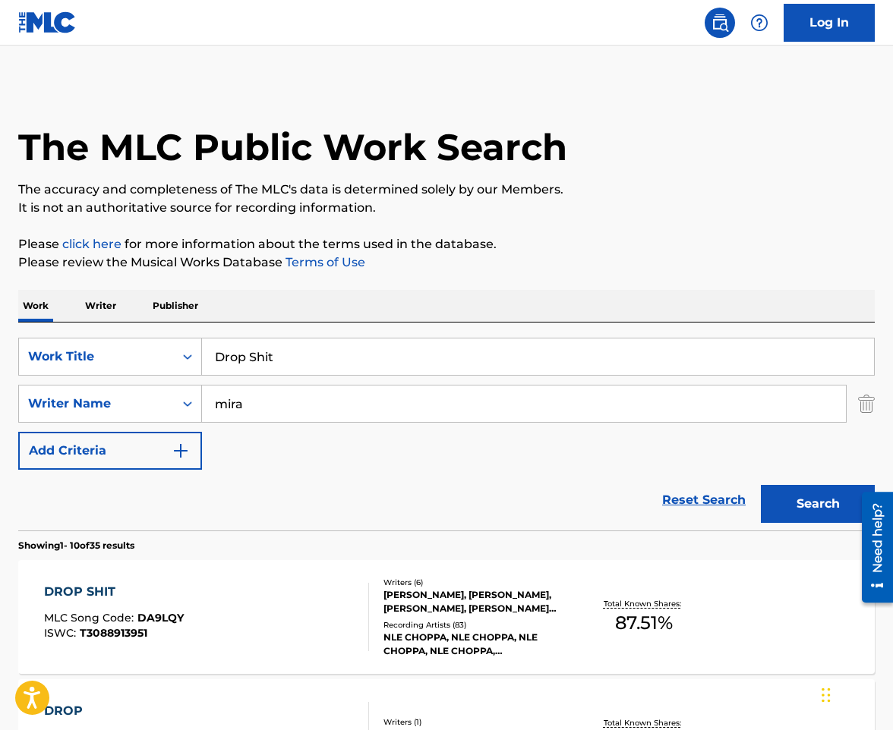
click at [289, 361] on input "Drop Shit" at bounding box center [538, 357] width 672 height 36
paste input "unk Face"
type input "Drunk Face"
click at [761, 485] on button "Search" at bounding box center [818, 504] width 114 height 38
click at [329, 604] on div "DRUNK FACE MLC Song Code : DB2VPL ISWC : T3008961368" at bounding box center [207, 617] width 326 height 68
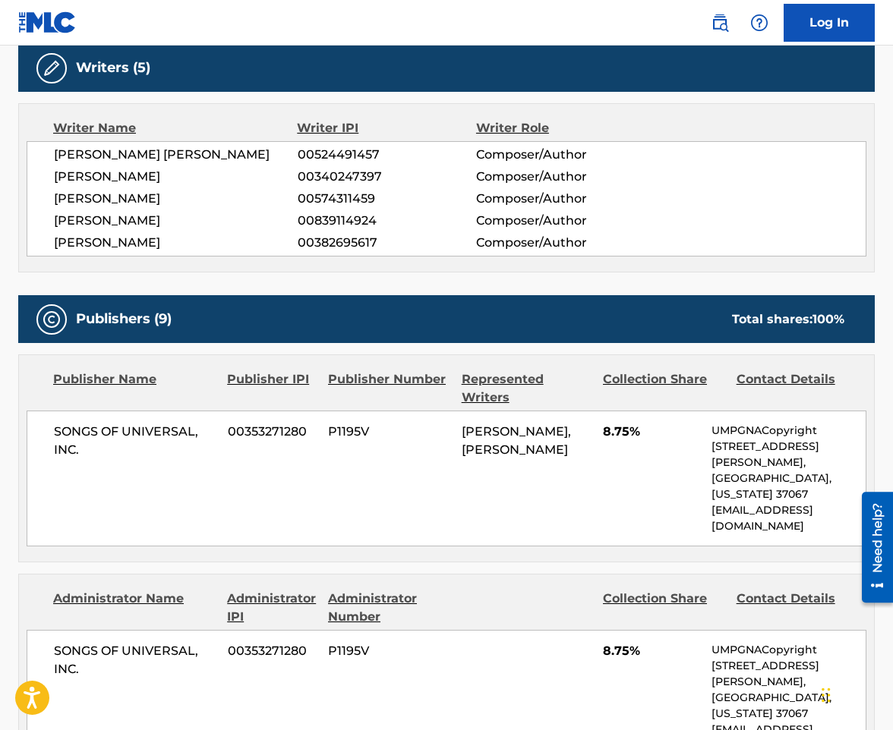
scroll to position [531, 0]
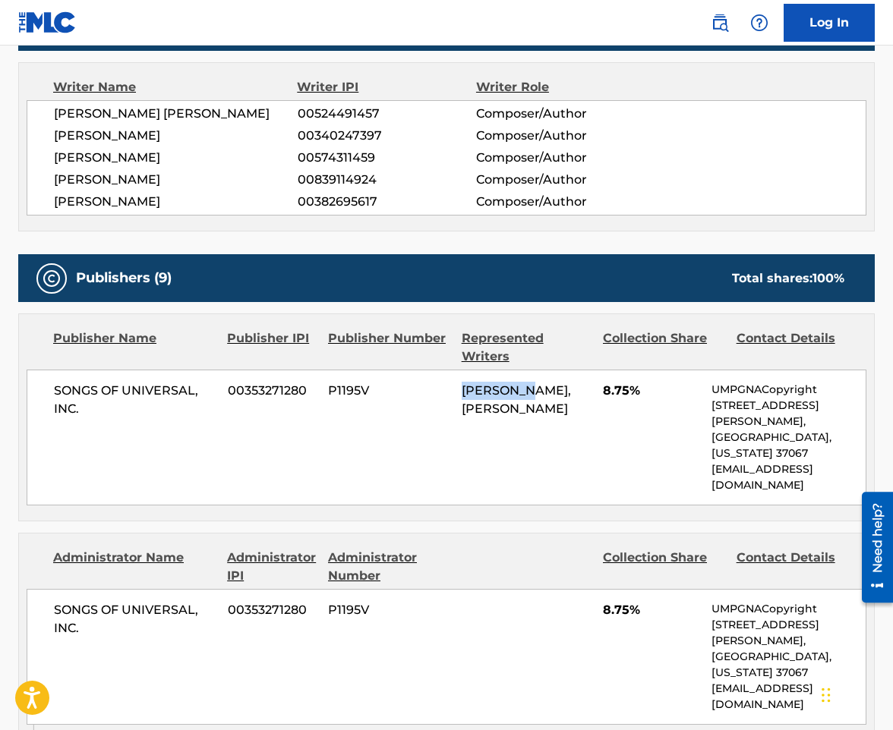
drag, startPoint x: 457, startPoint y: 393, endPoint x: 532, endPoint y: 393, distance: 75.2
click at [532, 393] on div "SONGS OF UNIVERSAL, INC. 00353271280 P1195V OMER FEDI, NICHOLAS MIRA 8.75% UMPG…" at bounding box center [447, 438] width 840 height 136
copy span "OMER FEDI"
click at [188, 444] on div "SONGS OF UNIVERSAL, INC. 00353271280 P1195V OMER FEDI, NICHOLAS MIRA 8.75% UMPG…" at bounding box center [447, 438] width 840 height 136
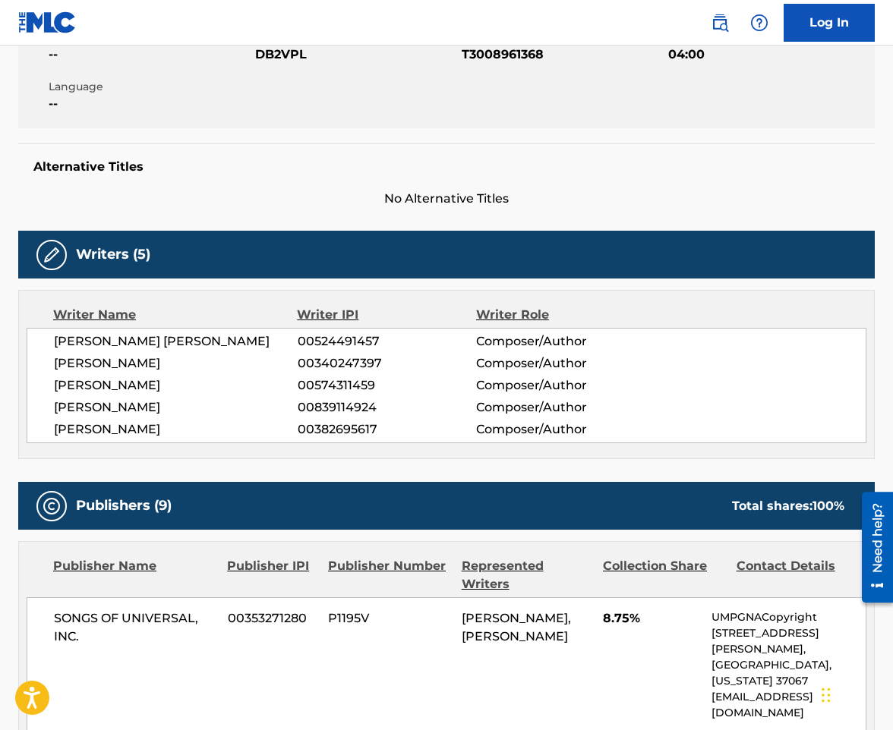
scroll to position [0, 0]
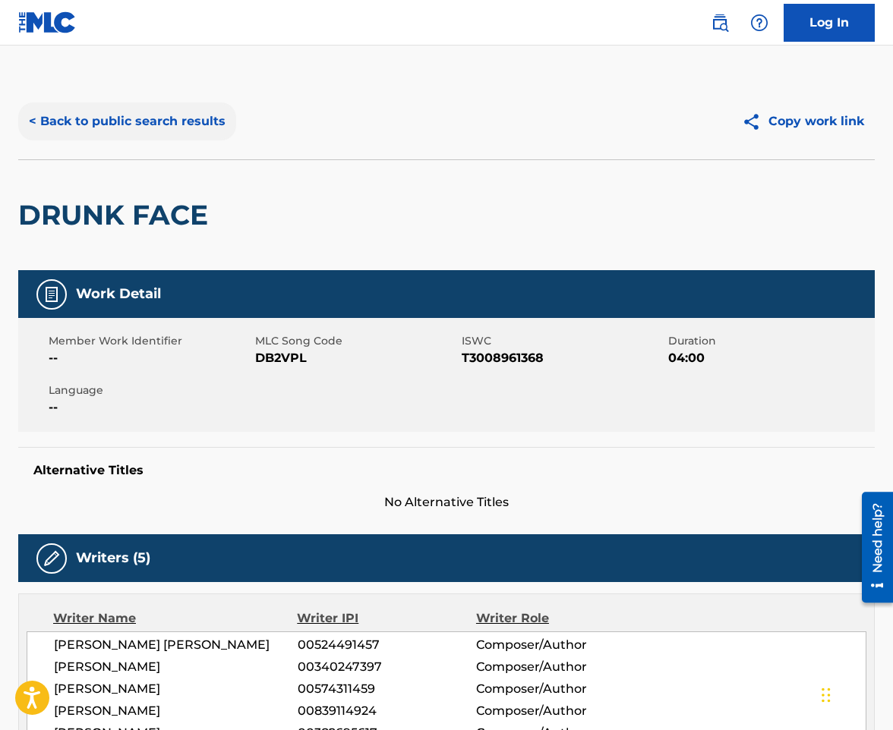
click at [206, 118] on button "< Back to public search results" at bounding box center [127, 121] width 218 height 38
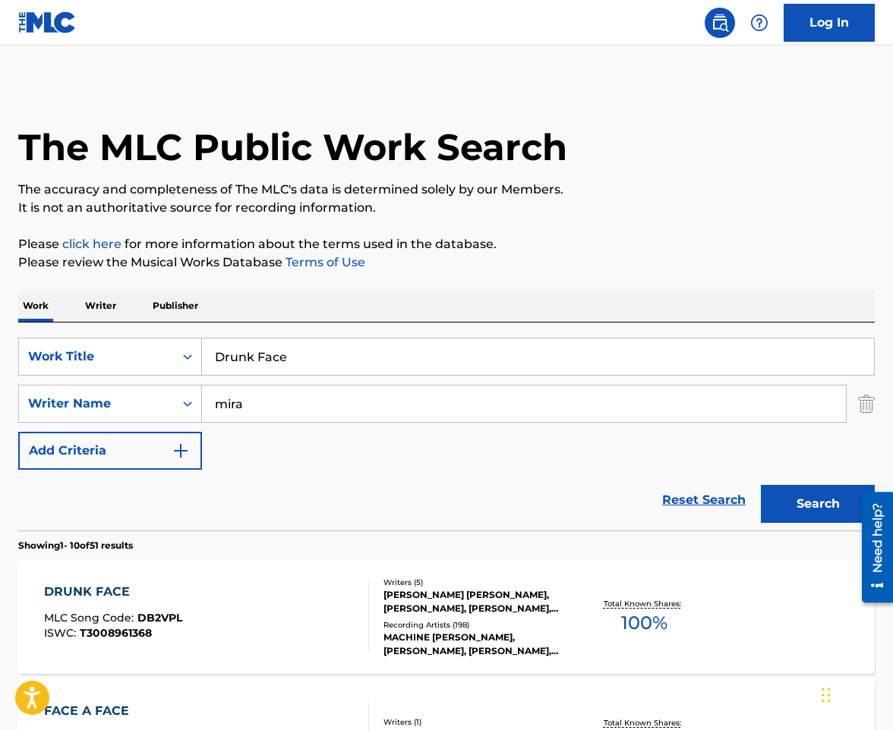
click at [265, 355] on input "Drunk Face" at bounding box center [538, 357] width 672 height 36
paste input "Emotions"
type input "Emotions"
click at [761, 485] on button "Search" at bounding box center [818, 504] width 114 height 38
click at [297, 616] on div "EMOTIONS MLC Song Code : EA9E5N ISWC : T9283368989" at bounding box center [207, 617] width 326 height 68
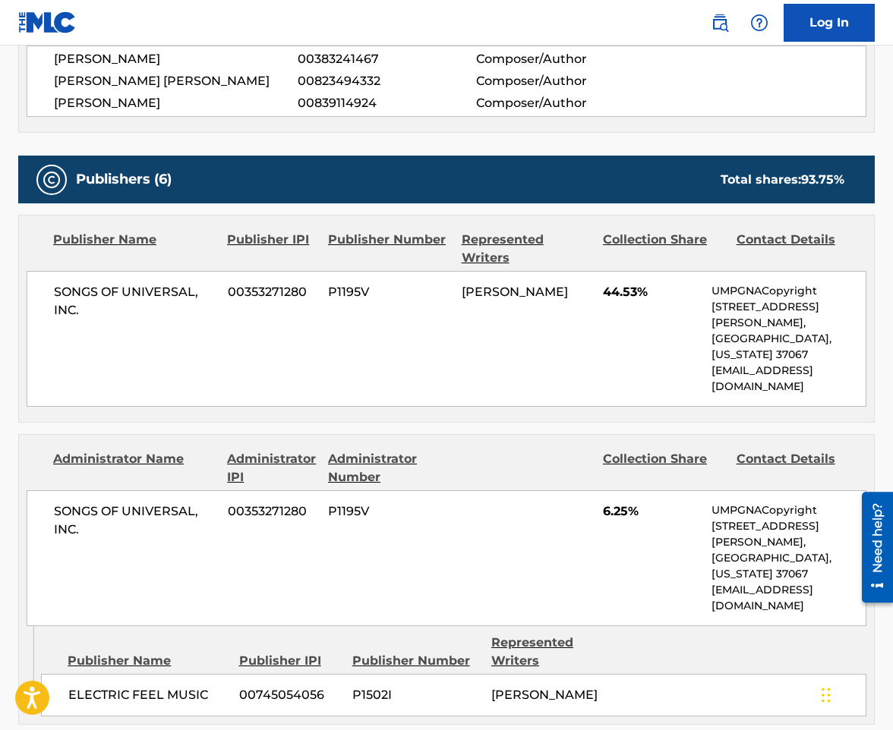
scroll to position [456, 0]
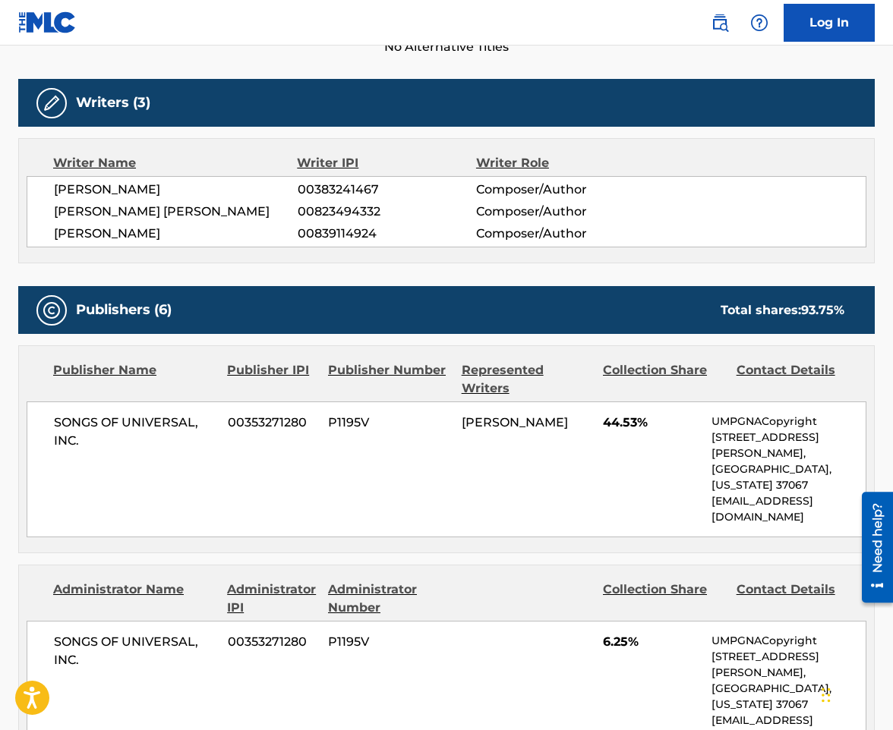
drag, startPoint x: 241, startPoint y: 65, endPoint x: 232, endPoint y: 152, distance: 87.0
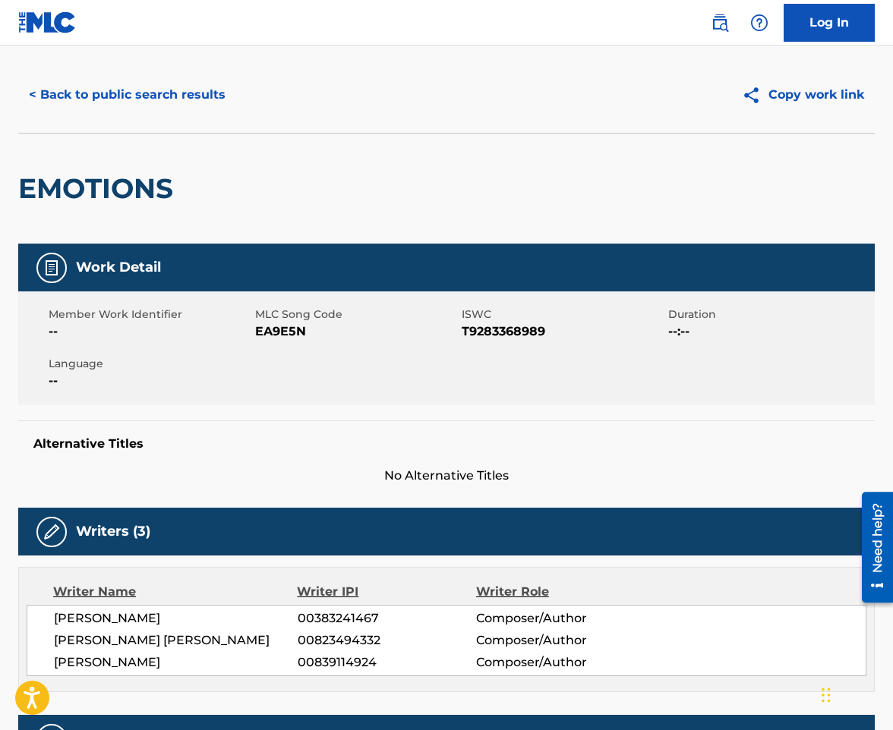
scroll to position [0, 0]
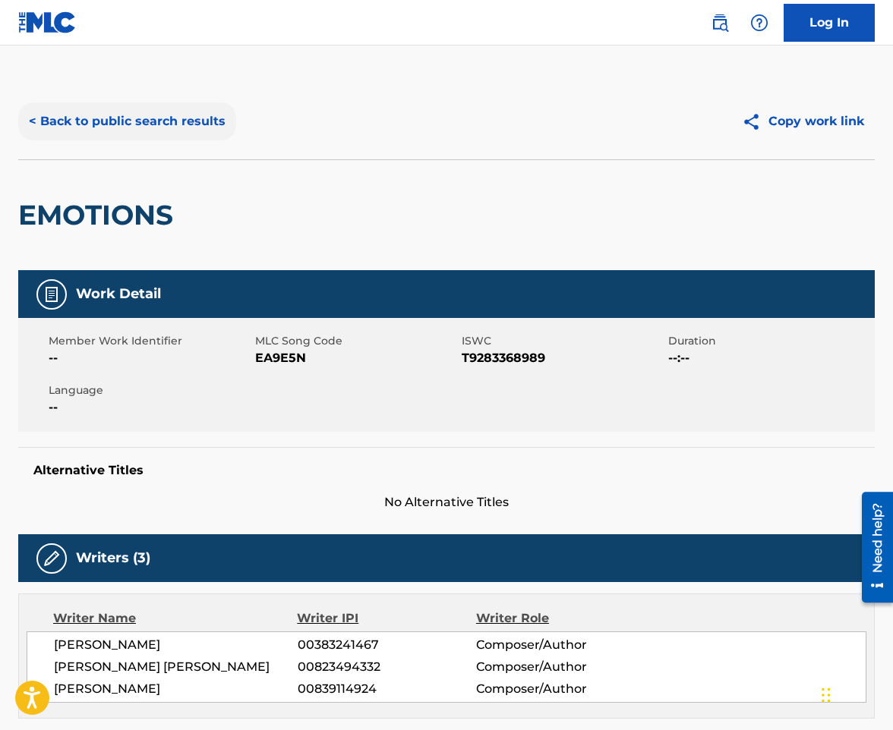
click at [155, 138] on button "< Back to public search results" at bounding box center [127, 121] width 218 height 38
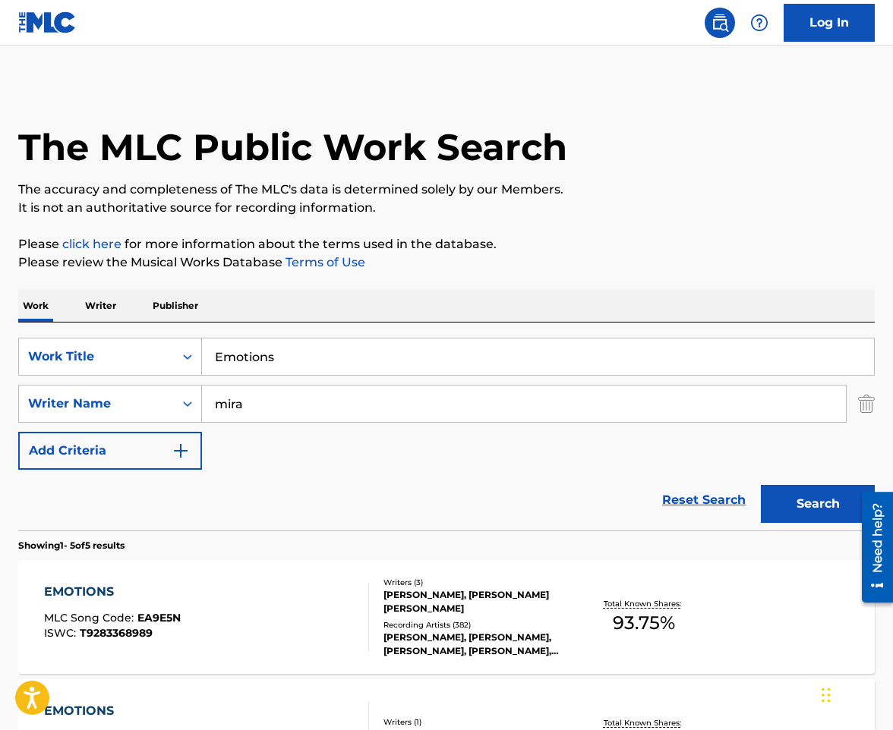
drag, startPoint x: 355, startPoint y: 357, endPoint x: -63, endPoint y: 342, distance: 418.6
click at [0, 342] on html "Accessibility Screen-Reader Guide, Feedback, and Issue Reporting | New window 0…" at bounding box center [446, 365] width 893 height 730
paste input "pty"
type input "Empty"
click at [761, 485] on button "Search" at bounding box center [818, 504] width 114 height 38
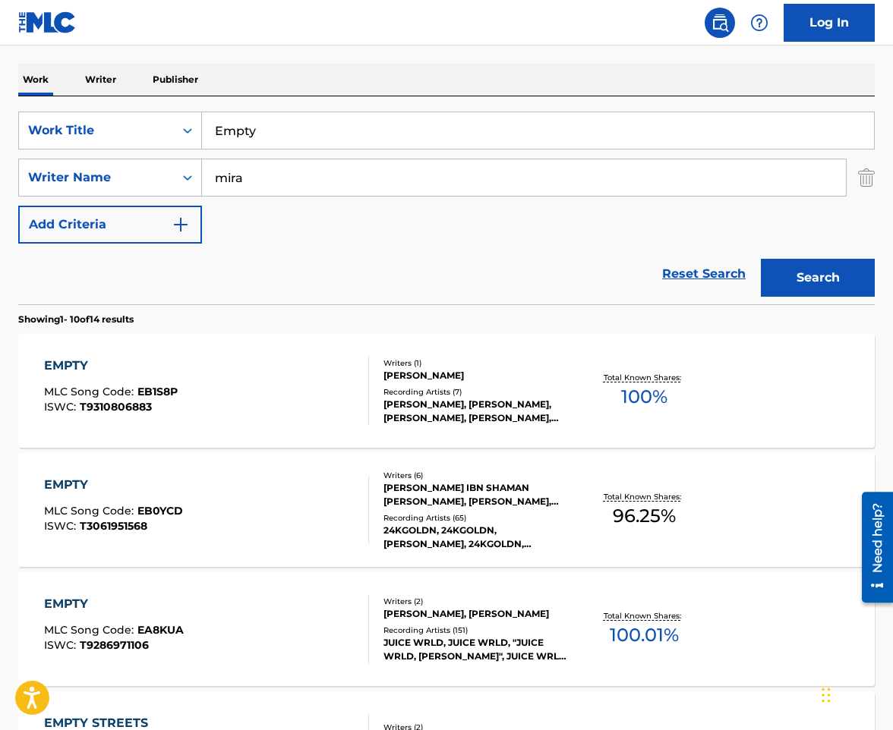
scroll to position [228, 0]
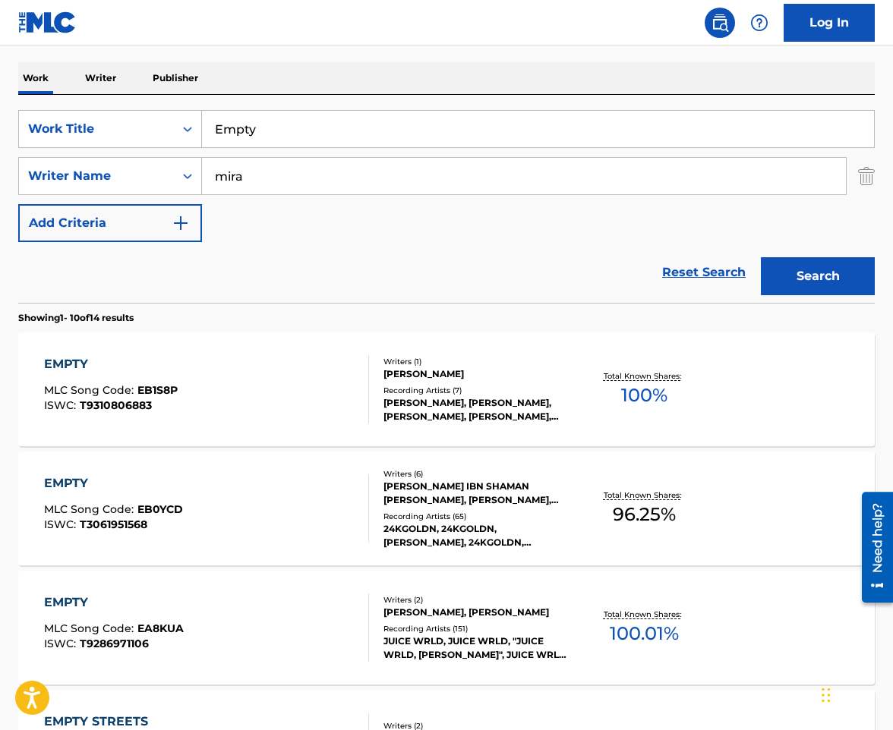
click at [278, 384] on div "EMPTY MLC Song Code : EB1S8P ISWC : T9310806883" at bounding box center [207, 389] width 326 height 68
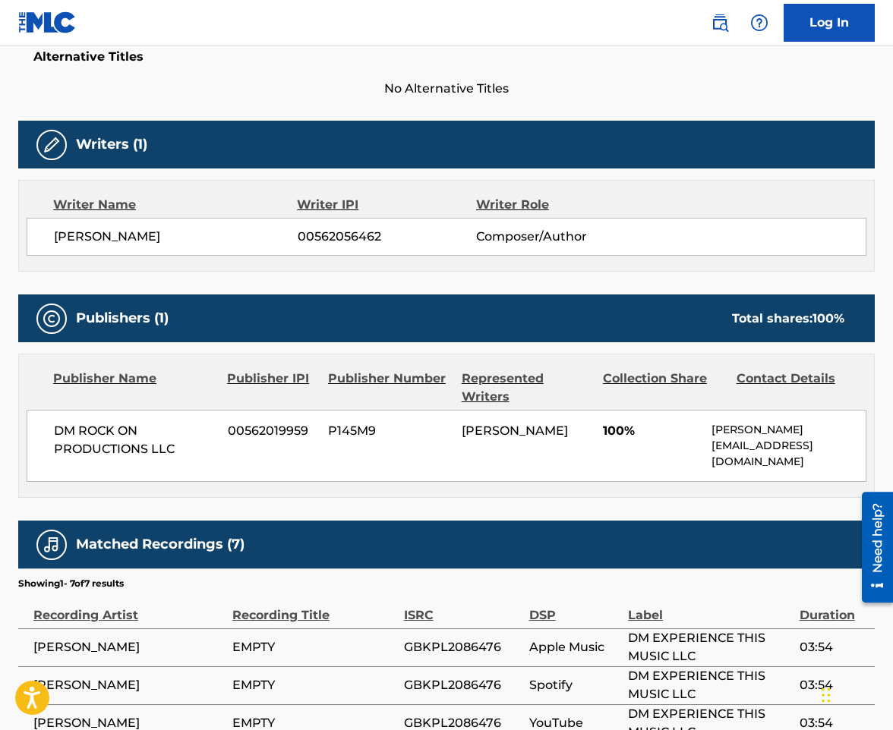
scroll to position [380, 0]
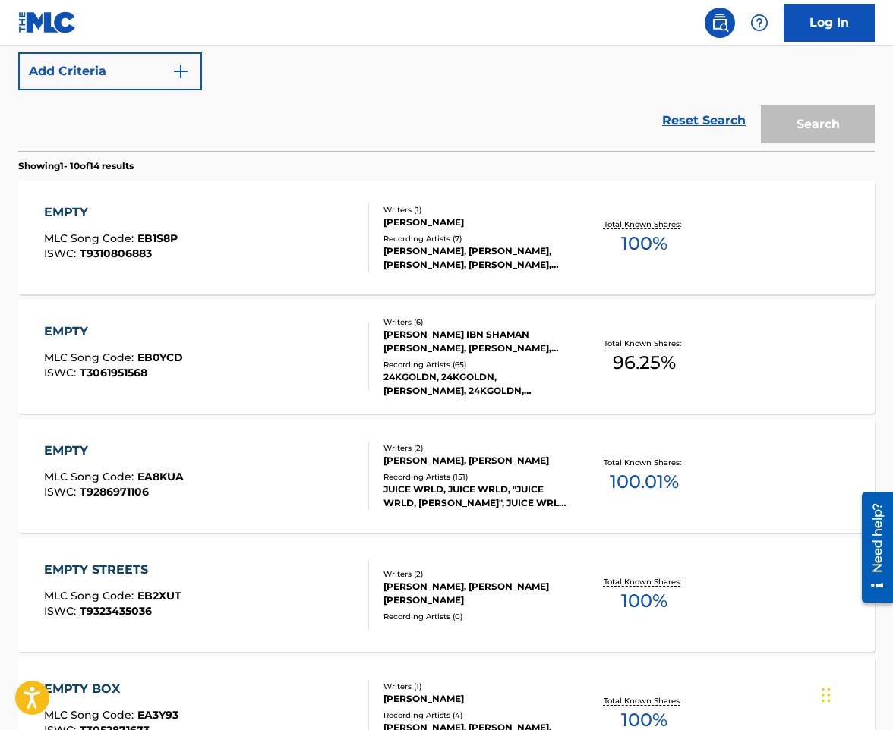
scroll to position [228, 0]
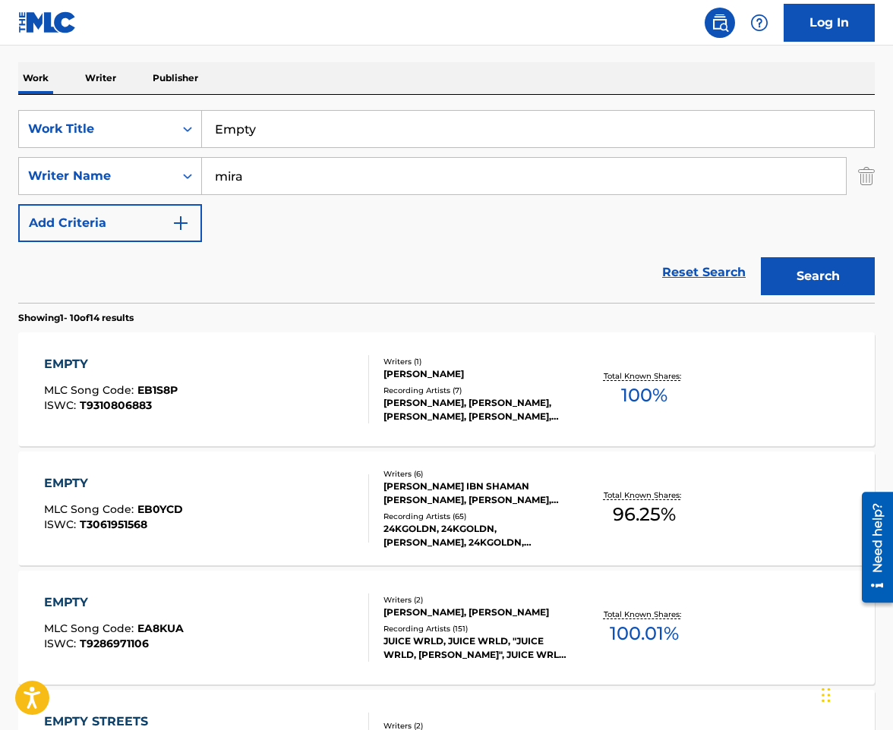
click at [256, 516] on div "EMPTY MLC Song Code : EB0YCD ISWC : T3061951568" at bounding box center [207, 509] width 326 height 68
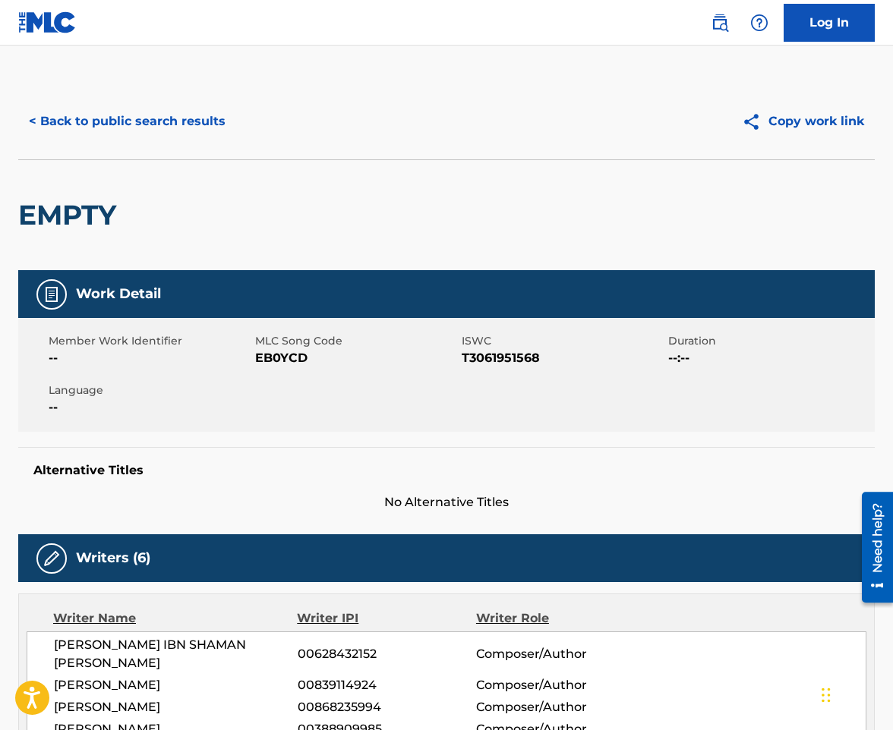
click at [242, 413] on span "--" at bounding box center [150, 408] width 203 height 18
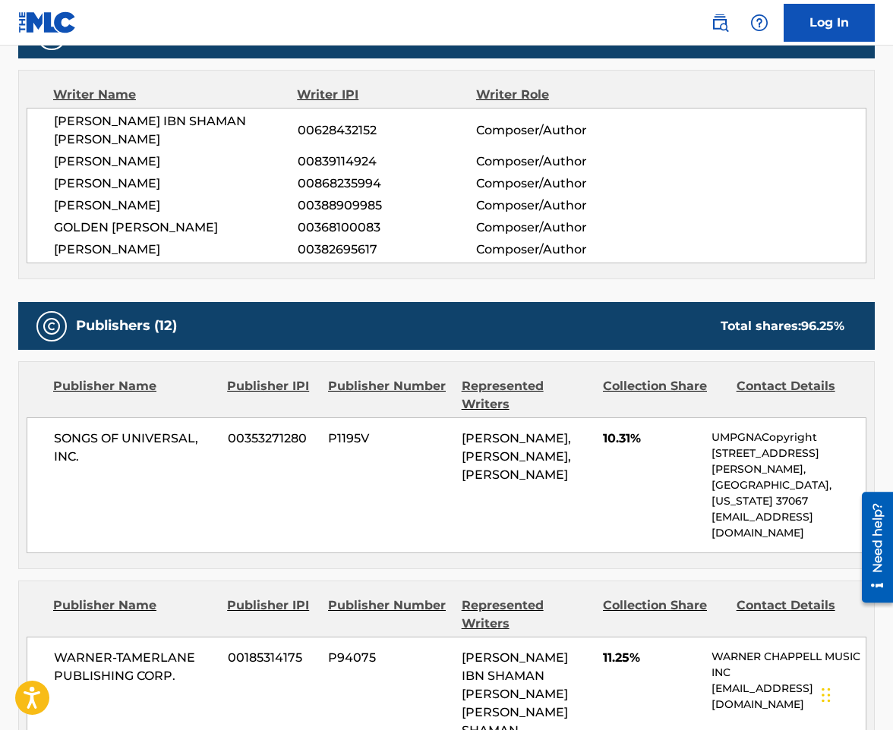
scroll to position [531, 0]
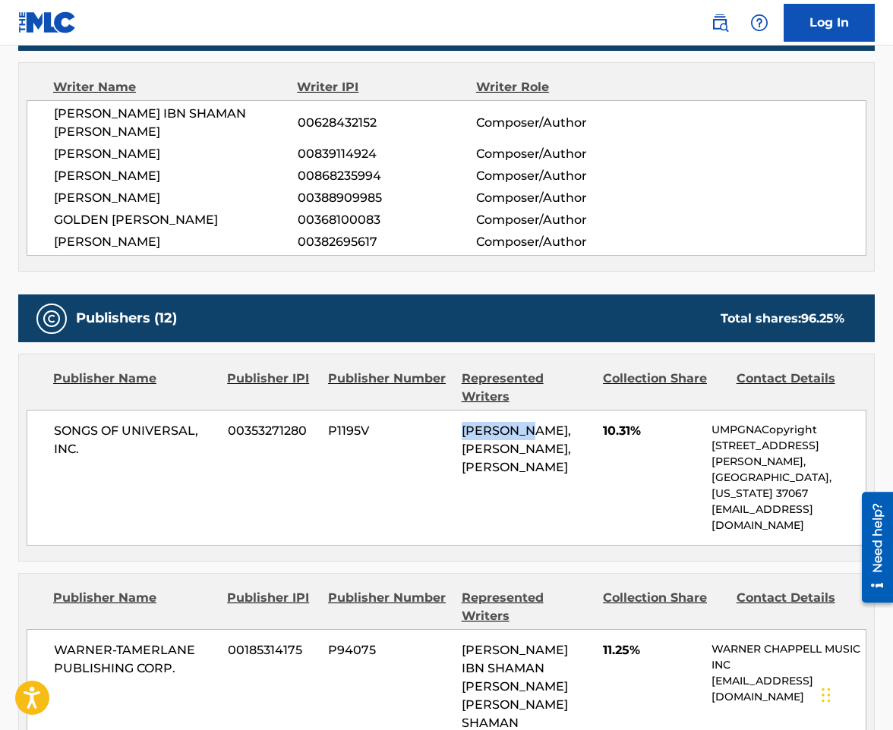
drag, startPoint x: 452, startPoint y: 414, endPoint x: 531, endPoint y: 410, distance: 79.8
click at [531, 410] on div "SONGS OF UNIVERSAL, INC. 00353271280 P1195V OMER FEDI, BLAKE SLATKIN, NICHOLAS …" at bounding box center [447, 478] width 840 height 136
copy div "OMER FEDI"
click at [531, 459] on div "SONGS OF UNIVERSAL, INC. 00353271280 P1195V OMER FEDI, BLAKE SLATKIN, NICHOLAS …" at bounding box center [447, 478] width 840 height 136
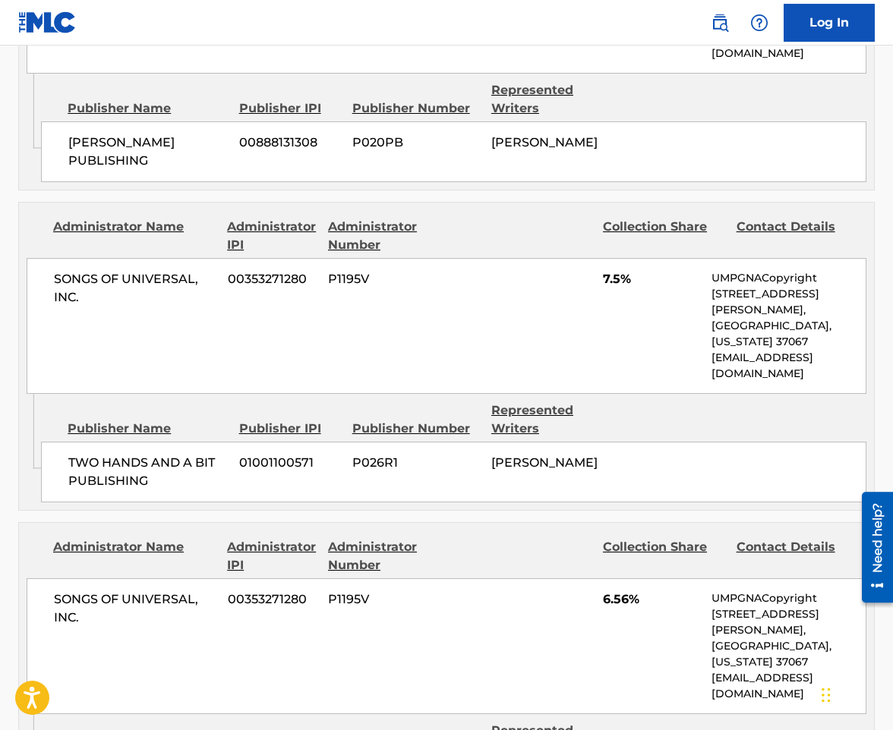
scroll to position [2354, 0]
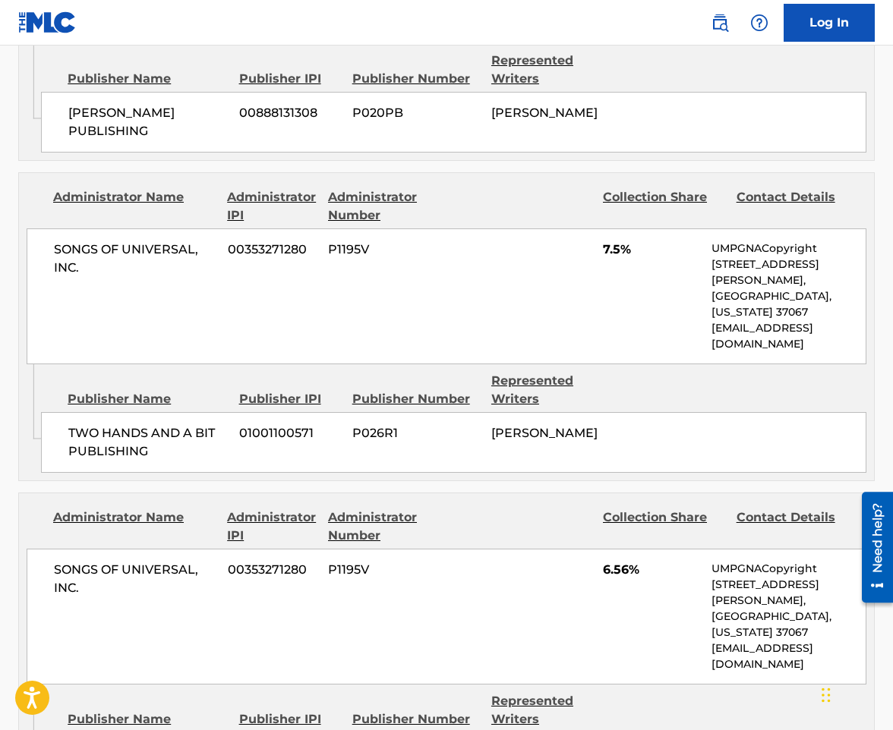
drag, startPoint x: 476, startPoint y: 420, endPoint x: 468, endPoint y: 411, distance: 11.3
click at [476, 549] on div "SONGS OF UNIVERSAL, INC. 00353271280 P1195V 6.56% UMPGNACopyright 1550 W. McEwe…" at bounding box center [447, 617] width 840 height 136
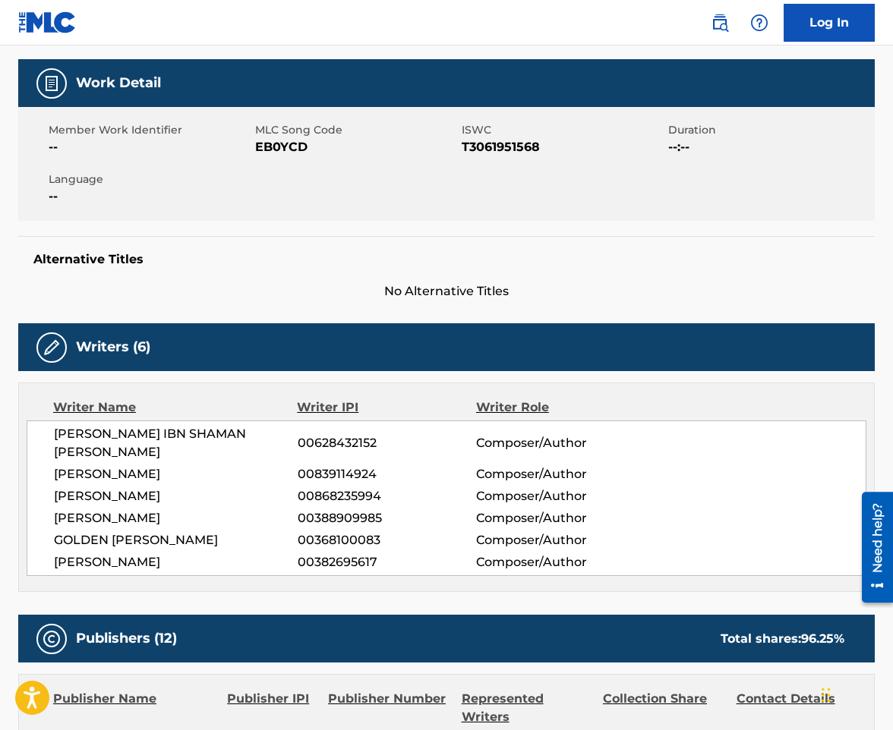
scroll to position [0, 0]
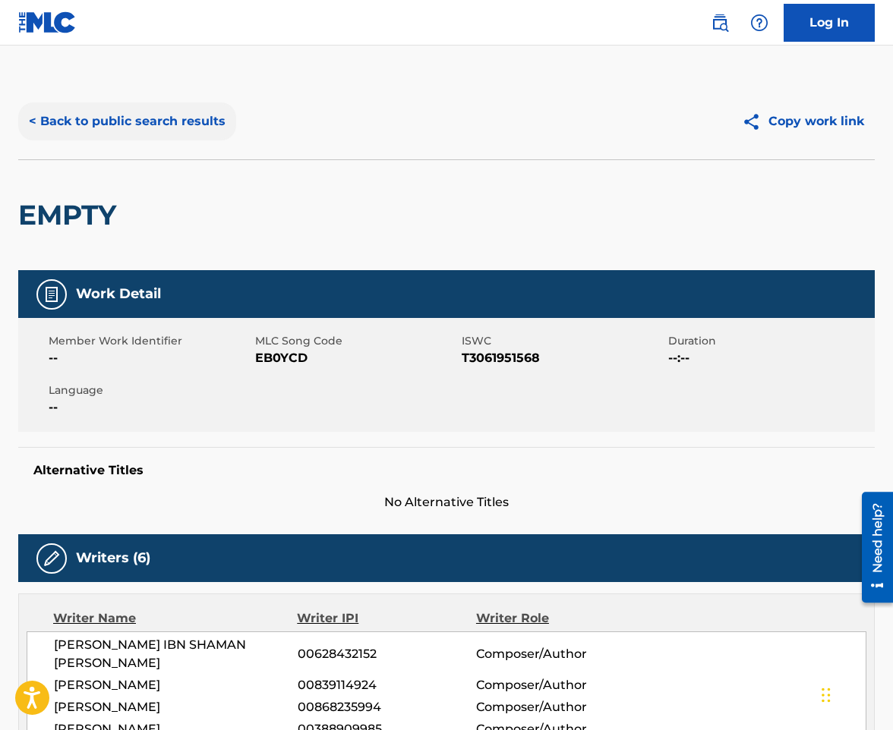
click at [172, 126] on button "< Back to public search results" at bounding box center [127, 121] width 218 height 38
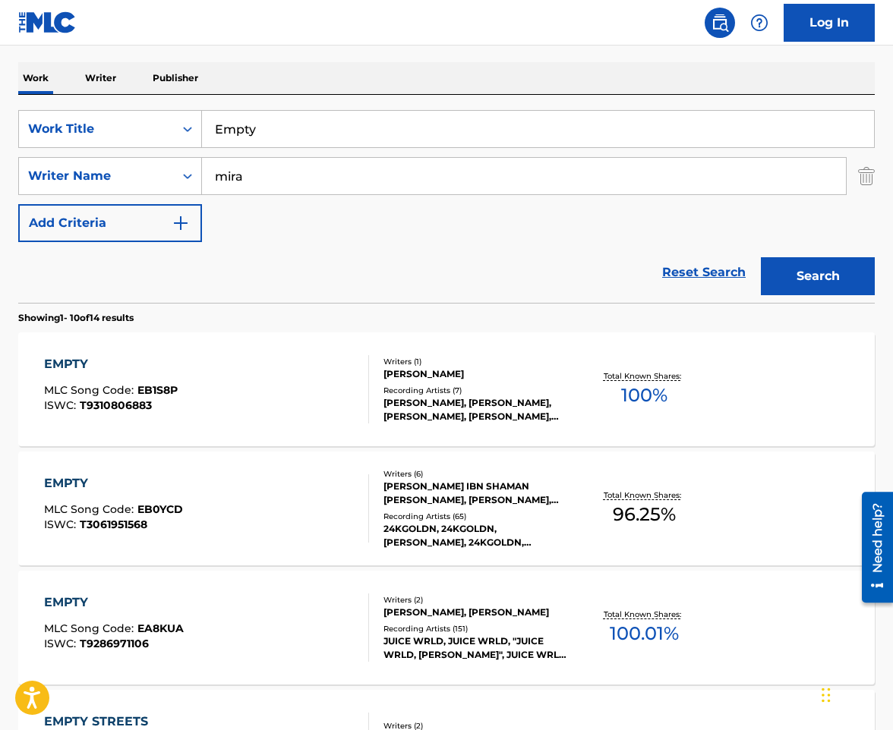
click at [305, 137] on input "Empty" at bounding box center [538, 129] width 672 height 36
paste input "Out Your Pockets"
type input "Empty Out Your Pockets"
click at [761, 257] on button "Search" at bounding box center [818, 276] width 114 height 38
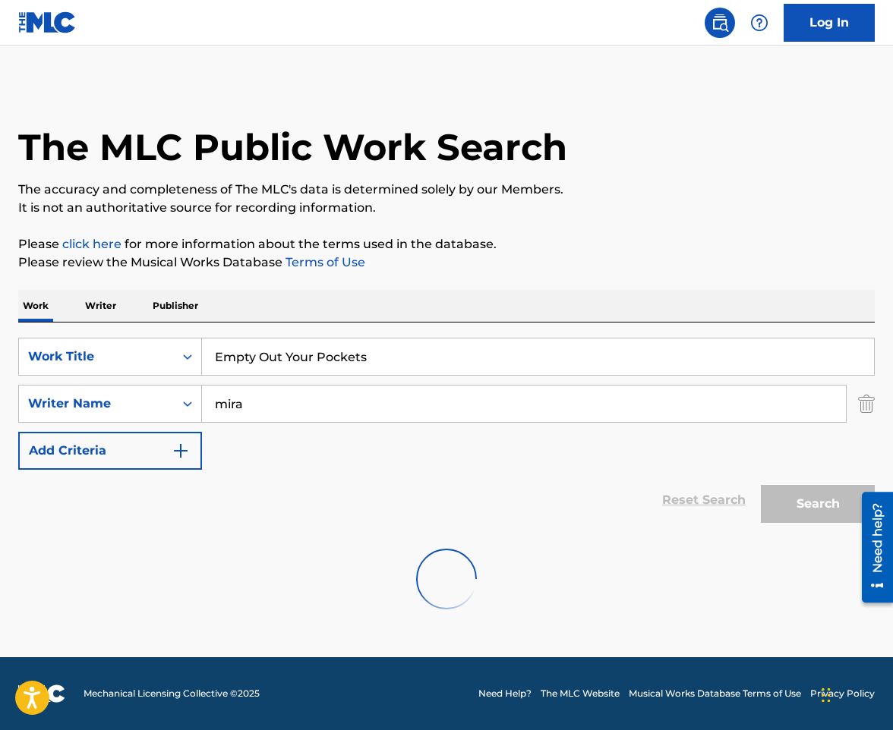
scroll to position [0, 0]
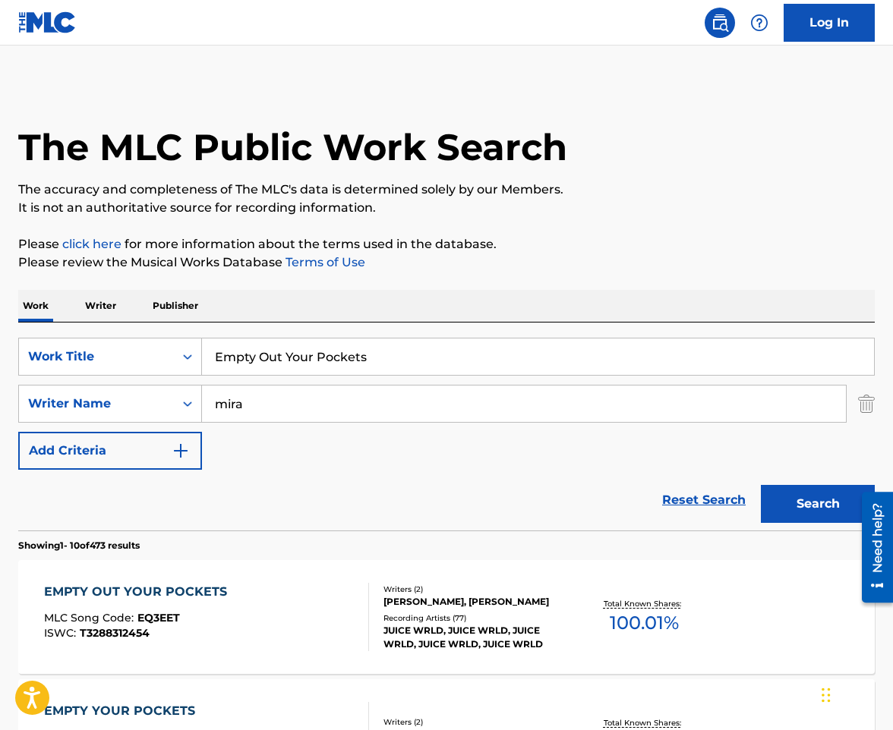
click at [277, 601] on div "EMPTY OUT YOUR POCKETS MLC Song Code : EQ3EET ISWC : T3288312454" at bounding box center [207, 617] width 326 height 68
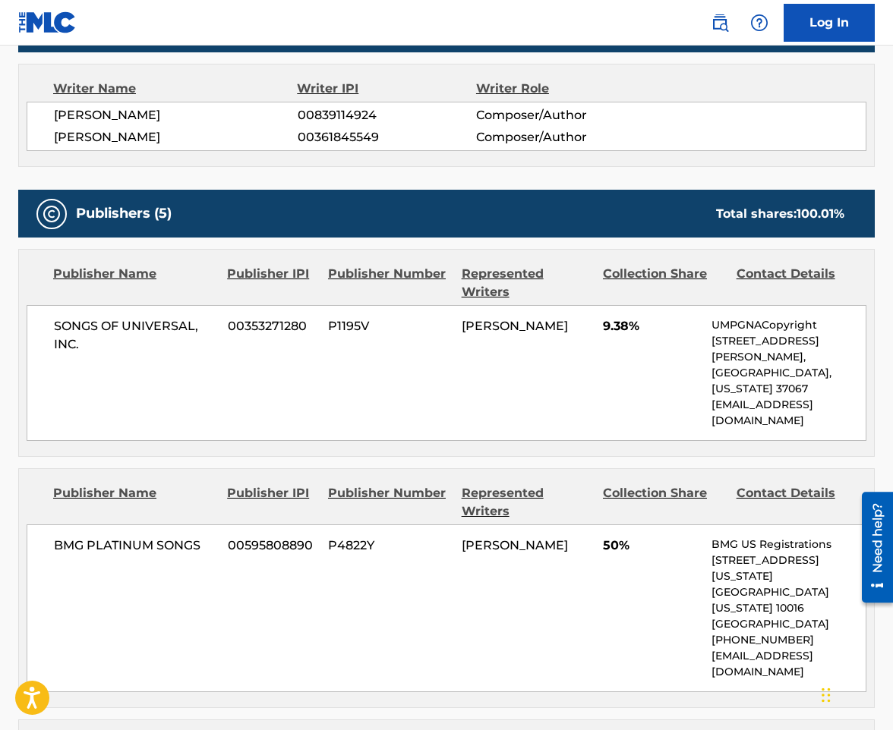
scroll to position [456, 0]
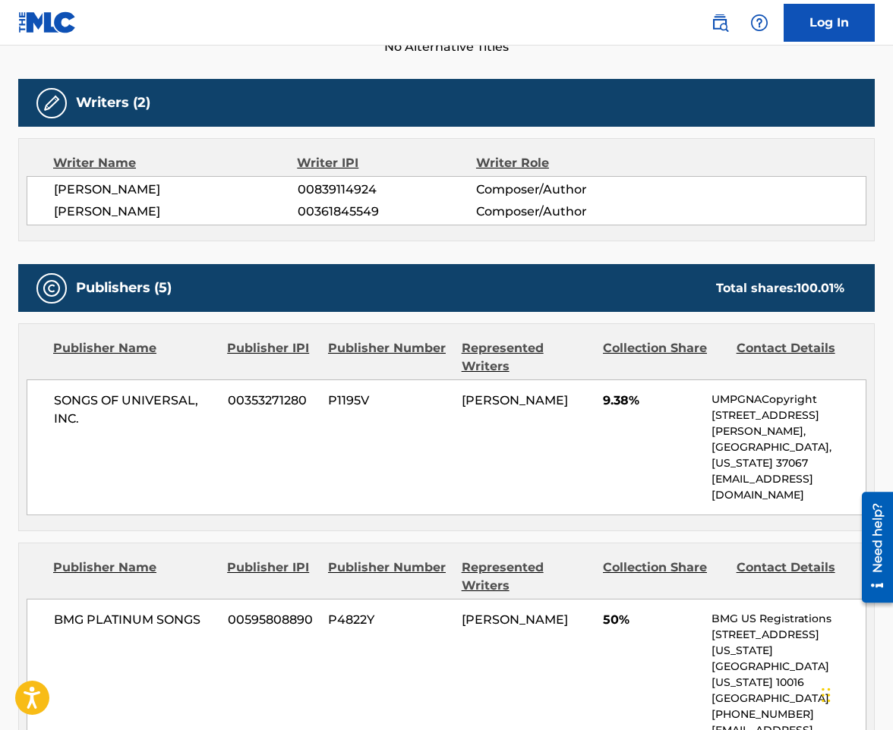
click at [172, 212] on span "JARAD HIGGINS" at bounding box center [176, 212] width 244 height 18
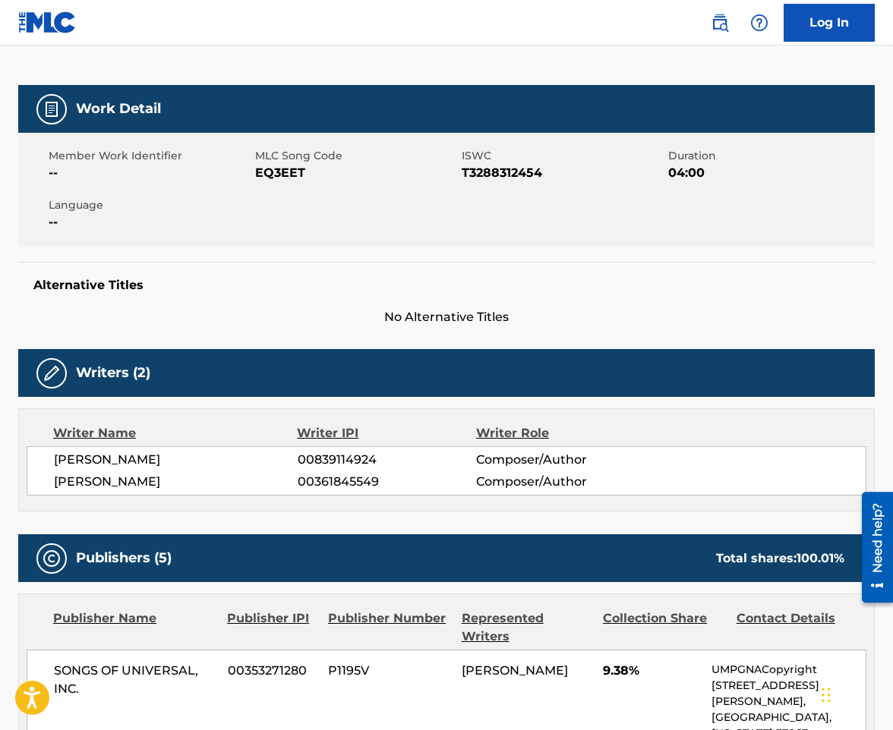
scroll to position [0, 0]
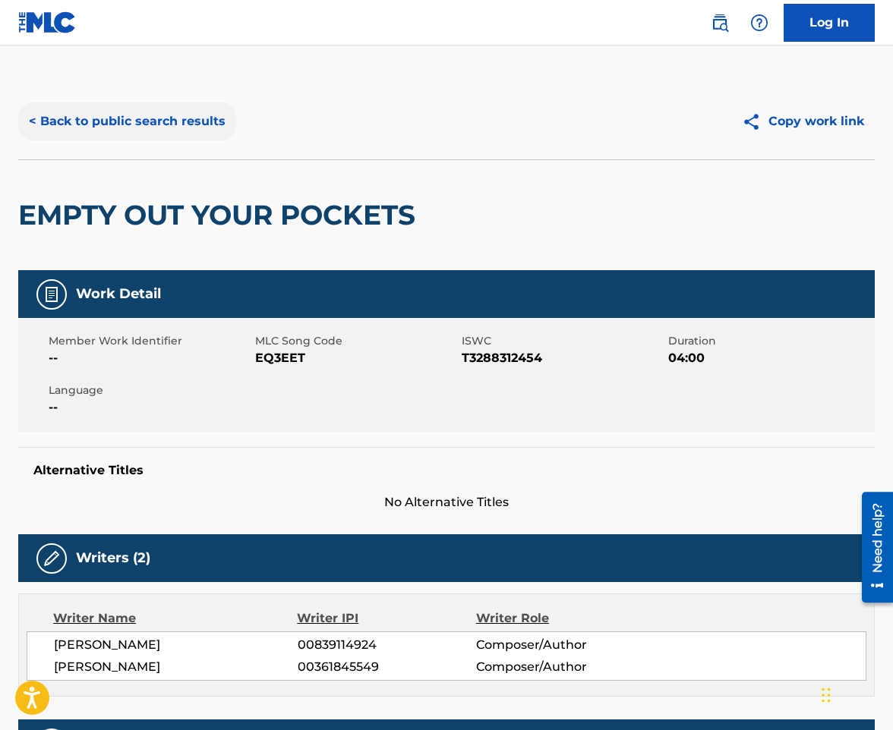
click at [171, 117] on button "< Back to public search results" at bounding box center [127, 121] width 218 height 38
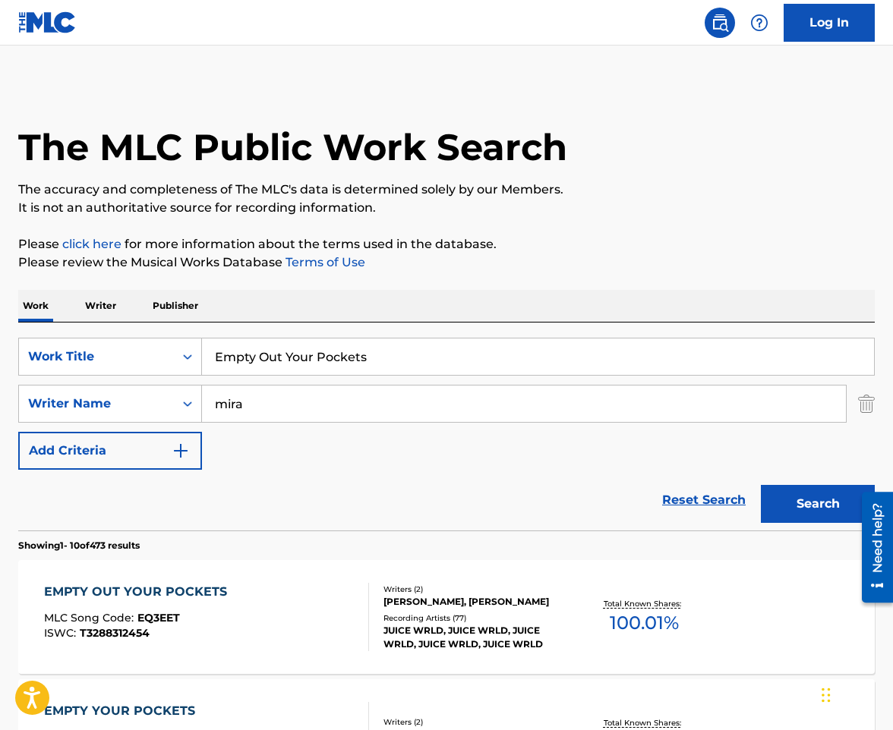
click at [301, 365] on input "Empty Out Your Pockets" at bounding box center [538, 357] width 672 height 36
paste input "nd Of The Road"
type input "End Of The Road"
click at [761, 485] on button "Search" at bounding box center [818, 504] width 114 height 38
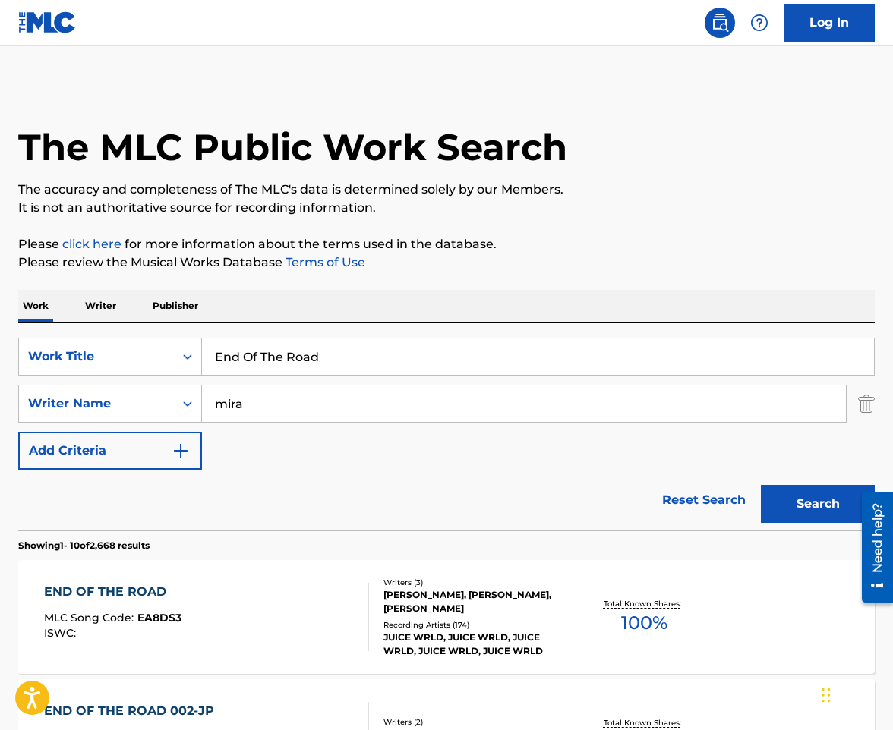
click at [301, 616] on div "END OF THE ROAD MLC Song Code : EA8DS3 ISWC :" at bounding box center [207, 617] width 326 height 68
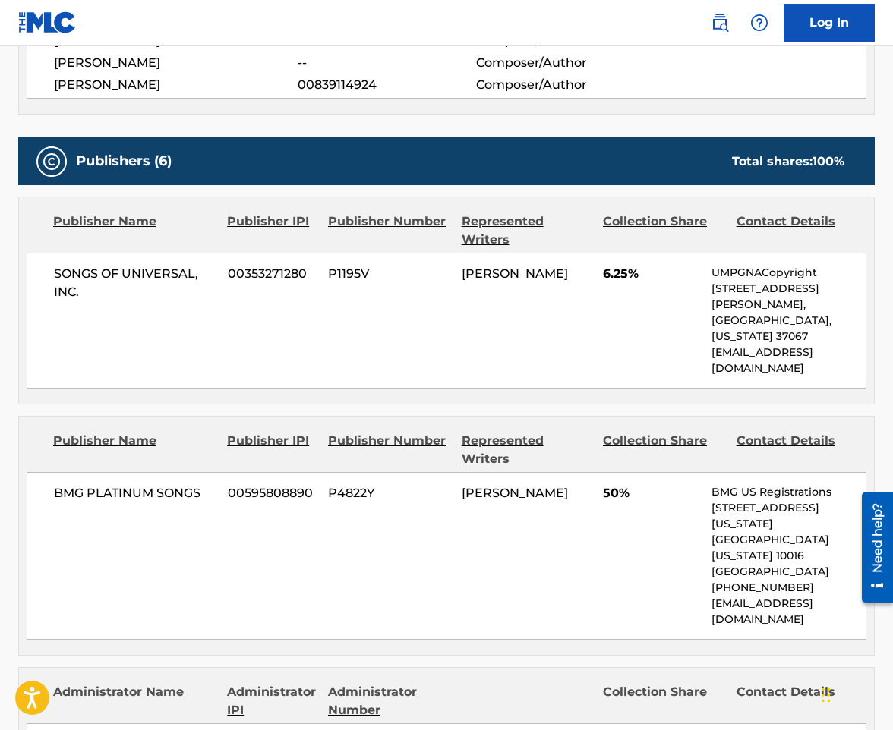
scroll to position [607, 0]
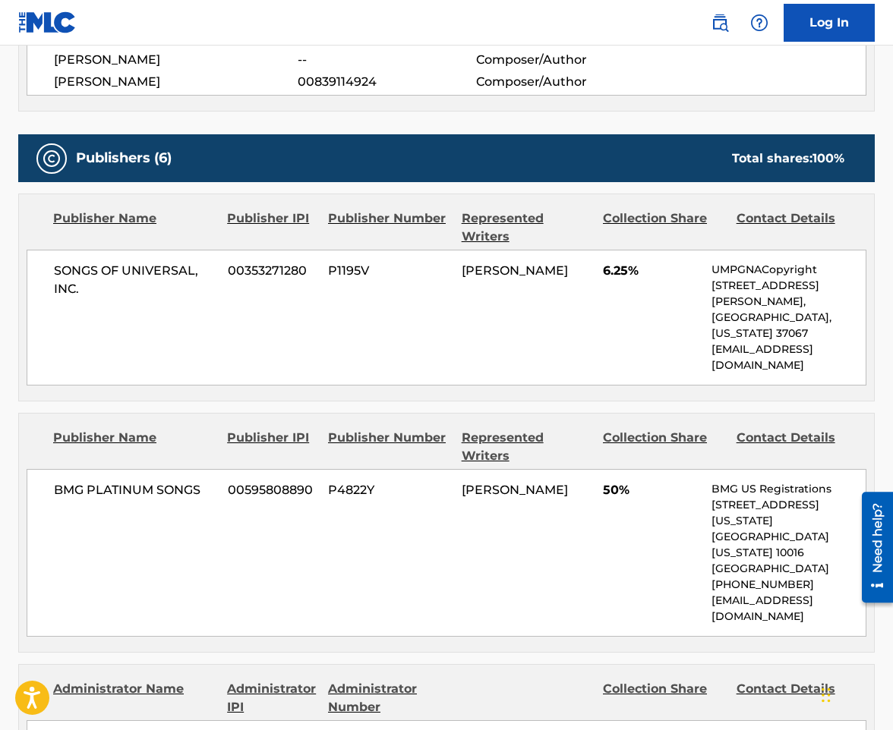
click at [207, 519] on div "BMG PLATINUM SONGS 00595808890 P4822Y JARAD HIGGINS 50% BMG US Registrations 1 …" at bounding box center [447, 553] width 840 height 168
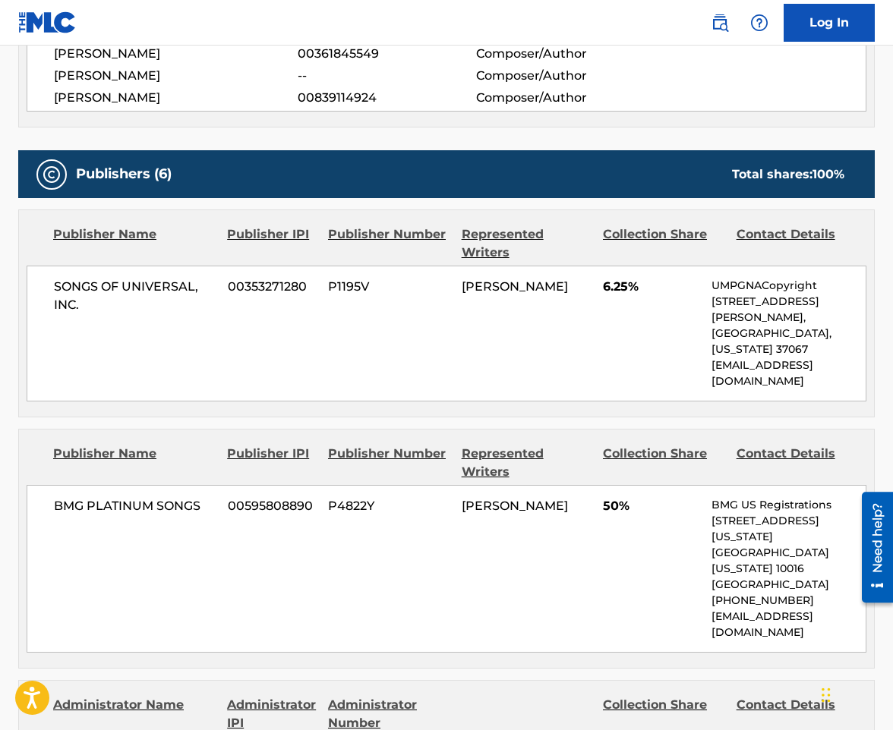
scroll to position [683, 0]
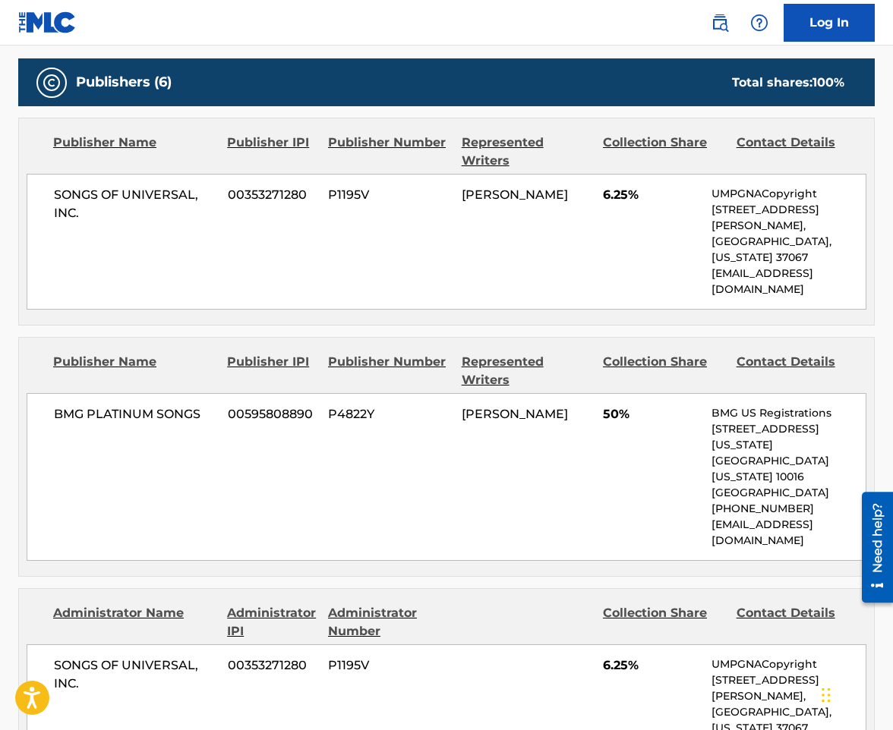
click at [232, 440] on div "BMG PLATINUM SONGS 00595808890 P4822Y JARAD HIGGINS 50% BMG US Registrations 1 …" at bounding box center [447, 477] width 840 height 168
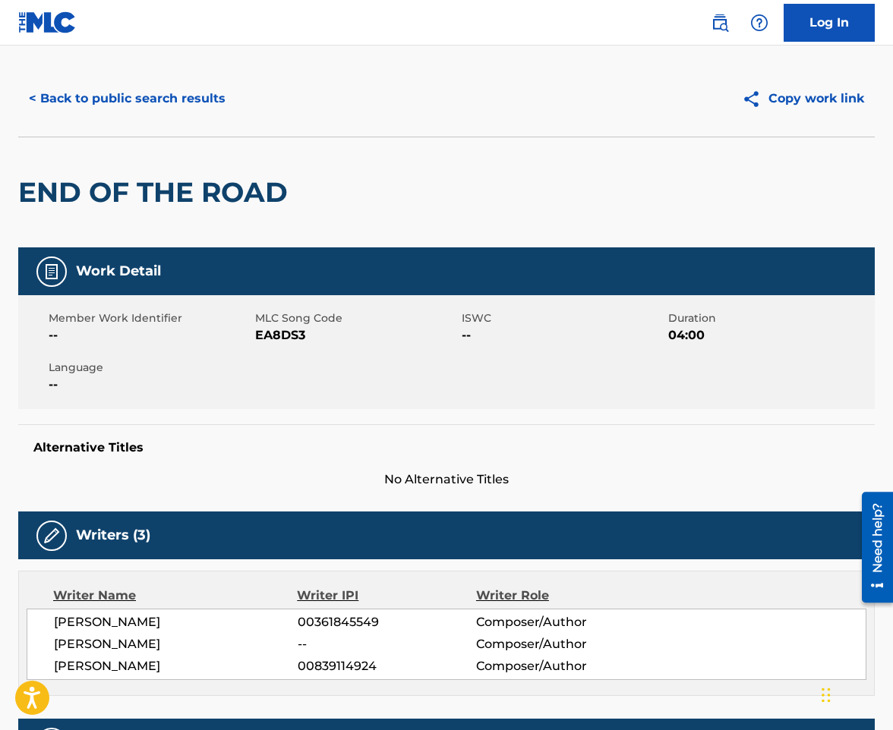
scroll to position [0, 0]
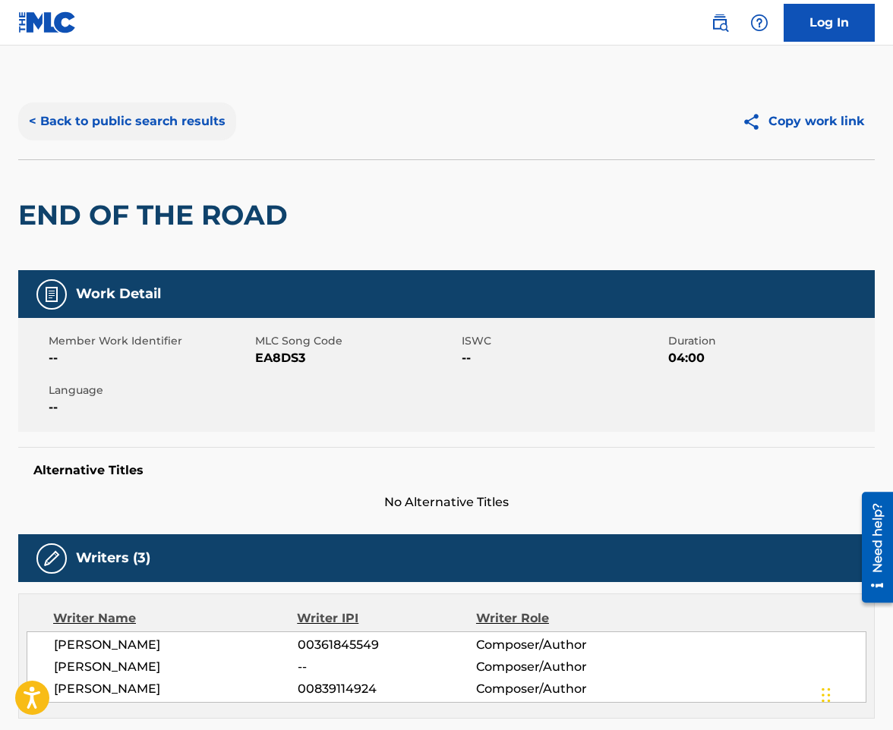
click at [109, 128] on button "< Back to public search results" at bounding box center [127, 121] width 218 height 38
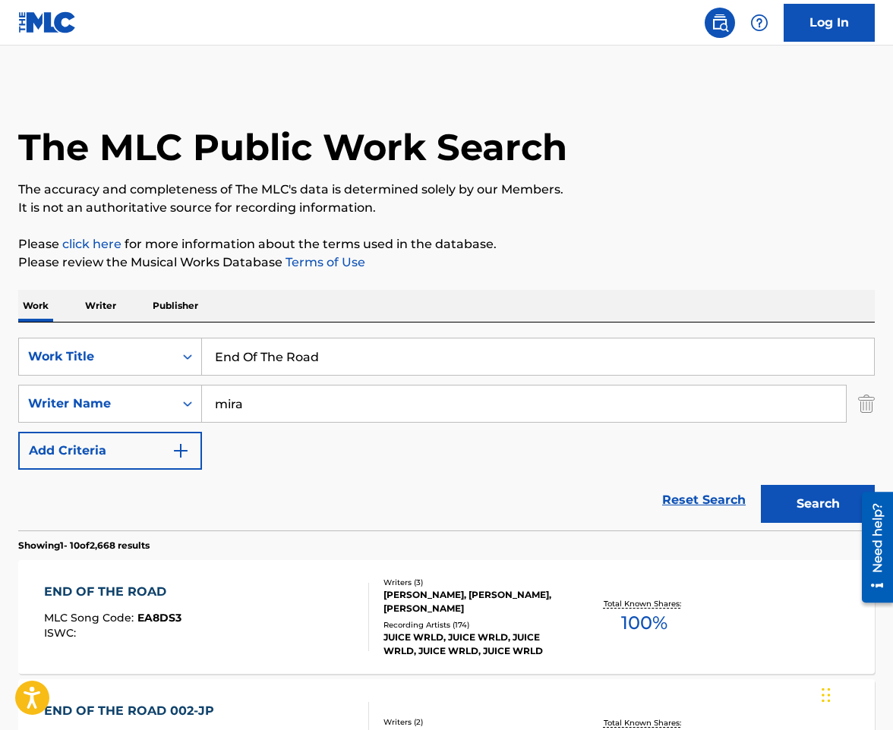
click at [286, 355] on input "End Of The Road" at bounding box center [538, 357] width 672 height 36
paste input "ime"
type input "End Of Time"
click at [761, 485] on button "Search" at bounding box center [818, 504] width 114 height 38
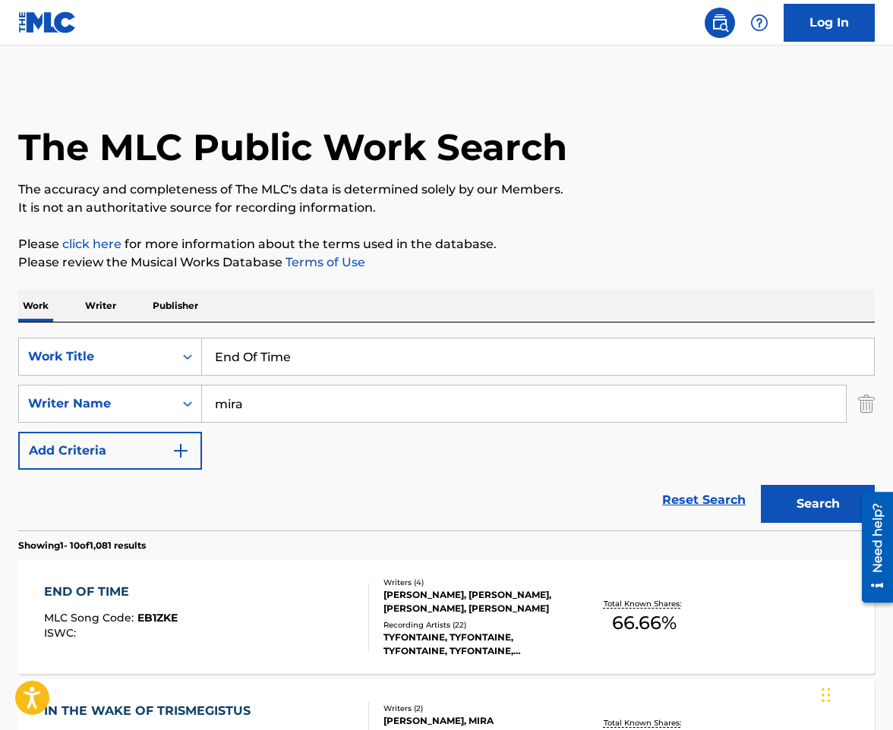
click at [298, 590] on div "END OF TIME MLC Song Code : EB1ZKE ISWC :" at bounding box center [207, 617] width 326 height 68
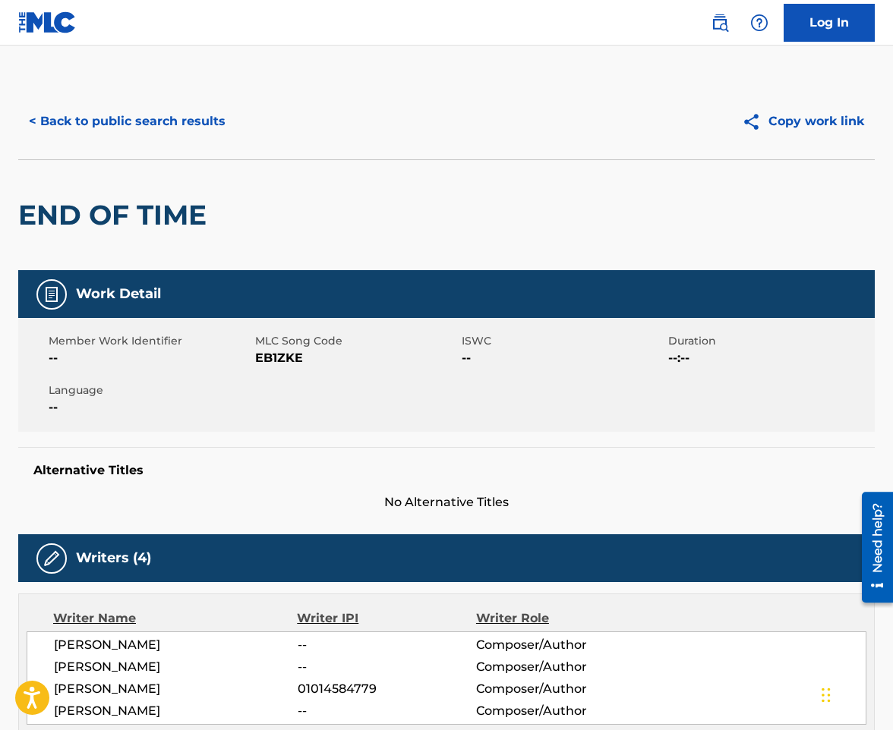
drag, startPoint x: 131, startPoint y: 434, endPoint x: 156, endPoint y: 445, distance: 27.5
click at [131, 434] on div "Work Detail Member Work Identifier -- MLC Song Code EB1ZKE ISWC -- Duration --:…" at bounding box center [446, 390] width 856 height 241
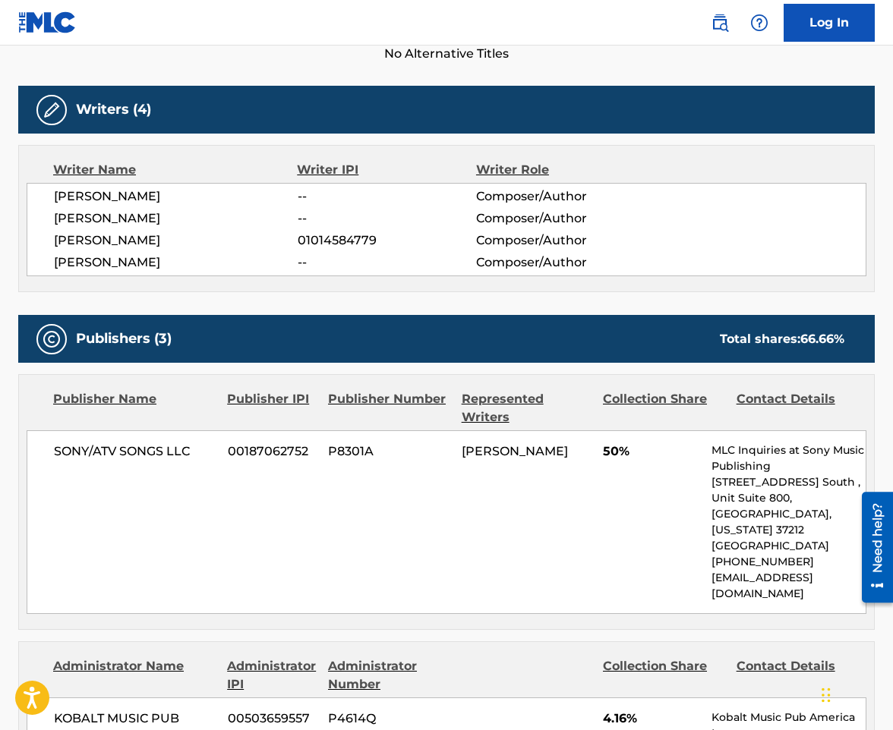
scroll to position [456, 0]
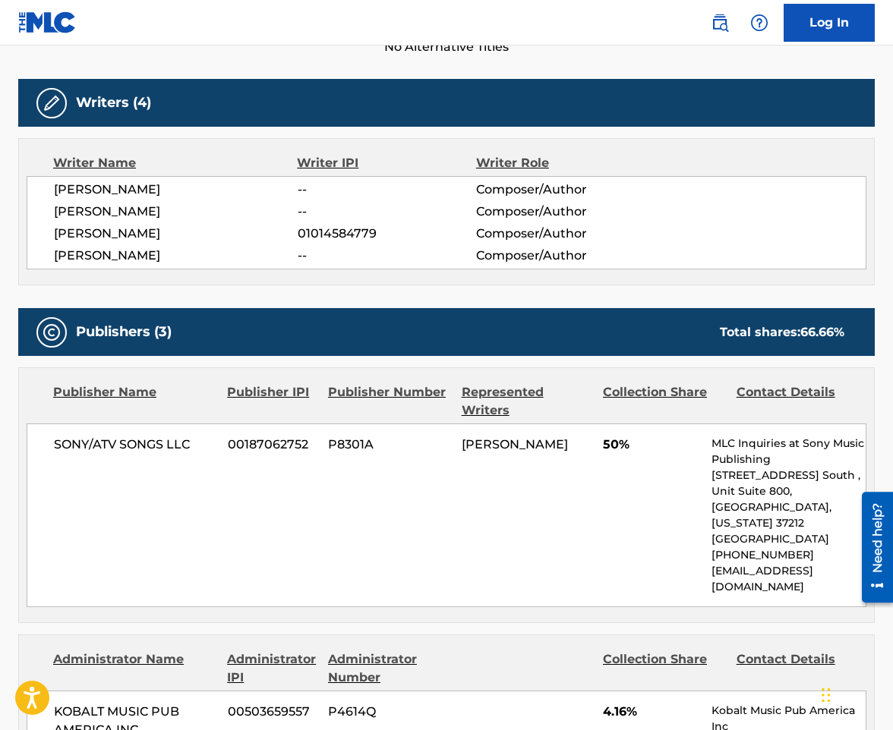
click at [124, 520] on div "SONY/ATV SONGS LLC 00187062752 P8301A JULIUS ROOSEVELT TERRELL 50% MLC Inquirie…" at bounding box center [447, 516] width 840 height 184
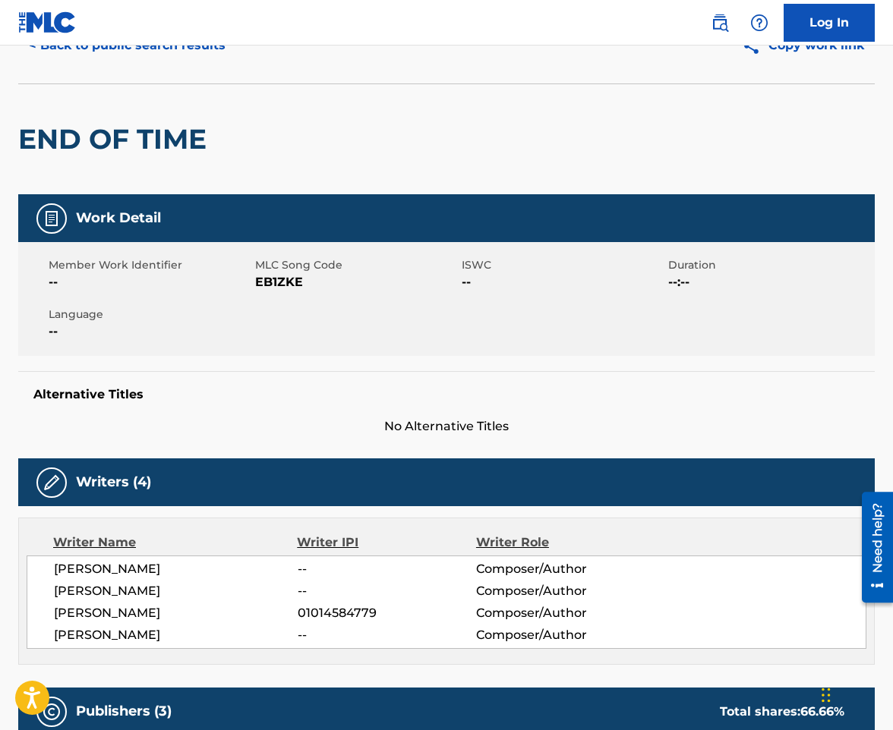
click at [116, 131] on h2 "END OF TIME" at bounding box center [116, 139] width 196 height 34
click at [136, 64] on button "< Back to public search results" at bounding box center [127, 46] width 218 height 38
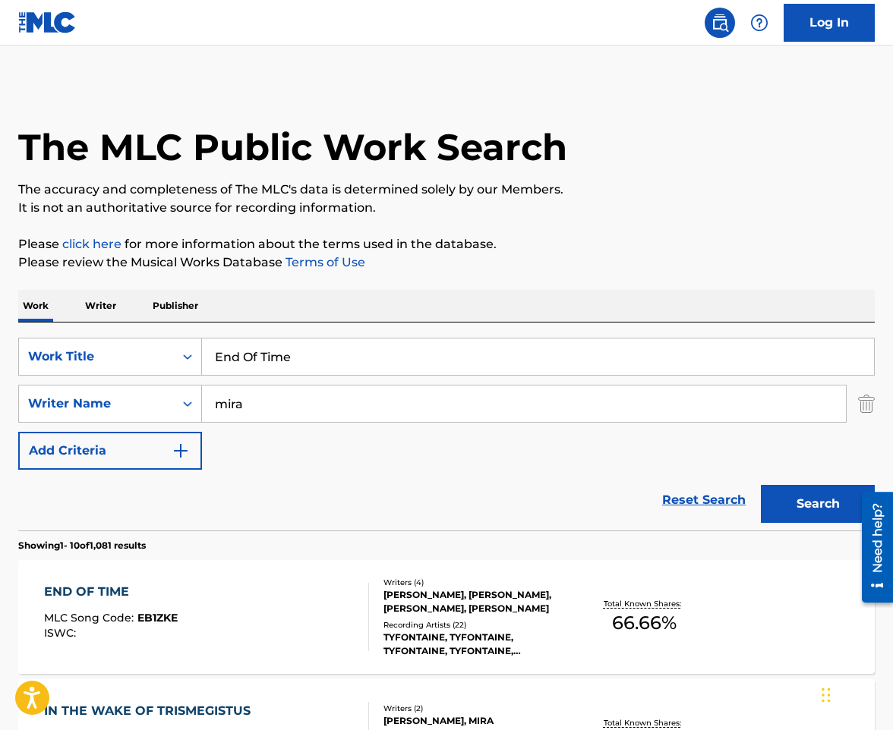
click at [306, 349] on input "End Of Time" at bounding box center [538, 357] width 672 height 36
paste input "xpensiv"
type input "Expensive"
click at [761, 485] on button "Search" at bounding box center [818, 504] width 114 height 38
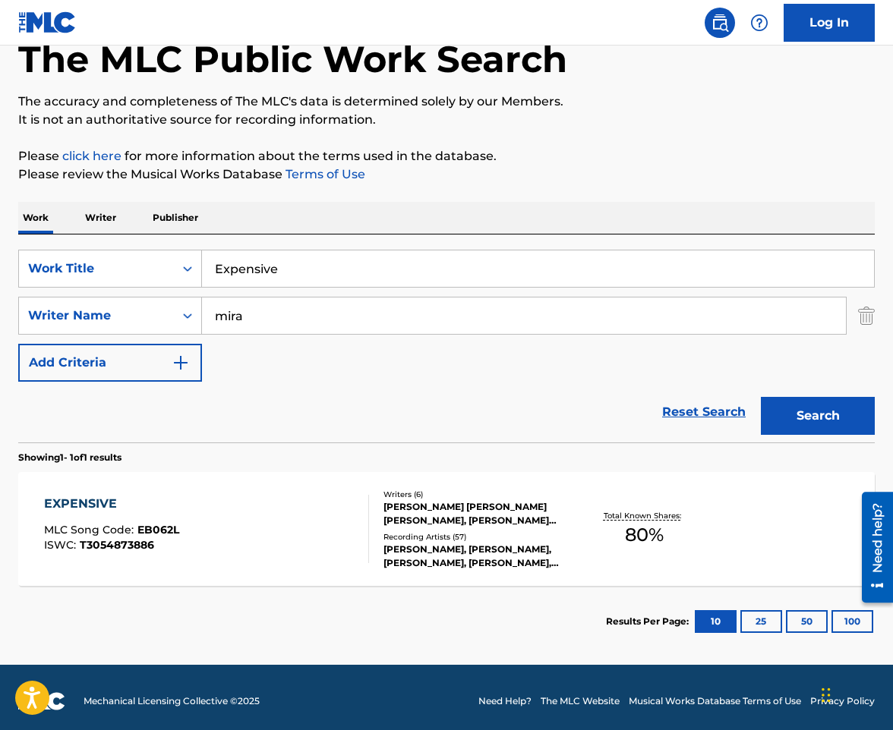
scroll to position [96, 0]
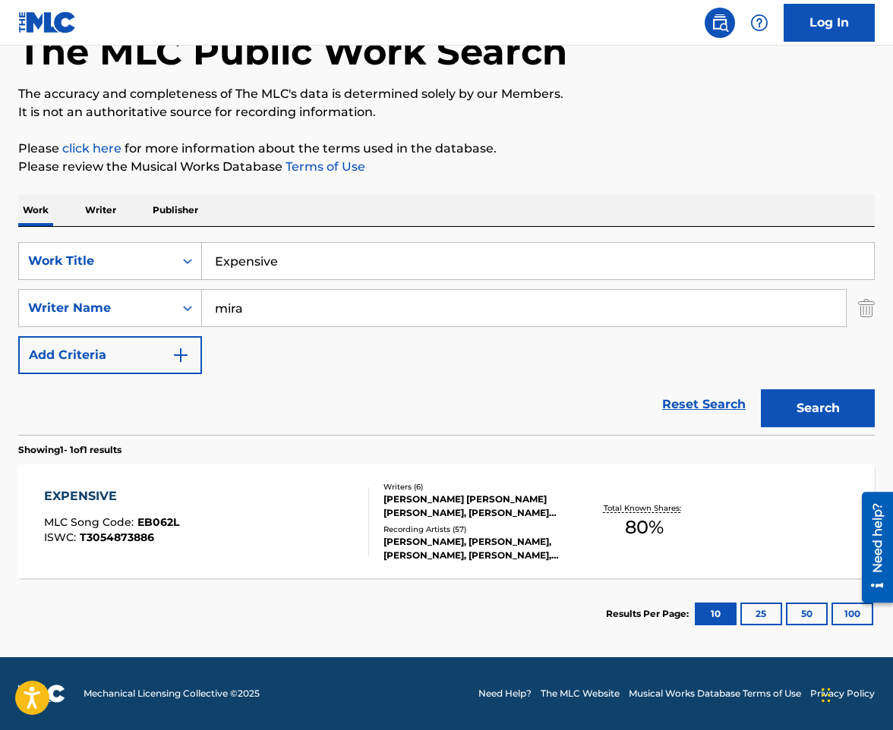
click at [298, 508] on div "EXPENSIVE MLC Song Code : EB062L ISWC : T3054873886" at bounding box center [207, 521] width 326 height 68
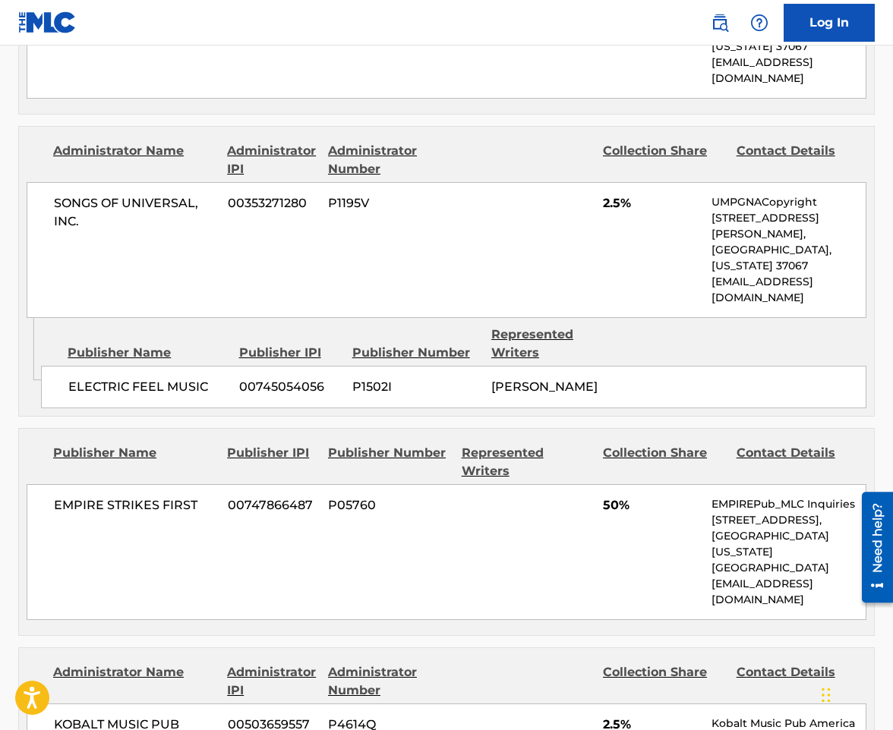
scroll to position [987, 0]
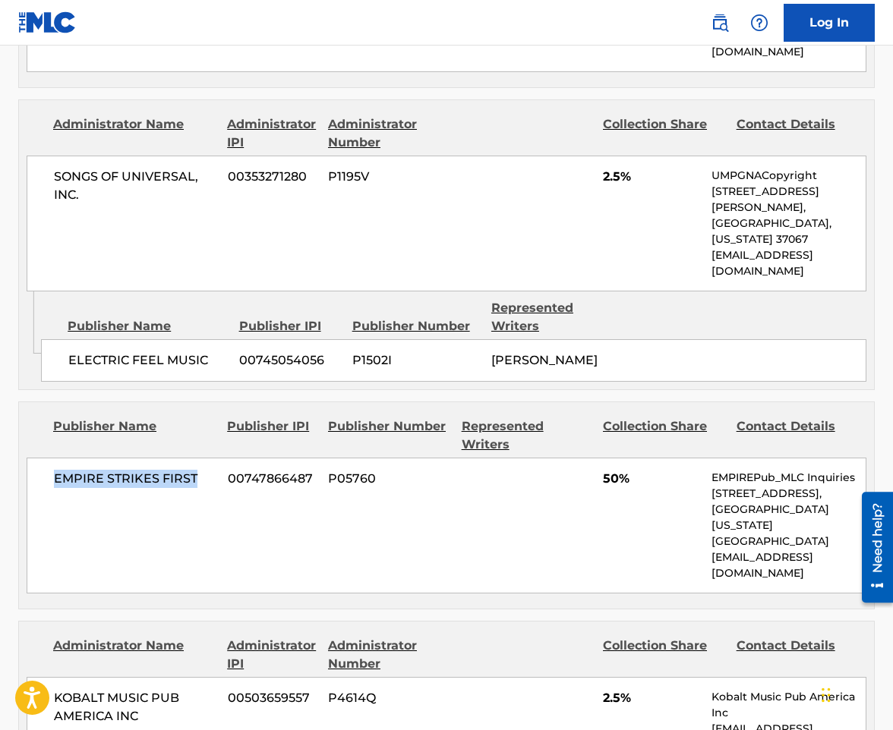
drag, startPoint x: 201, startPoint y: 422, endPoint x: 34, endPoint y: 422, distance: 167.0
click at [34, 458] on div "EMPIRE STRIKES FIRST 00747866487 P05760 50% EMPIREPub_MLC Inquiries 235 Pine St…" at bounding box center [447, 526] width 840 height 136
copy span "EMPIRE STRIKES FIRST"
click at [251, 466] on div "EMPIRE STRIKES FIRST 00747866487 P05760 50% EMPIREPub_MLC Inquiries 235 Pine St…" at bounding box center [447, 526] width 840 height 136
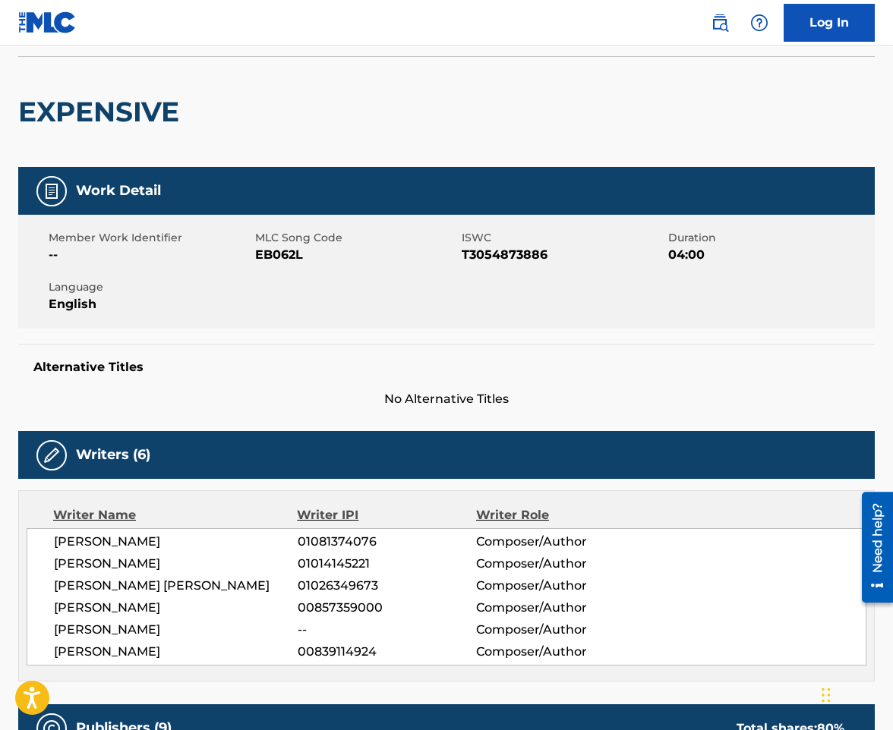
scroll to position [0, 0]
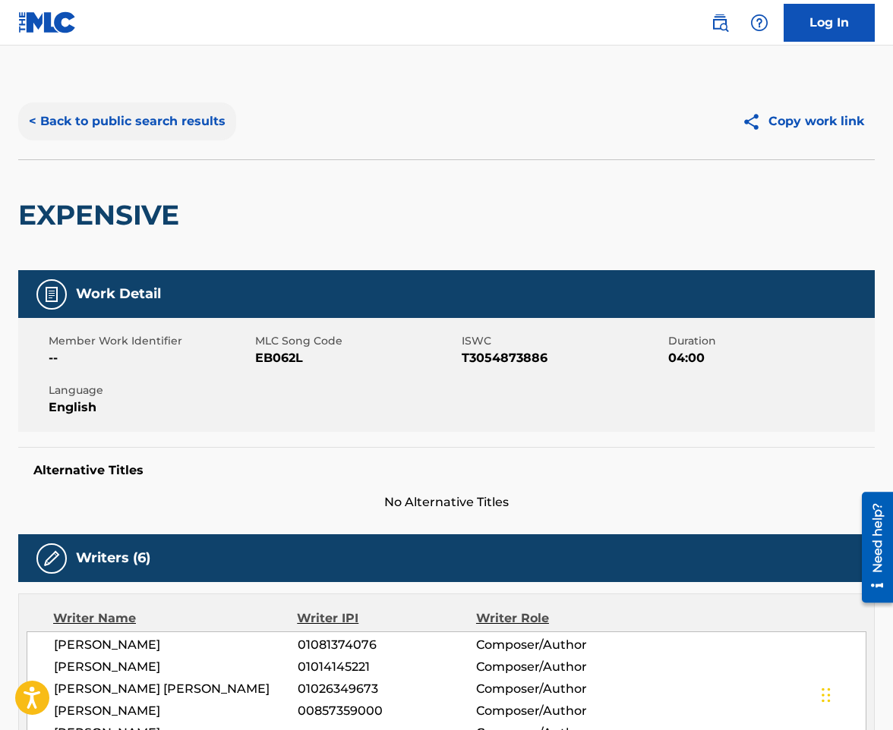
click at [184, 134] on button "< Back to public search results" at bounding box center [127, 121] width 218 height 38
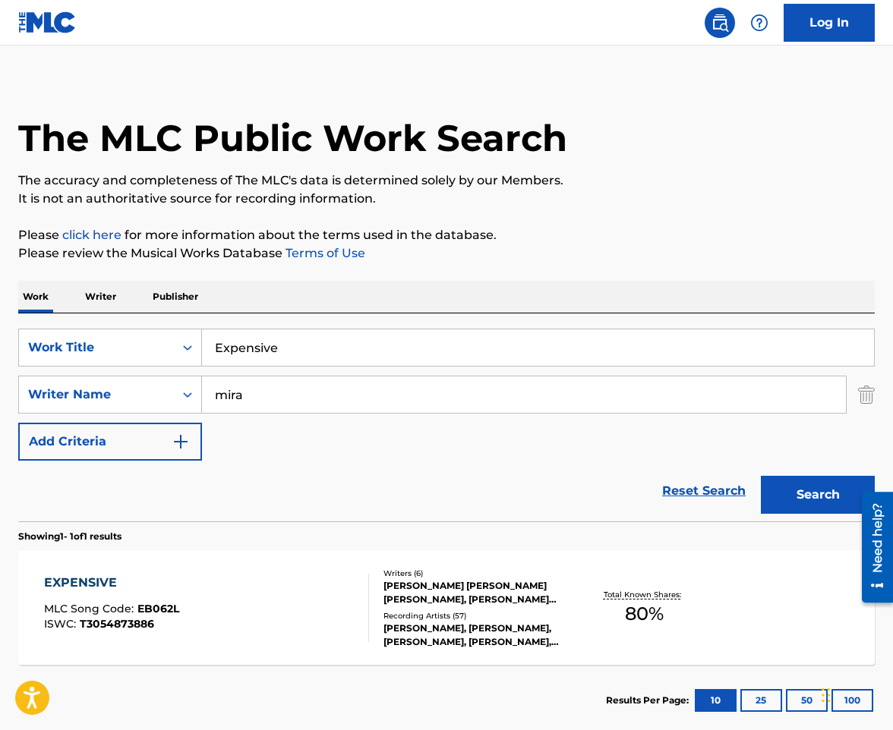
click at [274, 354] on input "Expensive" at bounding box center [538, 347] width 672 height 36
paste input "Feeling"
type input "Feeling"
click at [761, 476] on button "Search" at bounding box center [818, 495] width 114 height 38
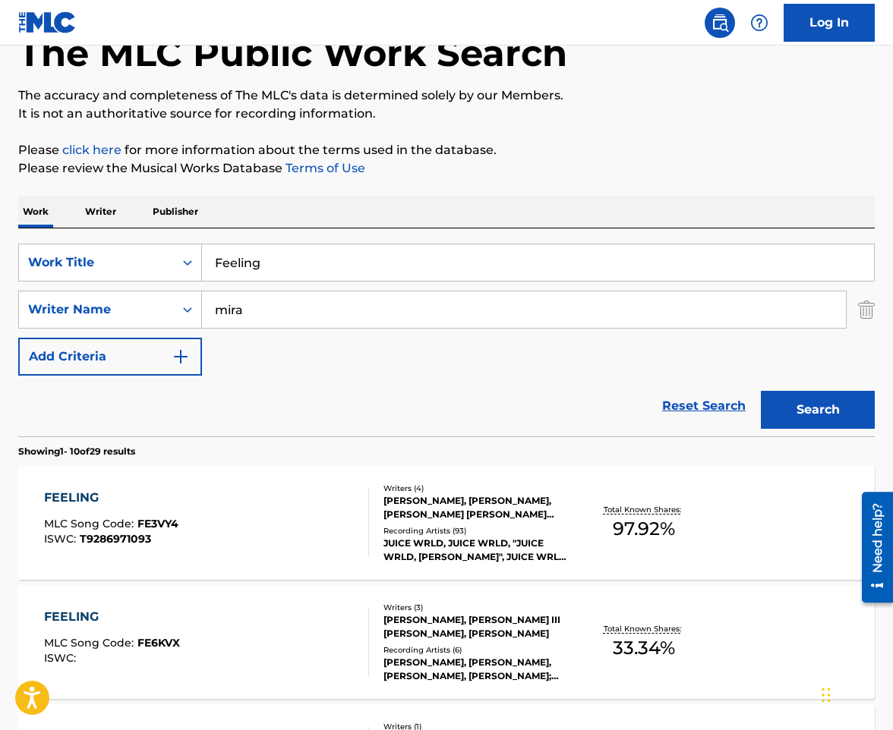
scroll to position [152, 0]
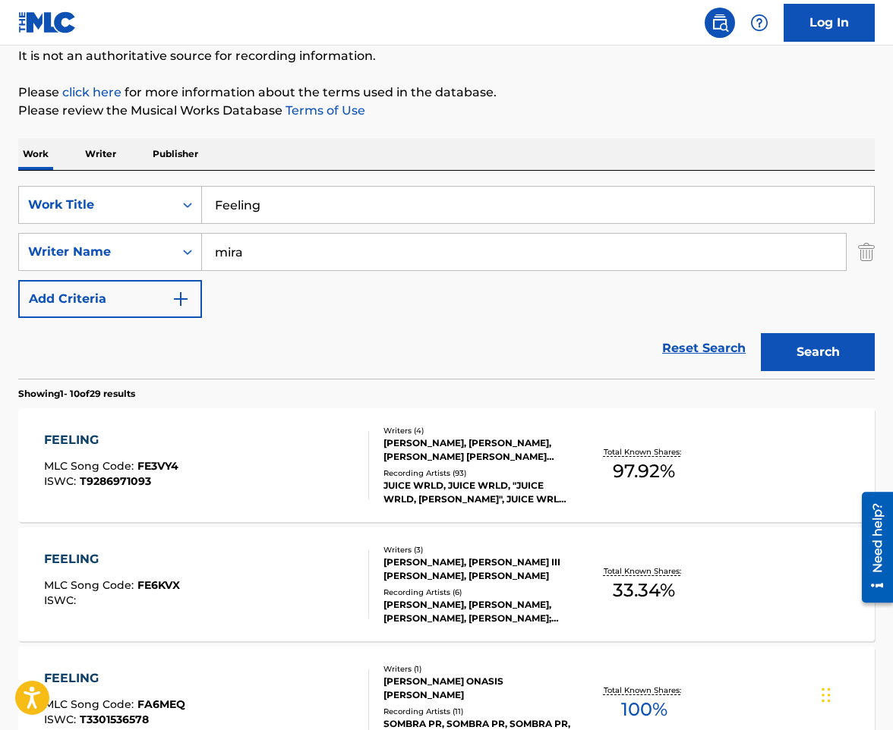
click at [266, 475] on div "FEELING MLC Song Code : FE3VY4 ISWC : T9286971093" at bounding box center [207, 465] width 326 height 68
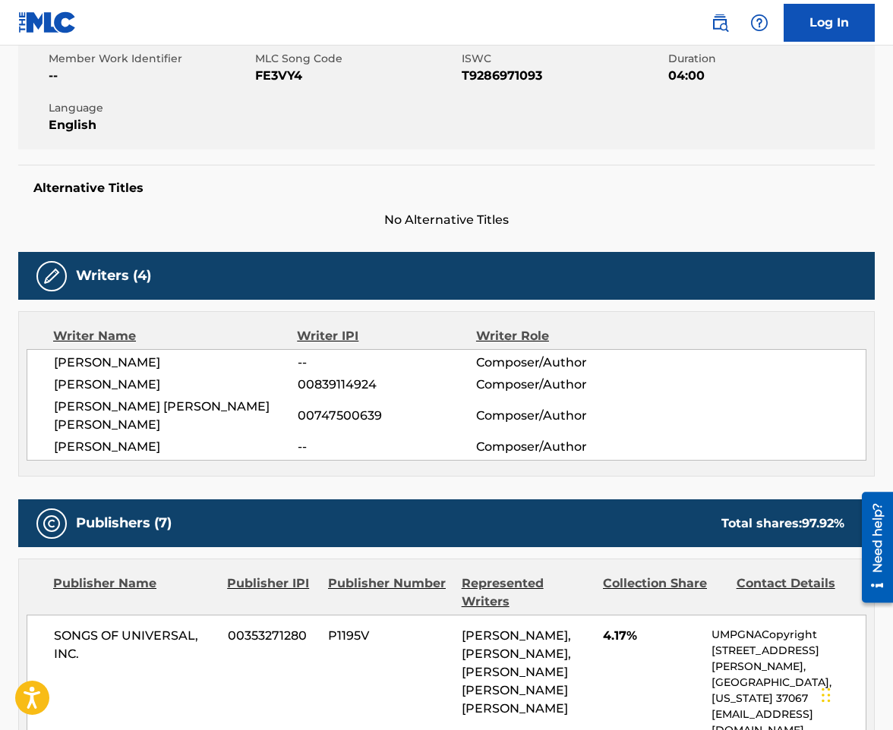
scroll to position [304, 0]
